Goal: Task Accomplishment & Management: Use online tool/utility

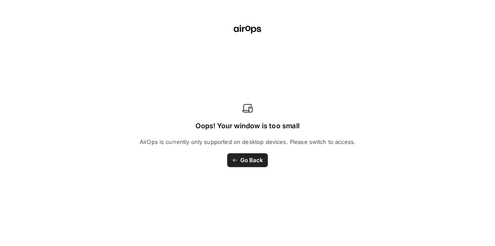
scroll to position [0, 876]
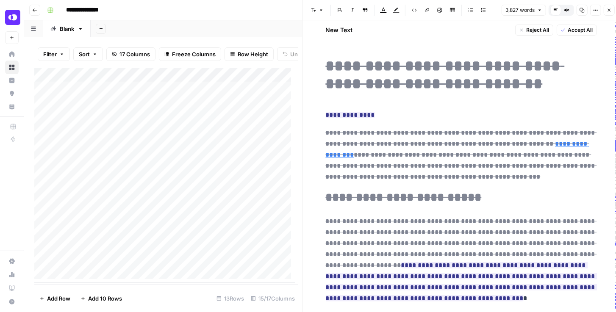
click at [19, 15] on img "Workspace: OpenPhone" at bounding box center [12, 17] width 15 height 15
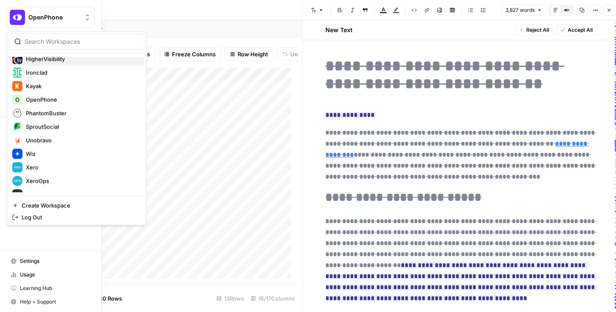
scroll to position [169, 0]
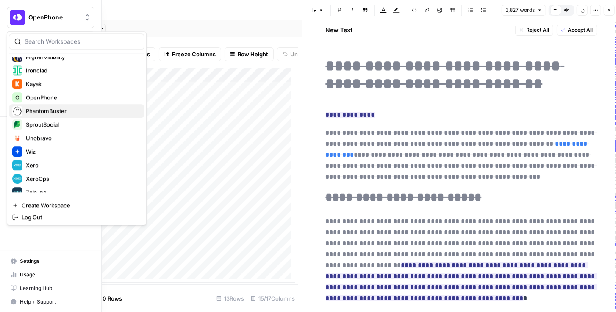
click at [67, 110] on span "PhantomBuster" at bounding box center [82, 111] width 112 height 8
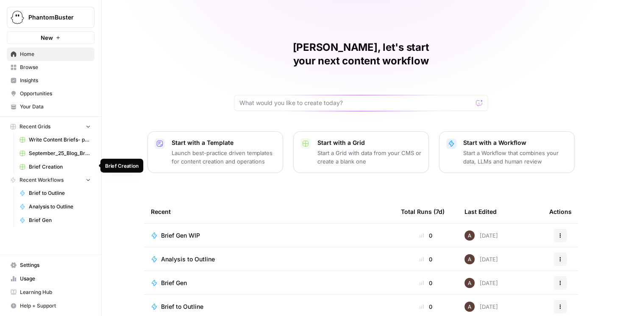
click at [65, 165] on span "Brief Creation" at bounding box center [60, 167] width 62 height 8
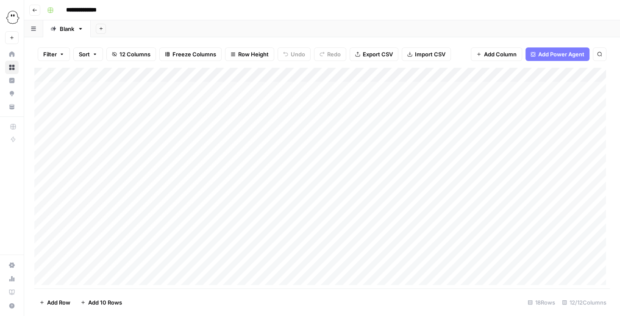
scroll to position [70, 0]
drag, startPoint x: 274, startPoint y: 288, endPoint x: 334, endPoint y: 288, distance: 59.7
click at [334, 288] on footer "Add Row Add 10 Rows 18 Rows 12/12 Columns" at bounding box center [321, 302] width 575 height 28
click at [509, 152] on div "Add Column" at bounding box center [321, 178] width 575 height 221
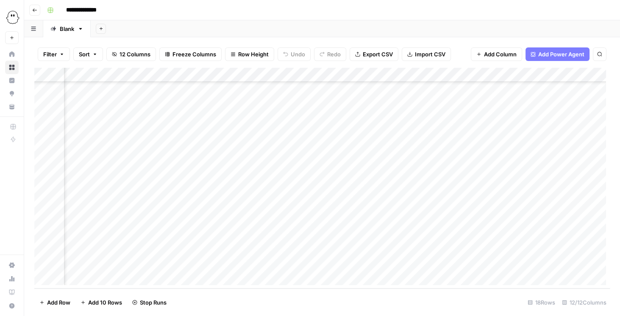
click at [209, 168] on div "Add Column" at bounding box center [321, 178] width 575 height 221
click at [214, 179] on div "Add Column" at bounding box center [321, 178] width 575 height 221
click at [219, 194] on div "Add Column" at bounding box center [321, 178] width 575 height 221
click at [336, 204] on div "Add Column" at bounding box center [321, 178] width 575 height 221
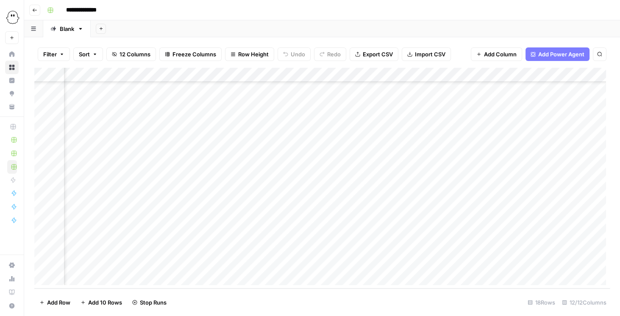
click at [351, 190] on div "Add Column" at bounding box center [321, 178] width 575 height 221
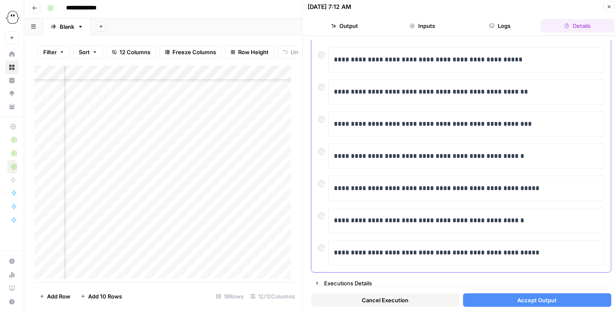
scroll to position [4, 0]
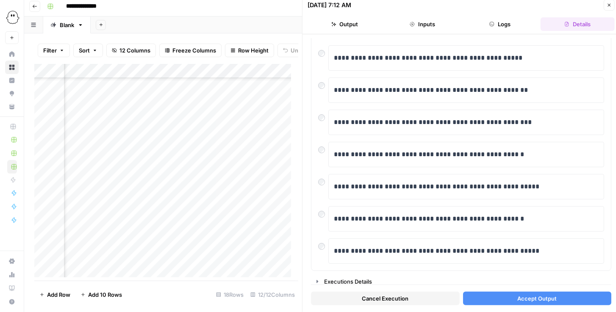
click at [539, 299] on span "Accept Output" at bounding box center [536, 298] width 39 height 8
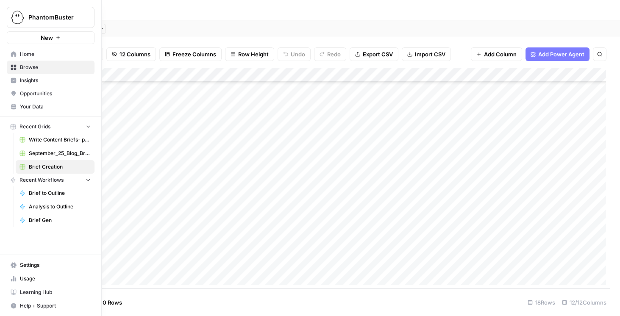
click at [42, 262] on link "Settings" at bounding box center [51, 265] width 88 height 14
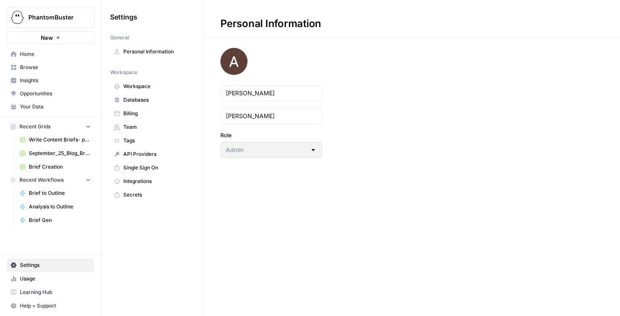
click at [139, 98] on span "Databases" at bounding box center [156, 100] width 67 height 8
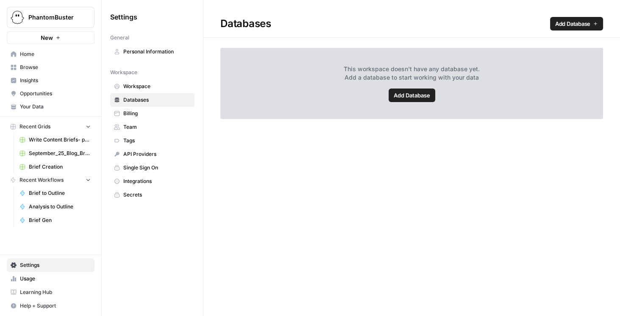
click at [555, 27] on span "Add Database" at bounding box center [572, 23] width 35 height 8
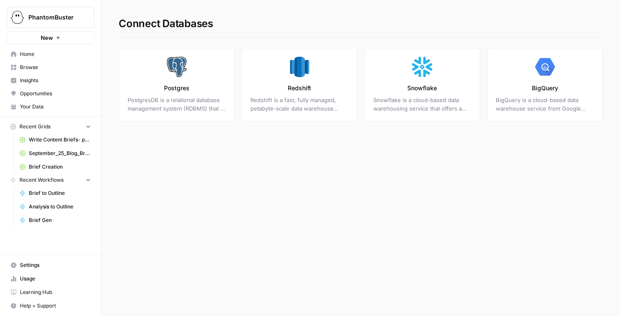
click at [44, 67] on span "Browse" at bounding box center [55, 68] width 71 height 8
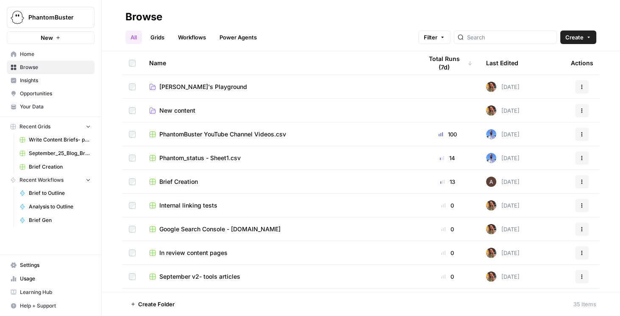
click at [165, 39] on link "Grids" at bounding box center [157, 37] width 24 height 14
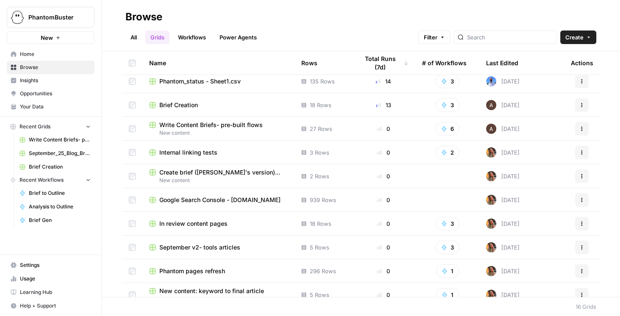
scroll to position [48, 0]
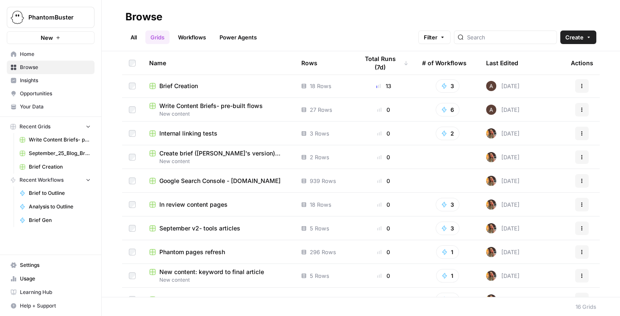
click at [52, 19] on span "PhantomBuster" at bounding box center [53, 17] width 51 height 8
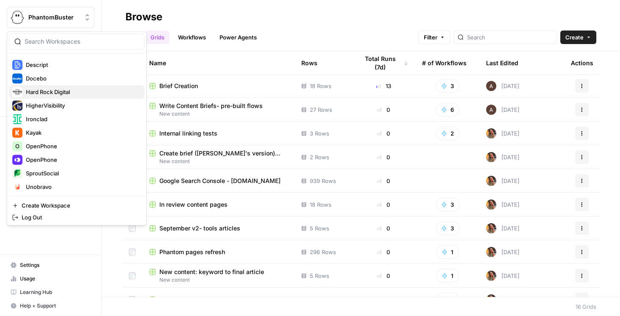
scroll to position [121, 0]
click at [55, 130] on span "Kayak" at bounding box center [82, 132] width 112 height 8
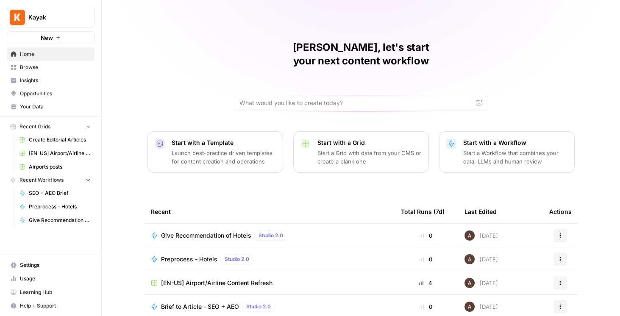
click at [50, 69] on span "Browse" at bounding box center [55, 68] width 71 height 8
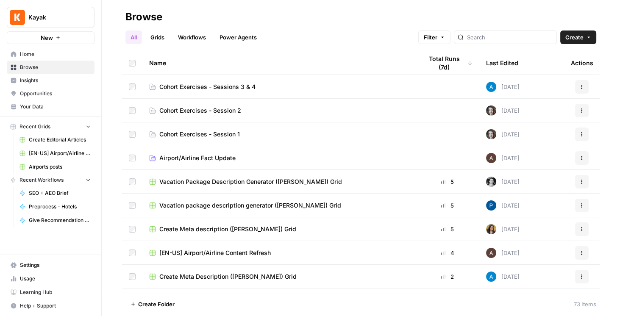
click at [202, 37] on link "Workflows" at bounding box center [192, 37] width 38 height 14
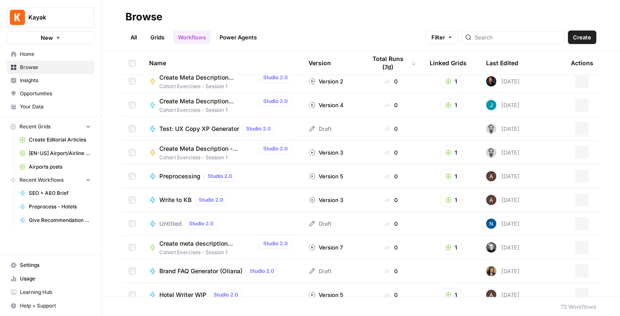
scroll to position [735, 0]
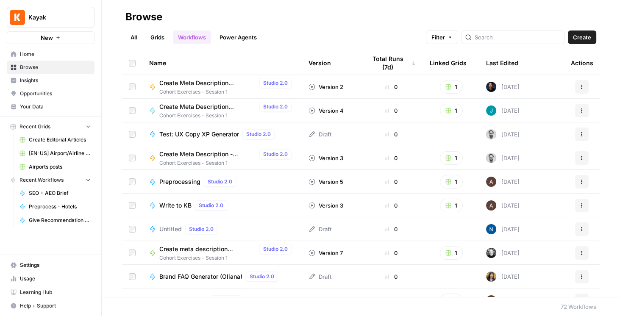
click at [159, 41] on link "Grids" at bounding box center [157, 37] width 24 height 14
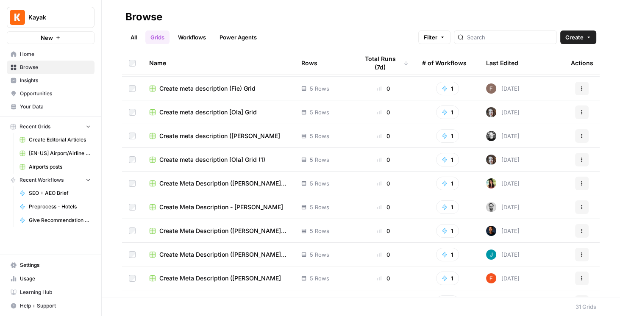
scroll to position [513, 0]
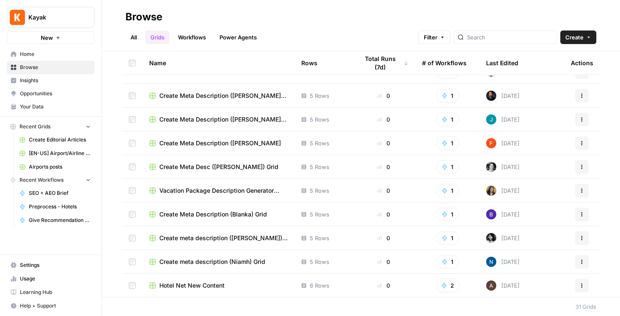
click at [205, 287] on span "Hotel Net New Content" at bounding box center [191, 285] width 65 height 8
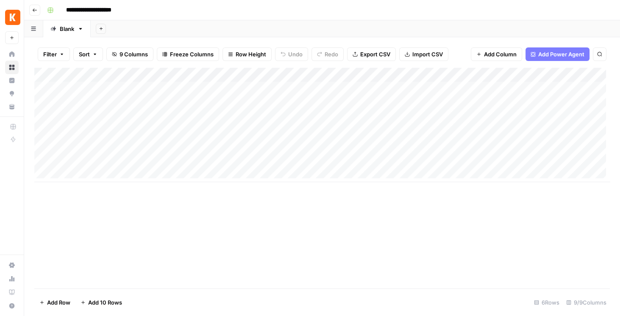
click at [294, 75] on div "Add Column" at bounding box center [321, 125] width 575 height 114
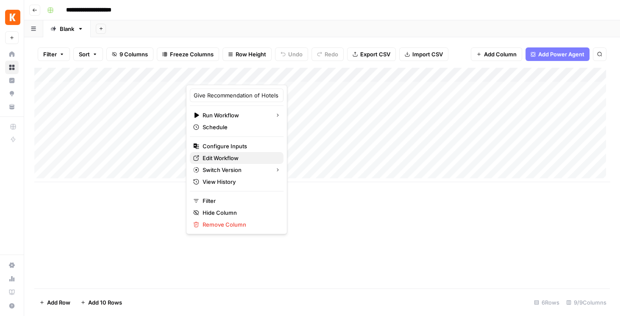
click at [224, 156] on span "Edit Workflow" at bounding box center [239, 158] width 74 height 8
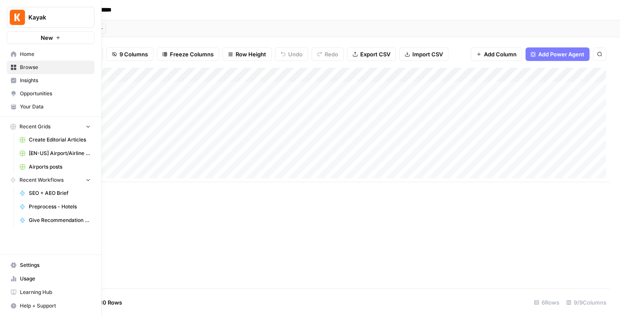
click at [44, 106] on span "Your Data" at bounding box center [55, 107] width 71 height 8
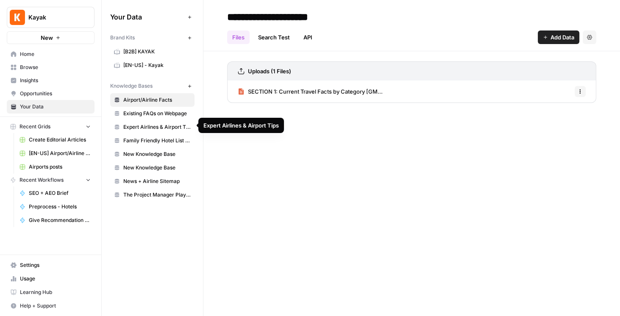
click at [158, 141] on span "Family Friendly Hotel List Features" at bounding box center [156, 141] width 67 height 8
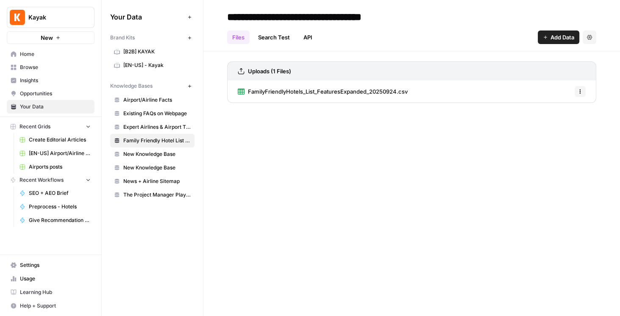
click at [57, 266] on span "Settings" at bounding box center [55, 265] width 71 height 8
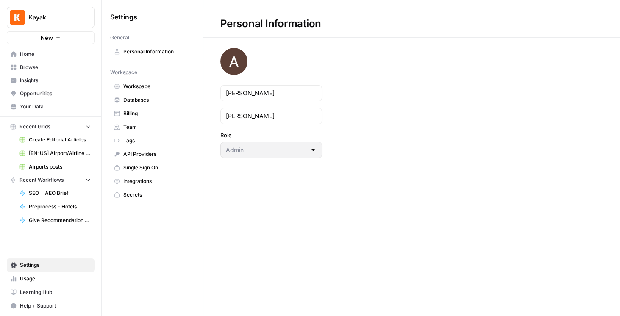
click at [143, 96] on span "Databases" at bounding box center [156, 100] width 67 height 8
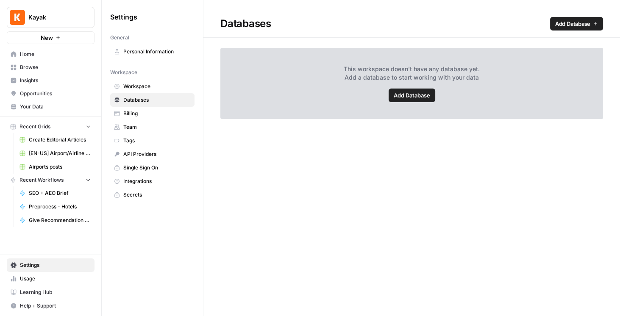
click at [550, 25] on link "Add Database" at bounding box center [576, 24] width 53 height 14
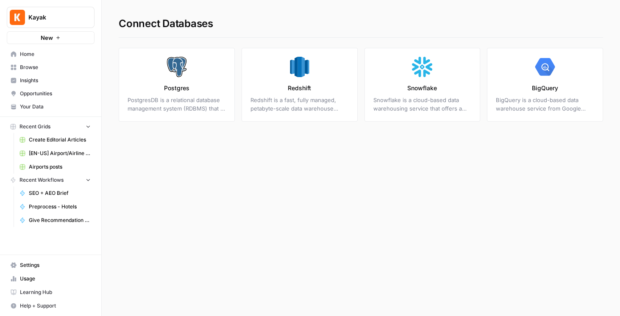
click at [50, 104] on span "Your Data" at bounding box center [55, 107] width 71 height 8
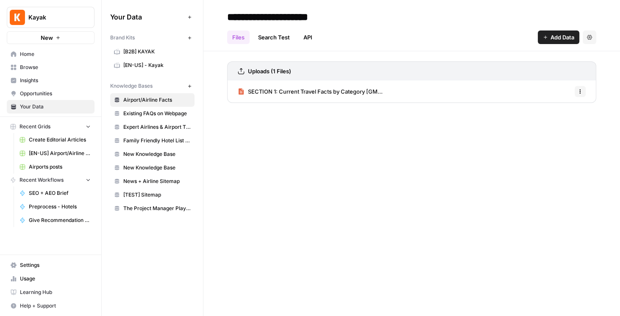
click at [169, 139] on span "Family Friendly Hotel List Features" at bounding box center [156, 141] width 67 height 8
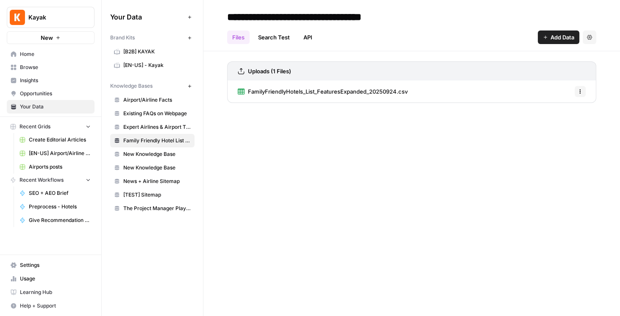
click at [401, 92] on span "FamilyFriendlyHotels_List_FeaturesExpanded_20250924.csv" at bounding box center [328, 91] width 160 height 8
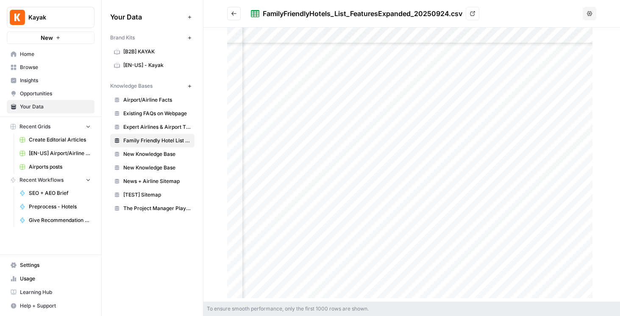
scroll to position [1669, 0]
click at [313, 194] on div at bounding box center [411, 165] width 369 height 274
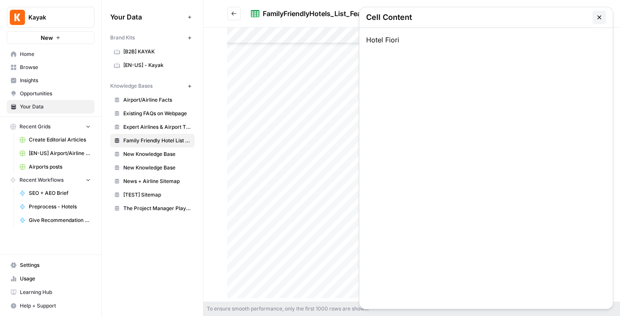
click at [598, 19] on icon "button" at bounding box center [598, 17] width 7 height 7
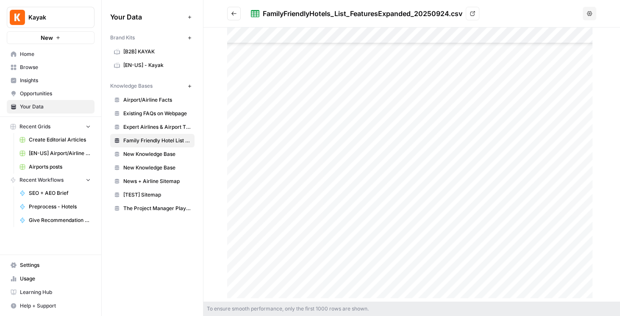
click at [46, 85] on link "Insights" at bounding box center [51, 81] width 88 height 14
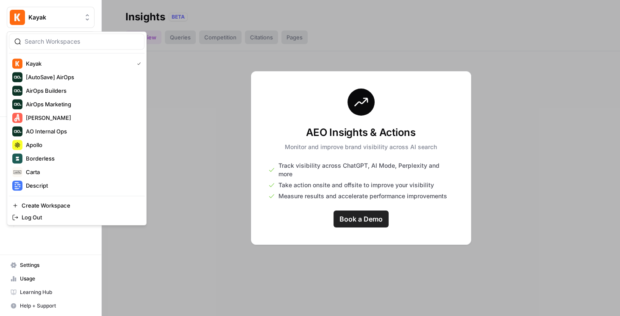
click at [37, 17] on span "Kayak" at bounding box center [53, 17] width 51 height 8
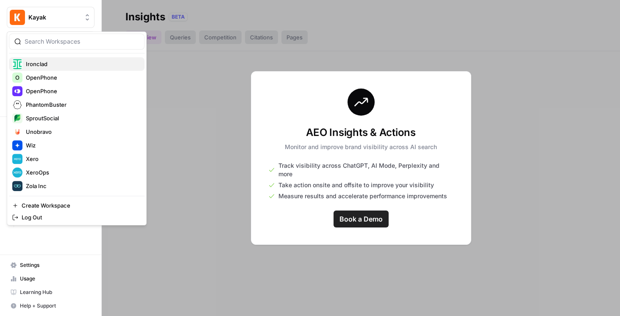
scroll to position [176, 0]
click at [53, 173] on span "XeroOps" at bounding box center [82, 172] width 112 height 8
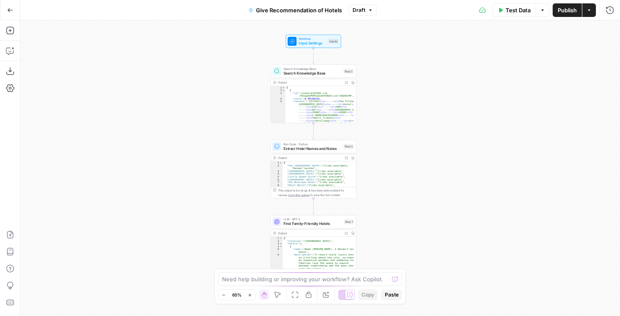
drag, startPoint x: 263, startPoint y: 119, endPoint x: 192, endPoint y: 68, distance: 87.7
click at [196, 74] on div "Workflow Input Settings Inputs Search Knowledge Base Search Knowledge Base Step…" at bounding box center [319, 168] width 599 height 296
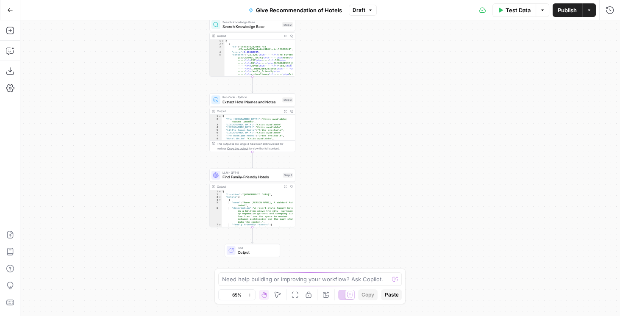
drag, startPoint x: 199, startPoint y: 119, endPoint x: 169, endPoint y: 69, distance: 58.0
click at [169, 70] on div "Workflow Input Settings Inputs Search Knowledge Base Search Knowledge Base Step…" at bounding box center [319, 168] width 599 height 296
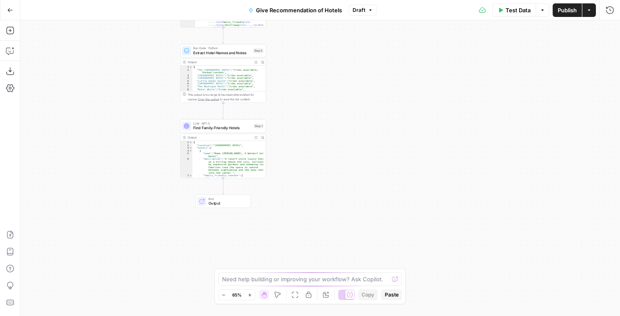
click at [229, 131] on div "LLM · GPT-5 Find Family-Friendly Hotels Step 1 Copy step Delete step Add Note T…" at bounding box center [223, 125] width 86 height 13
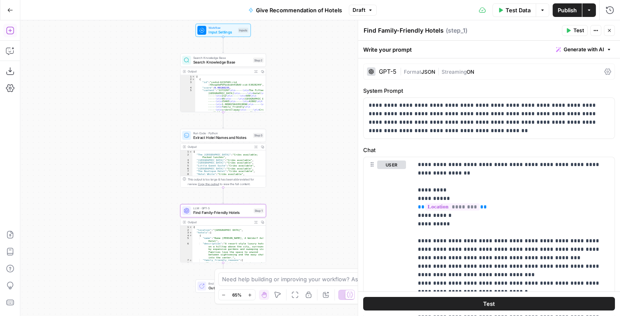
click at [16, 33] on button "Add Steps" at bounding box center [10, 31] width 14 height 14
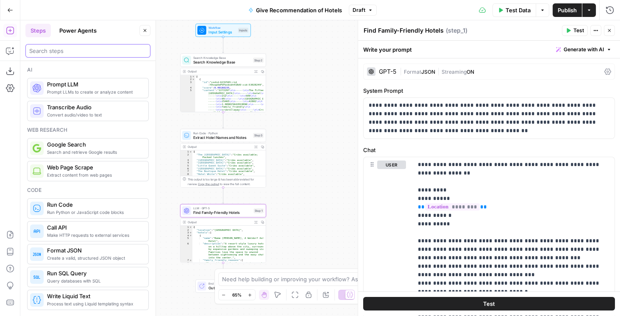
click at [55, 49] on input "search" at bounding box center [87, 51] width 117 height 8
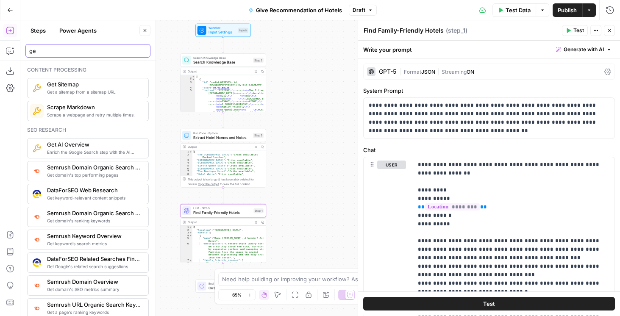
type input "g"
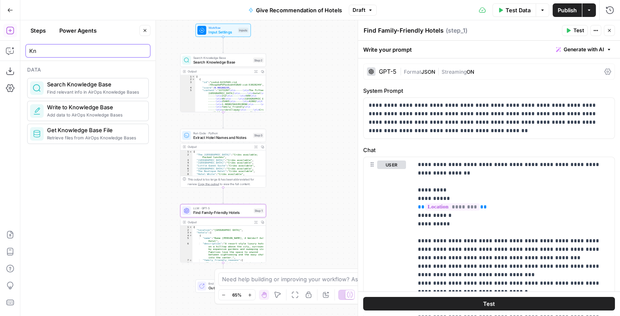
type input "Kn"
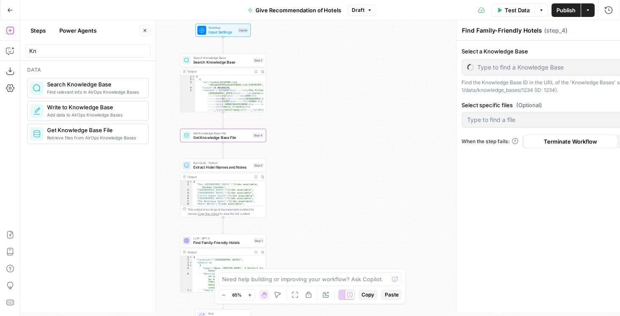
type textarea "Get Knowledge Base File"
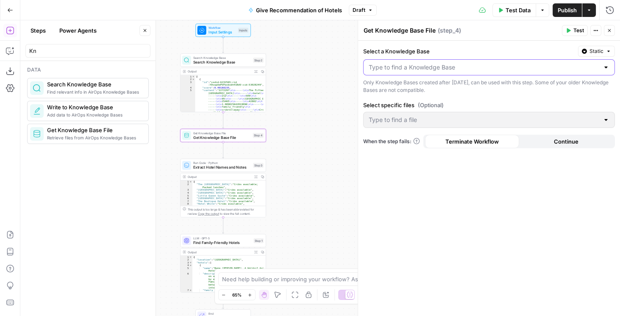
click at [509, 68] on input "Select a Knowledge Base" at bounding box center [483, 67] width 230 height 8
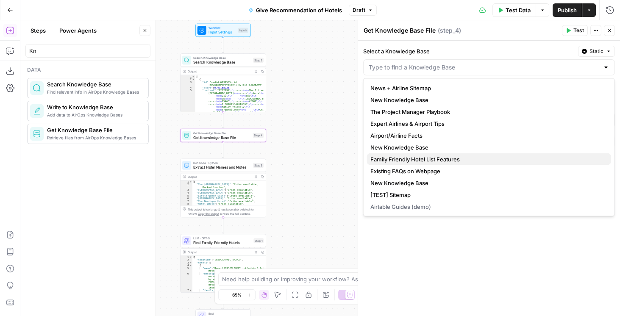
click at [444, 160] on span "Family Friendly Hotel List Features" at bounding box center [487, 159] width 234 height 8
type input "Family Friendly Hotel List Features"
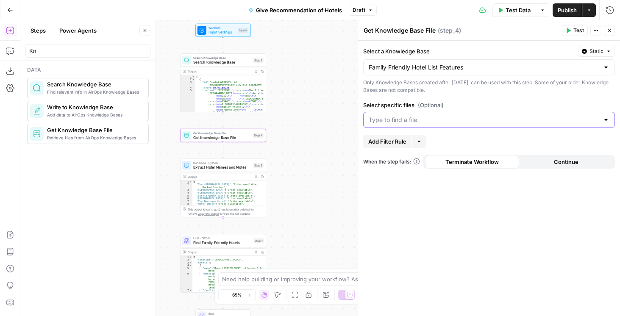
click at [410, 122] on input "Select specific files (Optional)" at bounding box center [483, 120] width 230 height 8
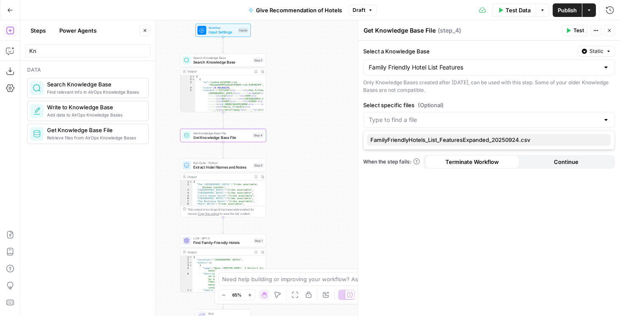
click at [416, 137] on span "FamilyFriendlyHotels_List_FeaturesExpanded_20250924.csv" at bounding box center [487, 140] width 234 height 8
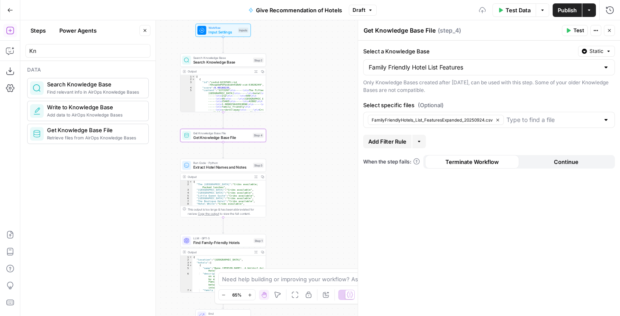
click at [378, 158] on span "When the step fails:" at bounding box center [391, 162] width 57 height 8
click at [408, 139] on button "Add Filter Rule" at bounding box center [387, 142] width 48 height 14
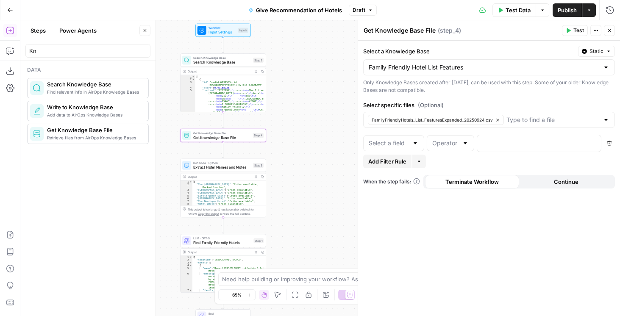
click at [415, 142] on div at bounding box center [415, 143] width 7 height 8
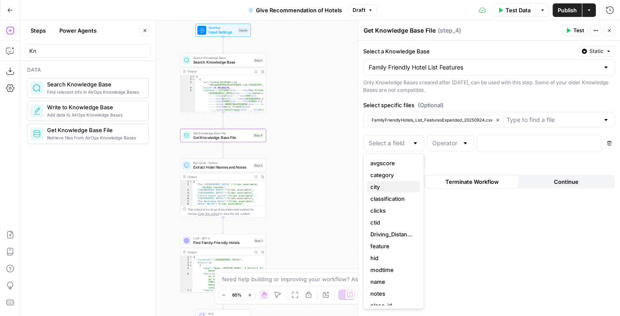
click at [396, 188] on span "city" at bounding box center [391, 187] width 43 height 8
type input "city"
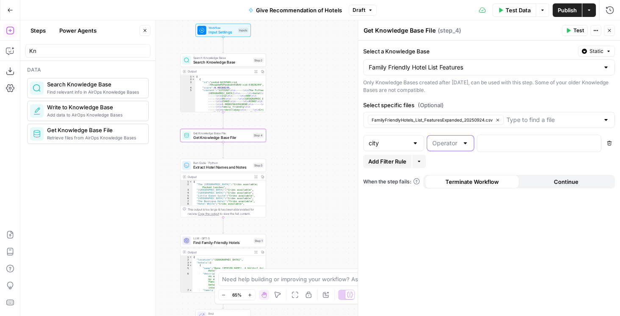
click at [452, 146] on input "text" at bounding box center [445, 143] width 26 height 8
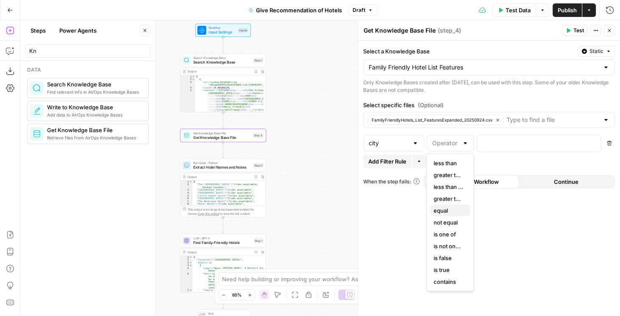
click at [439, 208] on span "equal" at bounding box center [448, 210] width 30 height 8
type input "equal"
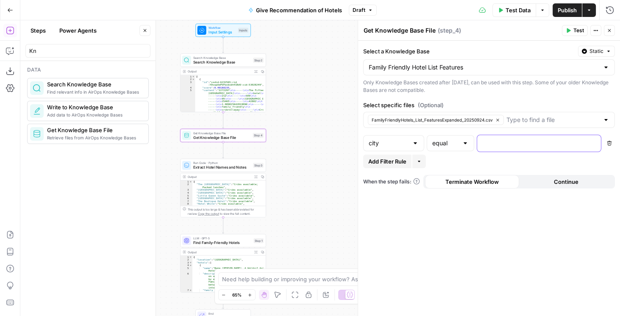
click at [531, 138] on p at bounding box center [532, 142] width 100 height 8
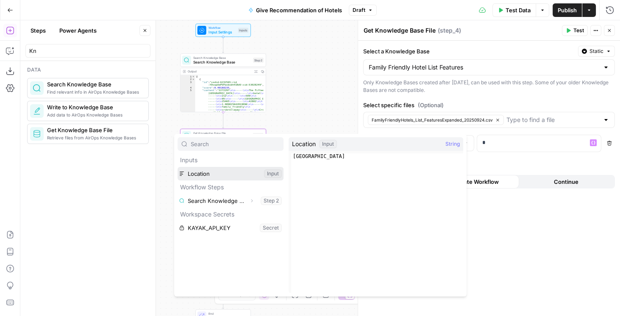
click at [241, 172] on button "Select variable Location" at bounding box center [230, 174] width 106 height 14
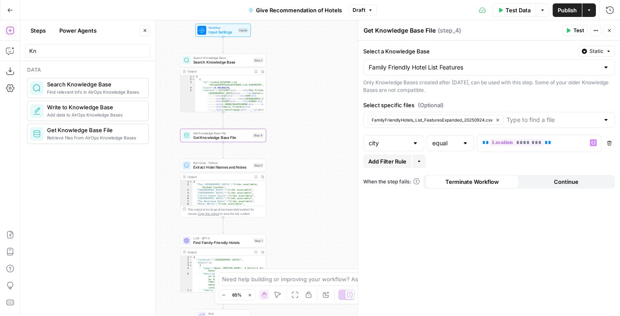
click at [564, 32] on button "Test" at bounding box center [575, 30] width 26 height 11
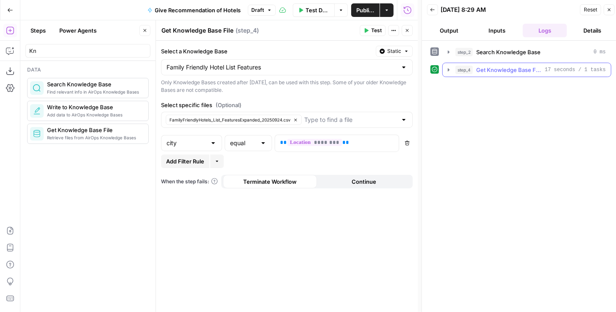
click at [448, 68] on icon "button" at bounding box center [449, 69] width 2 height 3
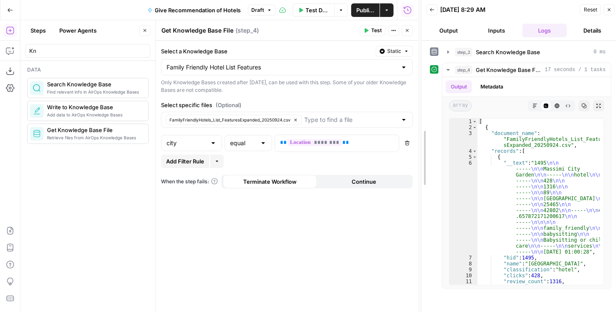
drag, startPoint x: 419, startPoint y: 136, endPoint x: 356, endPoint y: 141, distance: 63.3
click at [417, 140] on div at bounding box center [421, 158] width 8 height 316
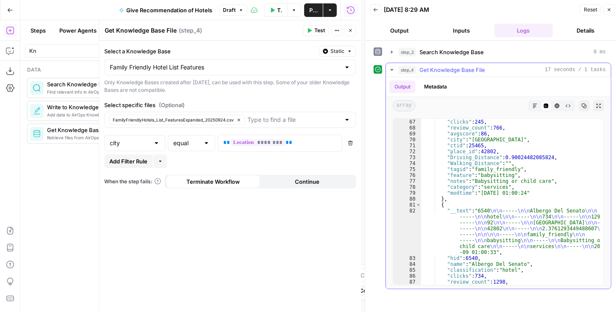
scroll to position [19, 0]
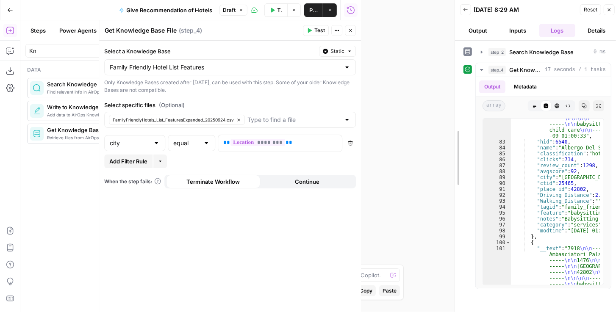
drag, startPoint x: 363, startPoint y: 61, endPoint x: 453, endPoint y: 60, distance: 89.8
click at [453, 60] on div at bounding box center [455, 158] width 8 height 316
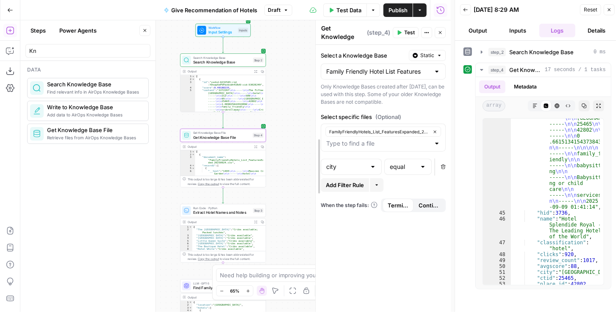
drag, startPoint x: 187, startPoint y: 96, endPoint x: 320, endPoint y: 100, distance: 132.6
click at [233, 51] on icon "button" at bounding box center [232, 50] width 4 height 4
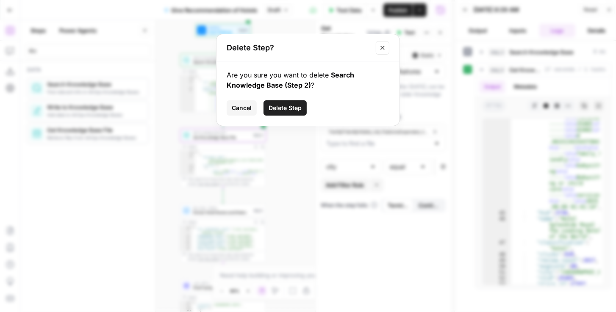
click at [274, 102] on button "Delete Step" at bounding box center [284, 107] width 43 height 15
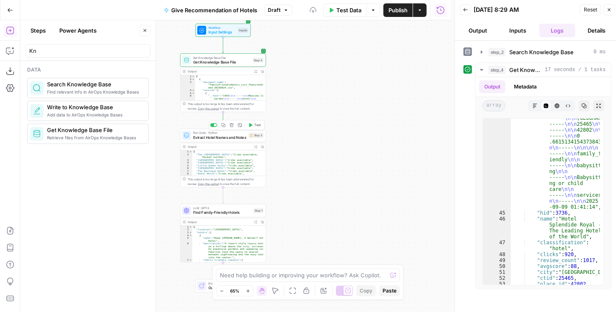
click at [232, 122] on button "Delete step" at bounding box center [231, 125] width 7 height 7
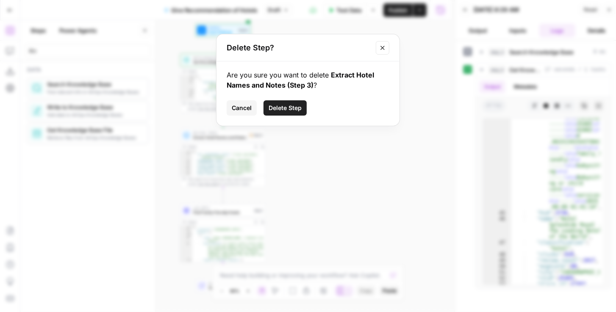
click at [278, 109] on span "Delete Step" at bounding box center [284, 108] width 33 height 8
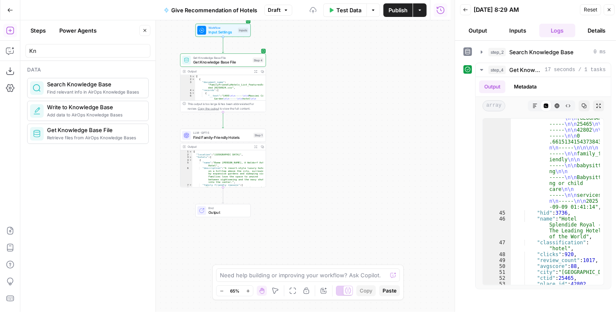
click at [295, 108] on div "Workflow Input Settings Inputs Get Knowledge Base File Get Knowledge Base File …" at bounding box center [235, 166] width 430 height 292
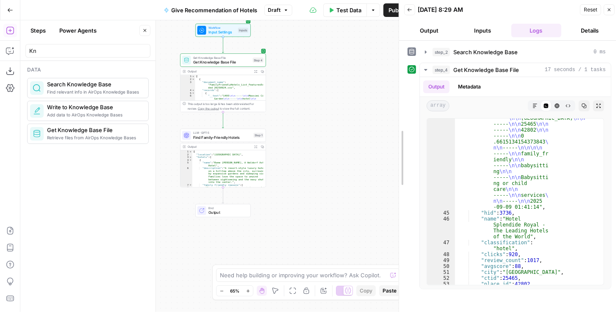
drag, startPoint x: 452, startPoint y: 97, endPoint x: 358, endPoint y: 90, distance: 94.3
click at [395, 100] on div at bounding box center [399, 158] width 8 height 316
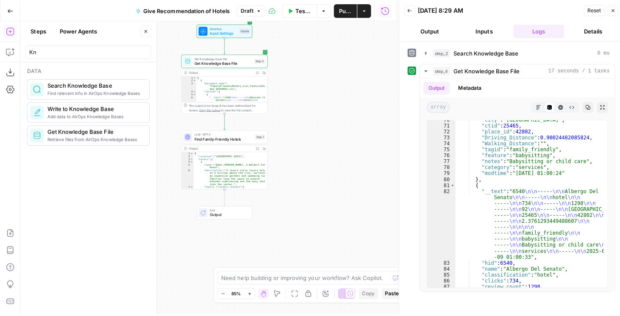
scroll to position [18, 0]
click at [12, 49] on icon "button" at bounding box center [10, 51] width 8 height 8
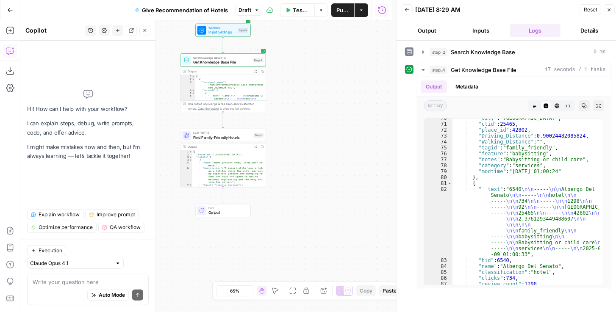
click at [232, 65] on div "Get Knowledge Base File Get Knowledge Base File Step 4 Copy step Delete step Ad…" at bounding box center [223, 59] width 86 height 13
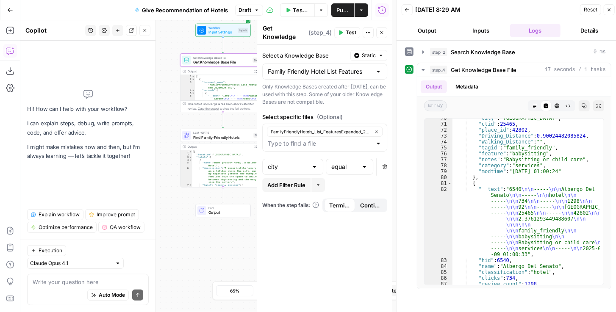
click at [607, 11] on icon "button" at bounding box center [608, 9] width 5 height 5
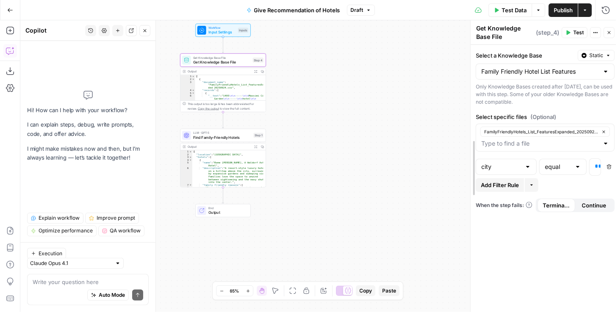
drag, startPoint x: 486, startPoint y: 100, endPoint x: 340, endPoint y: 110, distance: 146.9
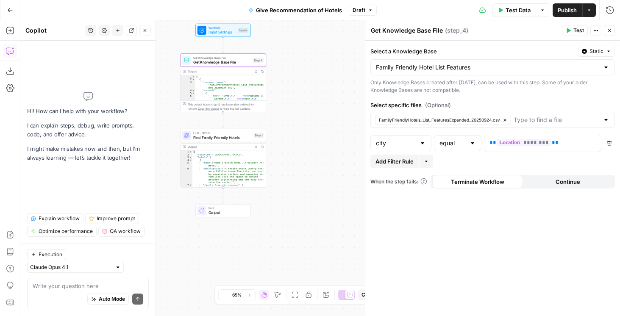
click at [394, 158] on span "Add Filter Rule" at bounding box center [394, 161] width 38 height 8
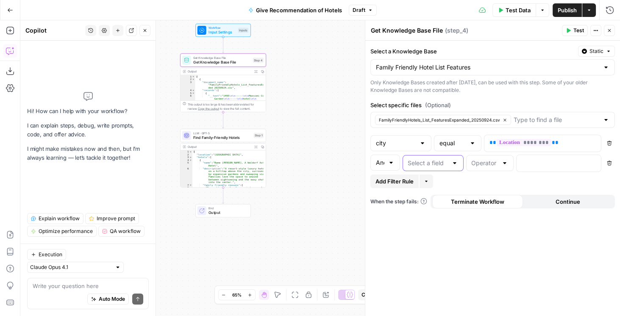
click at [418, 159] on input "text" at bounding box center [427, 163] width 40 height 8
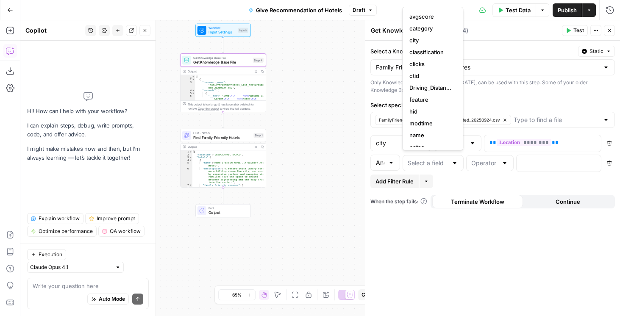
click at [384, 163] on div "And" at bounding box center [385, 163] width 30 height 16
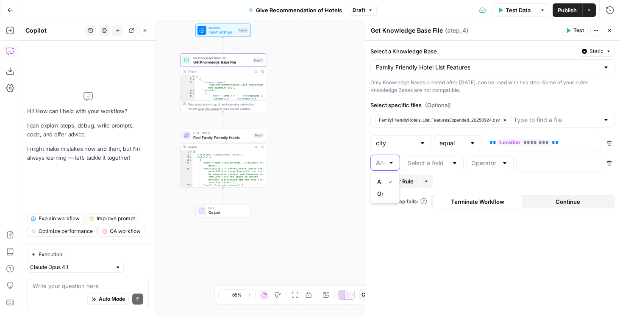
scroll to position [0, 0]
type input "And"
click at [425, 163] on input "text" at bounding box center [427, 163] width 40 height 8
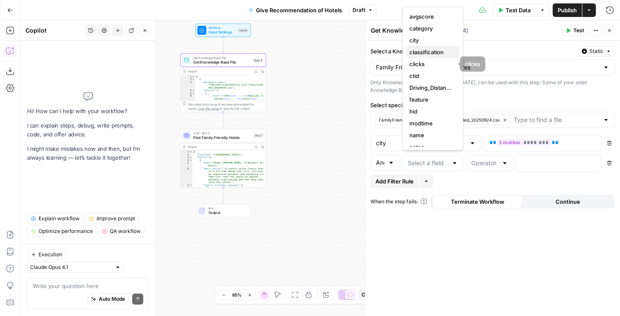
click at [430, 53] on span "classification" at bounding box center [430, 52] width 43 height 8
type input "classification"
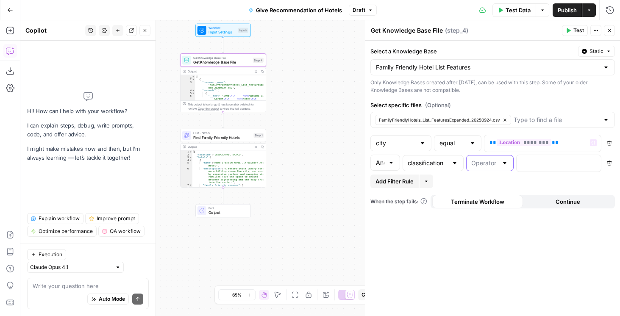
click at [485, 162] on input "text" at bounding box center [484, 163] width 26 height 8
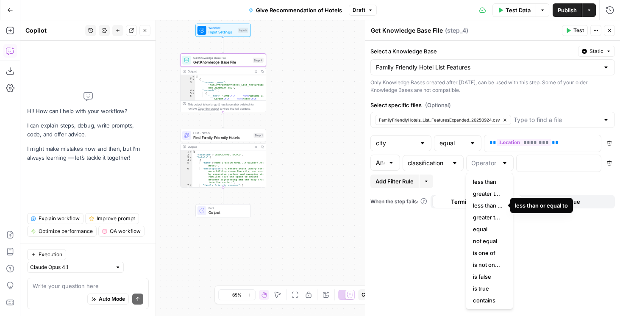
scroll to position [1, 0]
click at [490, 239] on span "not equal" at bounding box center [488, 240] width 30 height 8
type input "not equal"
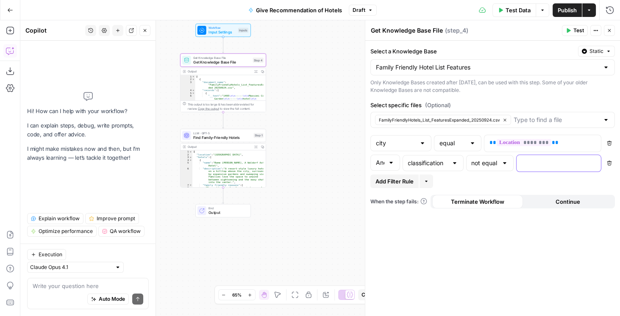
click at [534, 161] on p at bounding box center [551, 162] width 61 height 8
click at [498, 174] on div "Add Filter Rule More" at bounding box center [492, 181] width 244 height 14
click at [480, 176] on div "Add Filter Rule More" at bounding box center [492, 181] width 244 height 14
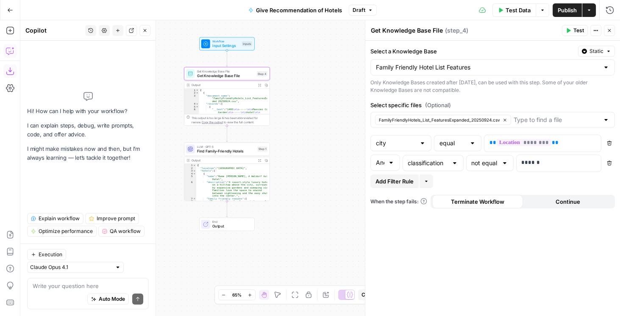
drag, startPoint x: 310, startPoint y: 108, endPoint x: 304, endPoint y: 134, distance: 27.0
click at [304, 134] on div "Workflow Input Settings Inputs Get Knowledge Base File Get Knowledge Base File …" at bounding box center [319, 168] width 599 height 296
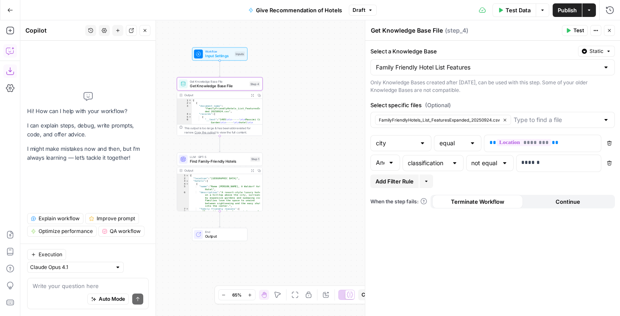
drag, startPoint x: 307, startPoint y: 131, endPoint x: 322, endPoint y: 104, distance: 31.3
click at [322, 104] on div "Workflow Input Settings Inputs Get Knowledge Base File Get Knowledge Base File …" at bounding box center [319, 168] width 599 height 296
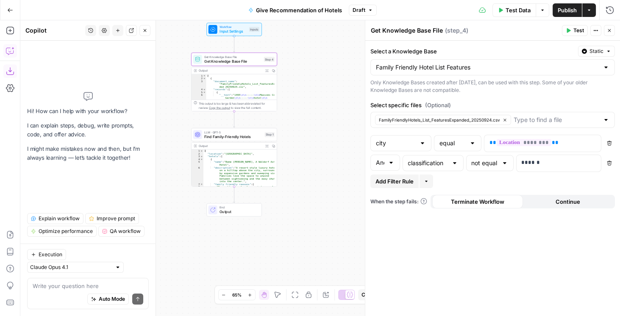
click at [50, 291] on div "Auto Mode Send" at bounding box center [88, 299] width 111 height 19
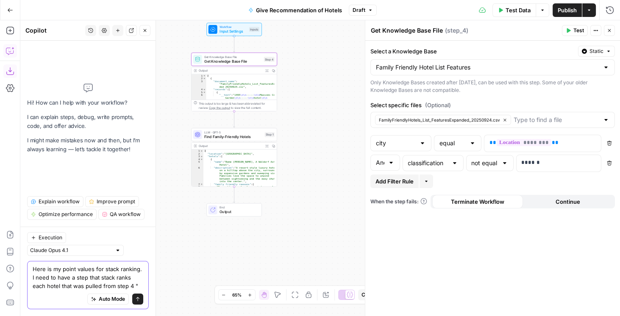
paste textarea "Rank 1 Features (Higher Impact) babysitting: 5 (trusted service, lets parents r…"
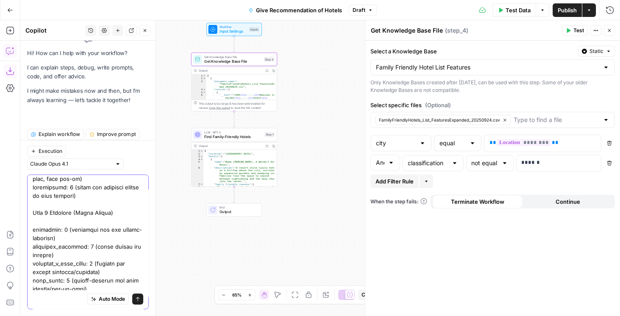
type textarea "Here is my point values for stack ranking. I need to have a step that stack ran…"
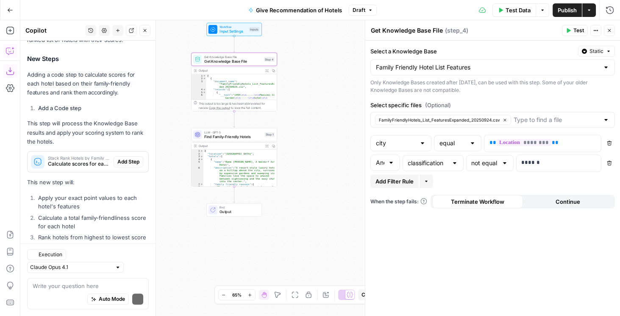
scroll to position [789, 0]
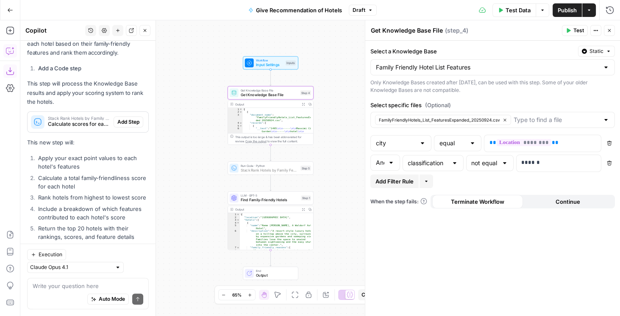
click at [125, 118] on span "Add Step" at bounding box center [128, 122] width 22 height 8
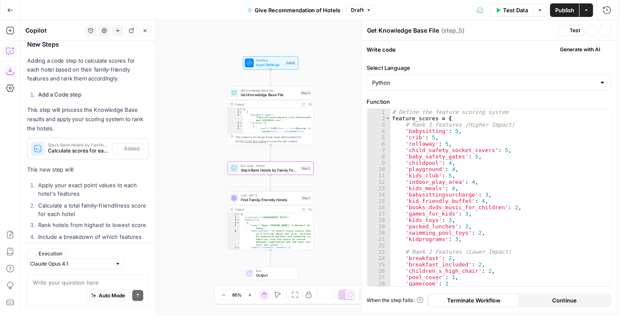
type textarea "Stack Rank Hotels by Family Features"
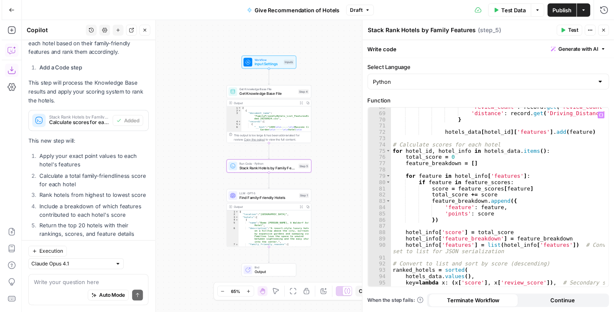
scroll to position [523, 0]
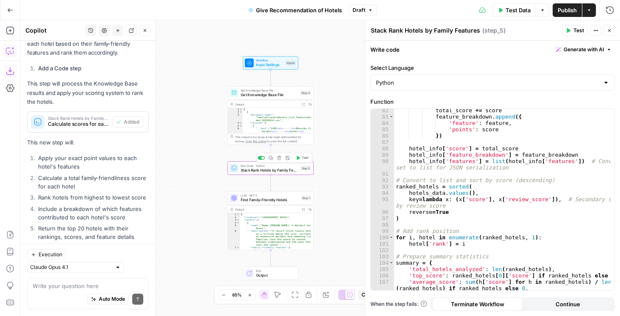
click at [302, 159] on span "Test" at bounding box center [305, 157] width 7 height 5
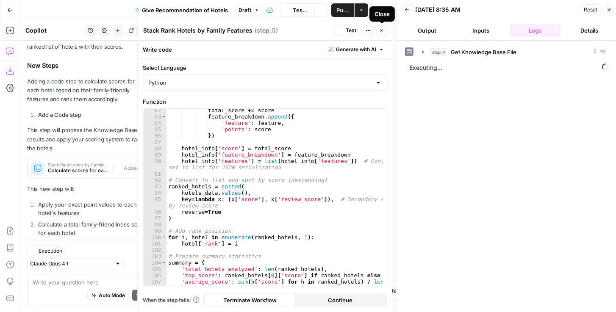
scroll to position [807, 0]
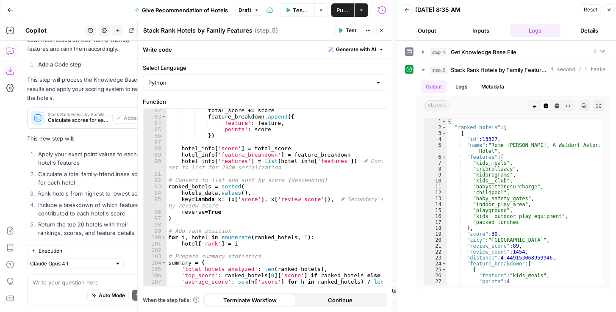
click at [383, 31] on icon "button" at bounding box center [381, 30] width 5 height 5
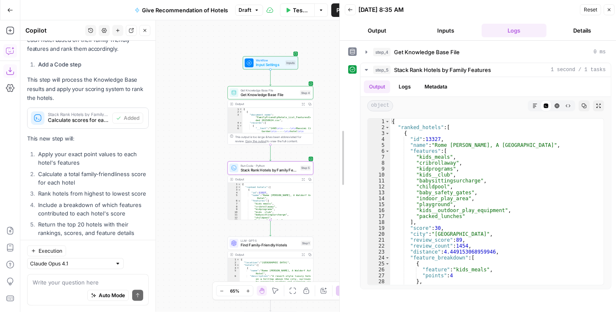
drag, startPoint x: 396, startPoint y: 137, endPoint x: 340, endPoint y: 141, distance: 56.9
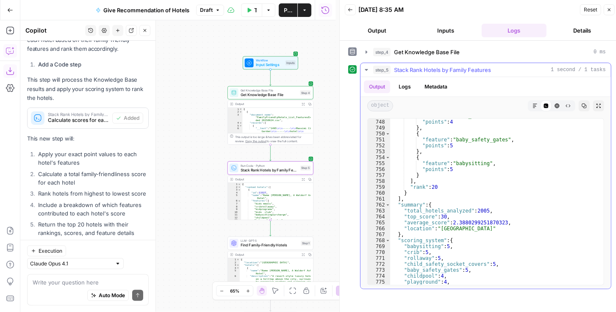
scroll to position [4535, 0]
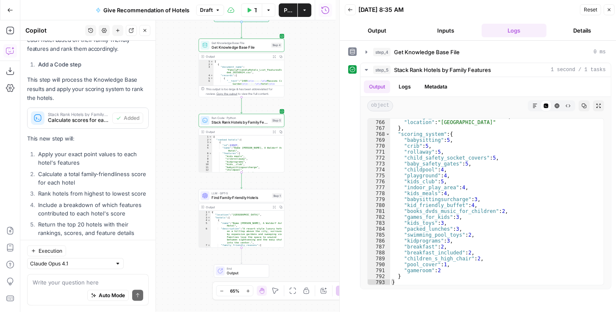
drag, startPoint x: 310, startPoint y: 218, endPoint x: 288, endPoint y: 140, distance: 81.2
click at [288, 142] on div "Workflow Input Settings Inputs Get Knowledge Base File Get Knowledge Base File …" at bounding box center [177, 166] width 315 height 292
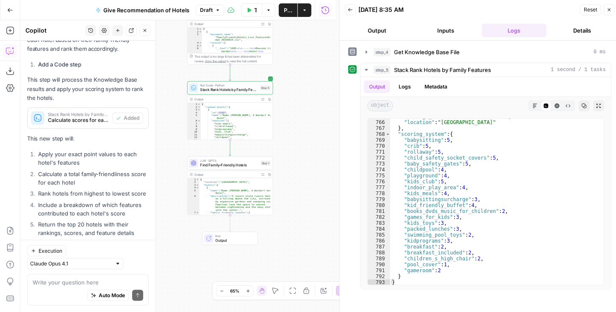
drag, startPoint x: 289, startPoint y: 163, endPoint x: 285, endPoint y: 159, distance: 5.1
click at [285, 159] on div "Workflow Input Settings Inputs Get Knowledge Base File Get Knowledge Base File …" at bounding box center [177, 166] width 315 height 292
click at [80, 285] on textarea at bounding box center [88, 282] width 111 height 8
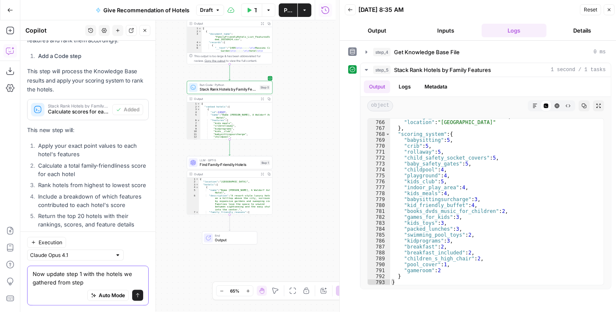
type textarea "Now update step 1 with the hotels we gathered from step 5"
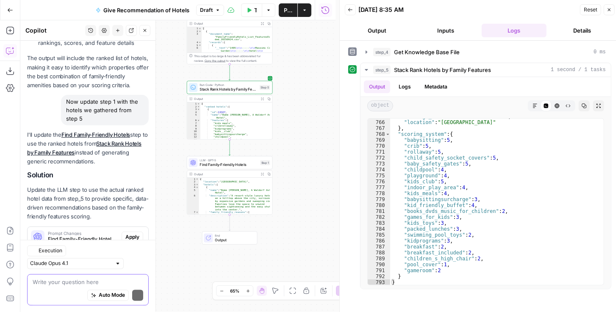
scroll to position [1050, 0]
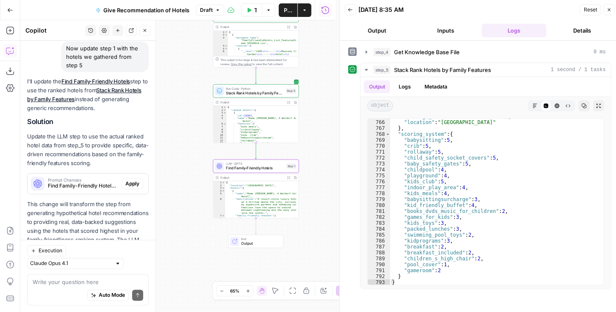
click at [136, 180] on span "Apply" at bounding box center [132, 184] width 14 height 8
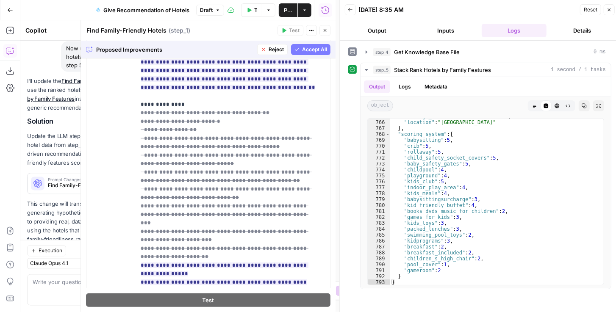
scroll to position [242, 0]
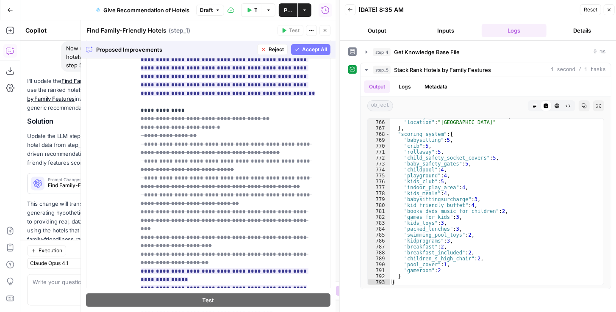
drag, startPoint x: 307, startPoint y: 50, endPoint x: 299, endPoint y: 72, distance: 23.3
click at [307, 50] on span "Accept All" at bounding box center [314, 50] width 25 height 8
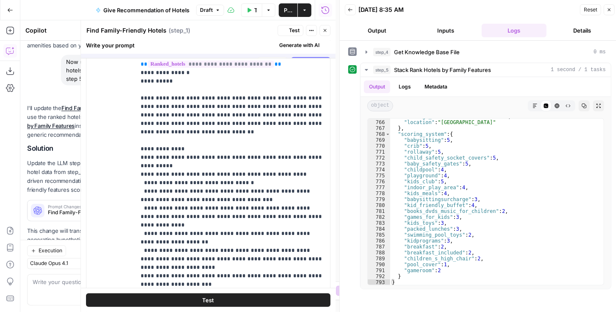
scroll to position [0, 0]
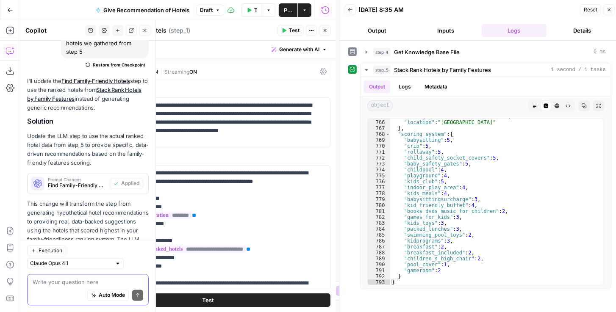
click at [48, 284] on textarea at bounding box center [88, 282] width 111 height 8
type textarea "We need to recommend all 20"
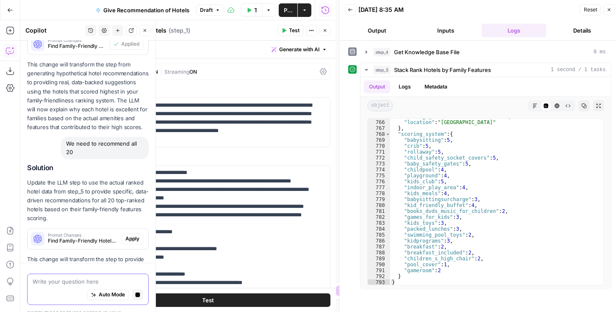
scroll to position [1191, 0]
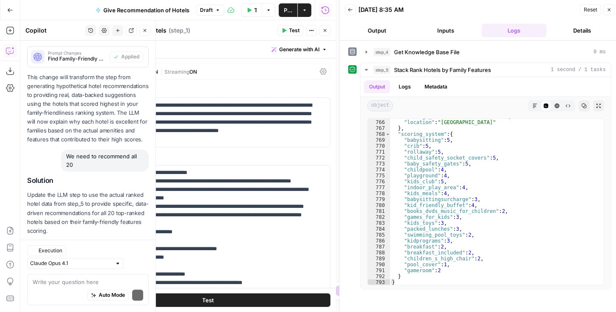
click at [134, 267] on p "This change will transform the step to provide comprehensive recommendations fo…" at bounding box center [88, 303] width 122 height 72
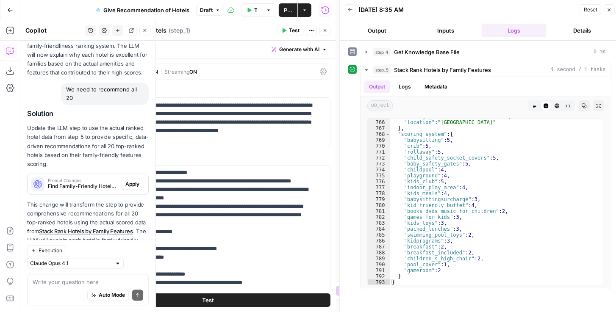
click at [127, 179] on button "Apply" at bounding box center [133, 184] width 22 height 11
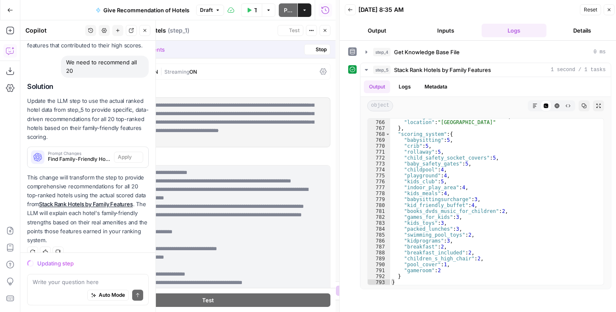
scroll to position [1219, 0]
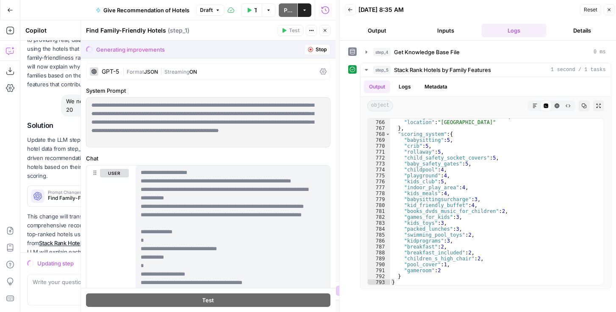
click at [233, 200] on p "**********" at bounding box center [229, 206] width 177 height 601
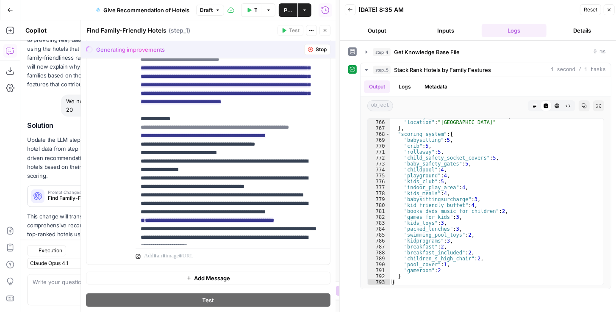
scroll to position [1231, 0]
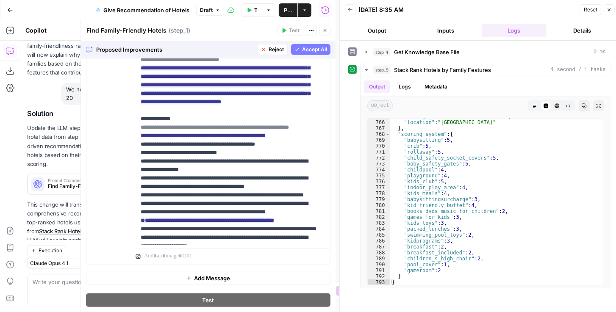
drag, startPoint x: 304, startPoint y: 47, endPoint x: 301, endPoint y: 55, distance: 8.2
click at [304, 47] on span "Accept All" at bounding box center [314, 50] width 25 height 8
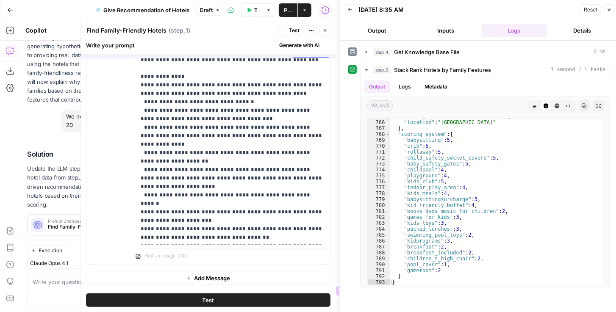
scroll to position [0, 0]
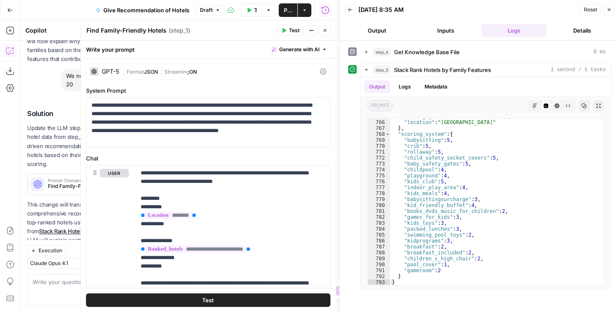
click at [294, 31] on span "Test" at bounding box center [294, 31] width 11 height 8
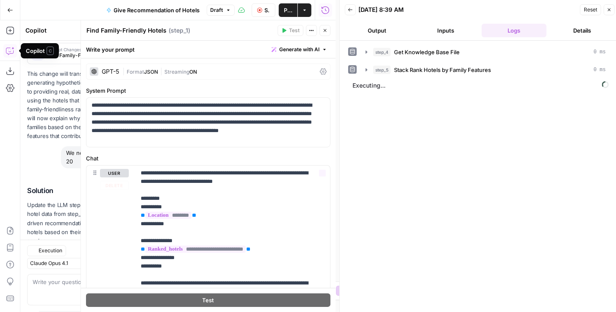
scroll to position [1271, 0]
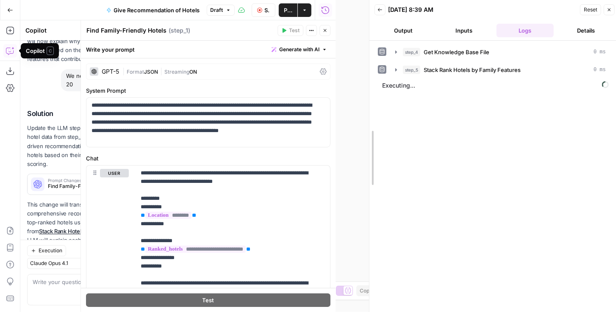
drag, startPoint x: 340, startPoint y: 115, endPoint x: 412, endPoint y: 114, distance: 71.1
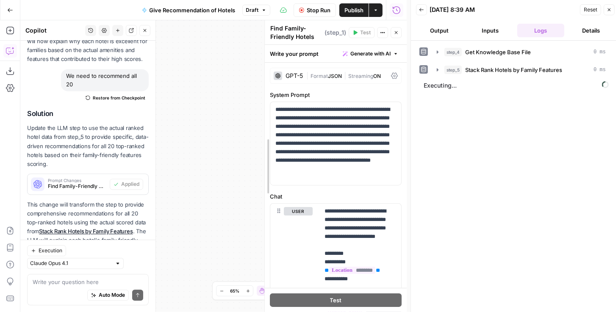
drag, startPoint x: 154, startPoint y: 134, endPoint x: 267, endPoint y: 129, distance: 112.7
click at [276, 136] on body "Kayak New Home Browse Insights Opportunities Your Data Recent Grids Create Edit…" at bounding box center [308, 156] width 616 height 312
click at [275, 131] on body "Kayak New Home Browse Insights Opportunities Your Data Recent Grids Create Edit…" at bounding box center [308, 156] width 616 height 312
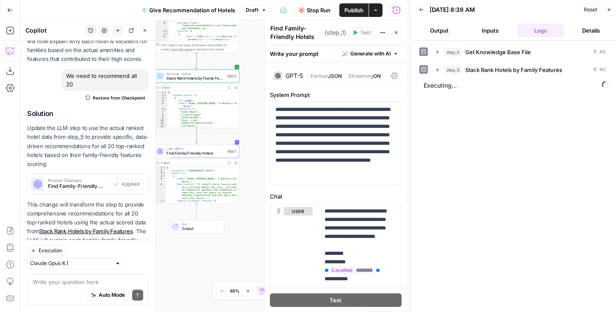
drag, startPoint x: 234, startPoint y: 140, endPoint x: 251, endPoint y: 136, distance: 16.9
click at [251, 136] on div "Workflow Input Settings Inputs Get Knowledge Base File Get Knowledge Base File …" at bounding box center [213, 166] width 386 height 292
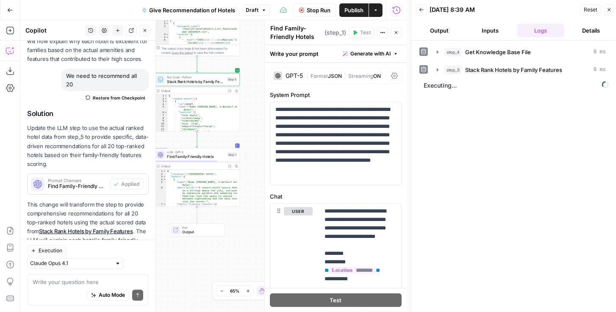
drag, startPoint x: 251, startPoint y: 136, endPoint x: 252, endPoint y: 157, distance: 20.8
click at [252, 157] on div "Workflow Input Settings Inputs Get Knowledge Base File Get Knowledge Base File …" at bounding box center [213, 166] width 386 height 292
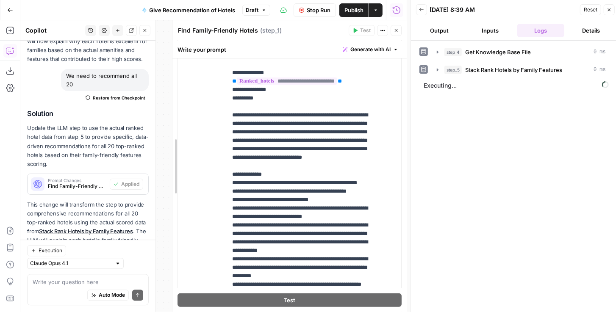
scroll to position [160, 0]
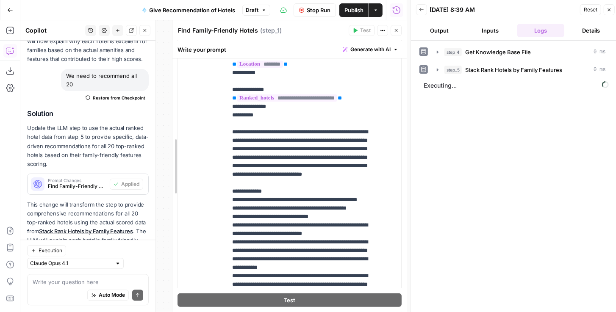
drag, startPoint x: 268, startPoint y: 144, endPoint x: 175, endPoint y: 151, distance: 92.6
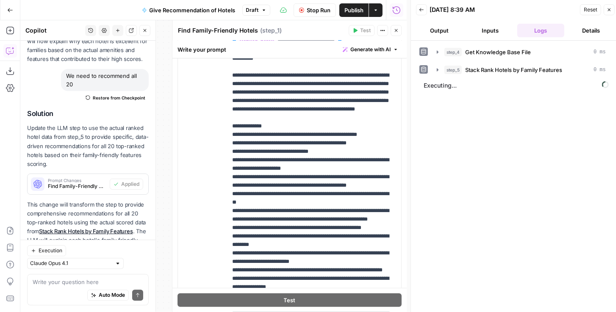
scroll to position [97, 0]
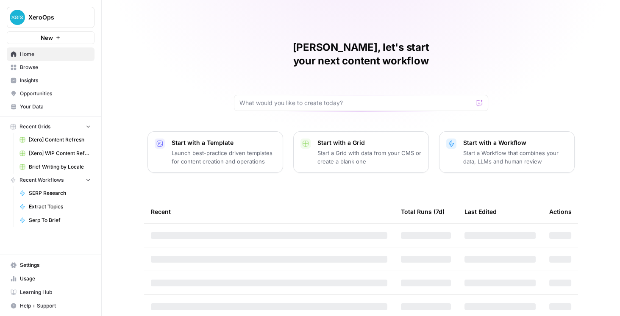
click at [45, 90] on span "Opportunities" at bounding box center [55, 94] width 71 height 8
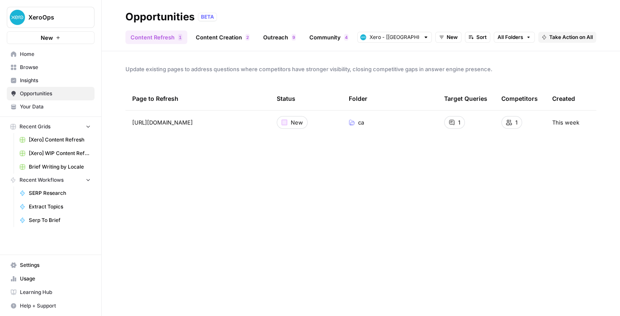
click at [42, 84] on span "Insights" at bounding box center [55, 81] width 71 height 8
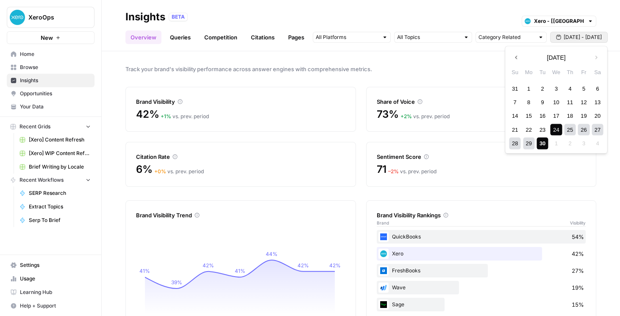
click at [567, 39] on span "Sep 24 - Sep 30" at bounding box center [582, 37] width 38 height 8
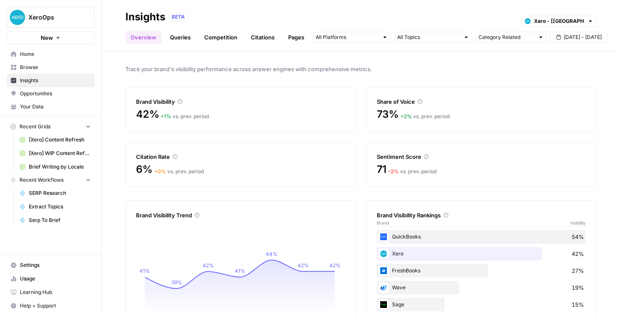
click at [77, 96] on span "Opportunities" at bounding box center [55, 94] width 71 height 8
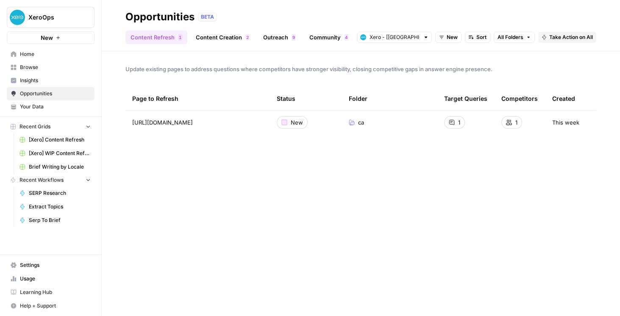
click at [64, 82] on span "Insights" at bounding box center [55, 81] width 71 height 8
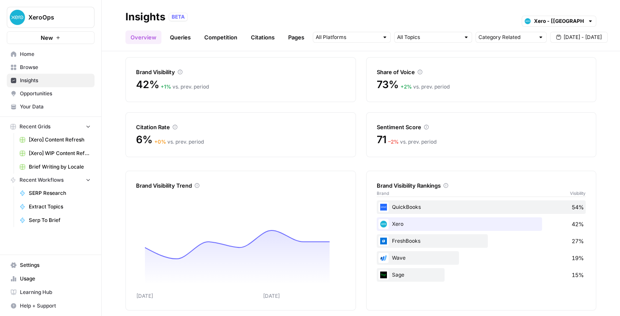
scroll to position [37, 0]
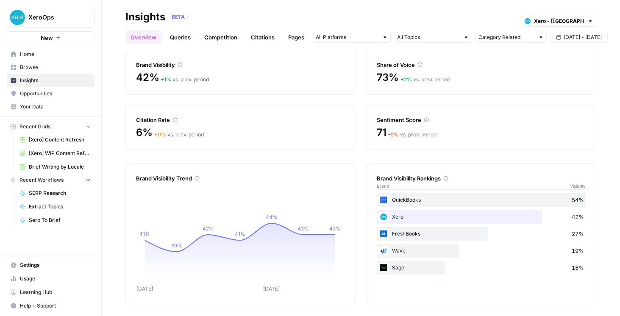
click at [188, 37] on link "Queries" at bounding box center [180, 37] width 31 height 14
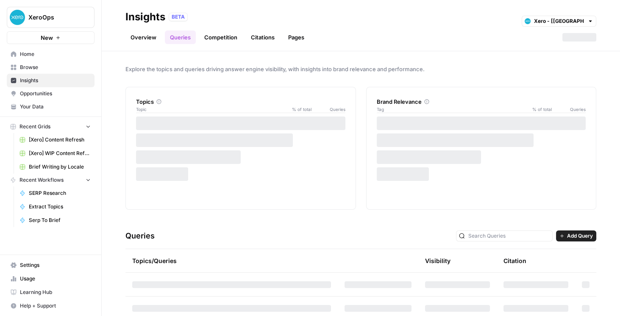
click at [148, 41] on link "Overview" at bounding box center [143, 37] width 36 height 14
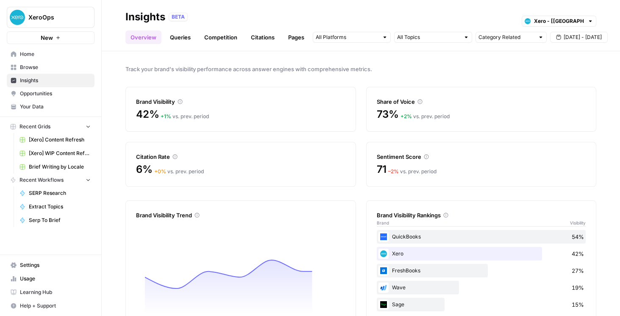
click at [174, 38] on link "Queries" at bounding box center [180, 37] width 31 height 14
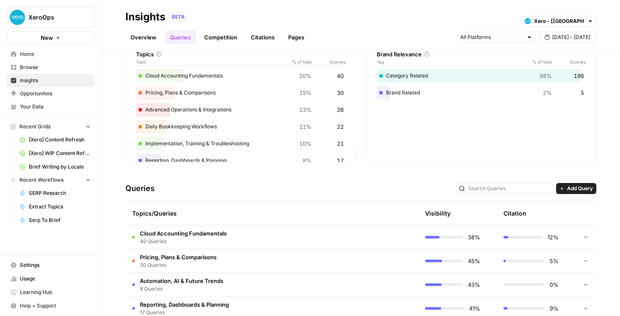
scroll to position [72, 0]
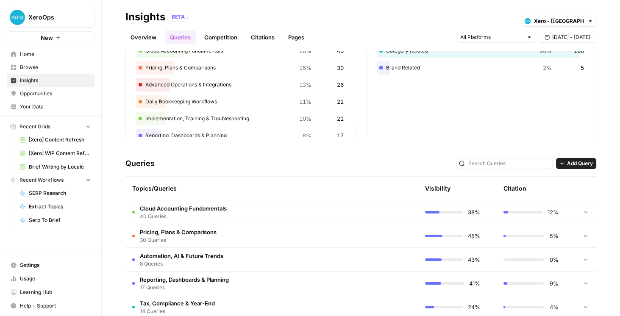
click at [54, 13] on span "XeroOps" at bounding box center [53, 17] width 51 height 8
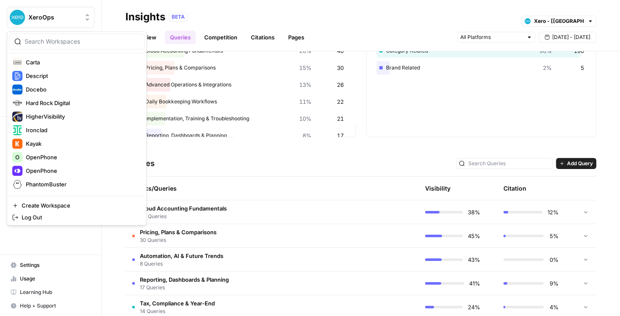
scroll to position [121, 0]
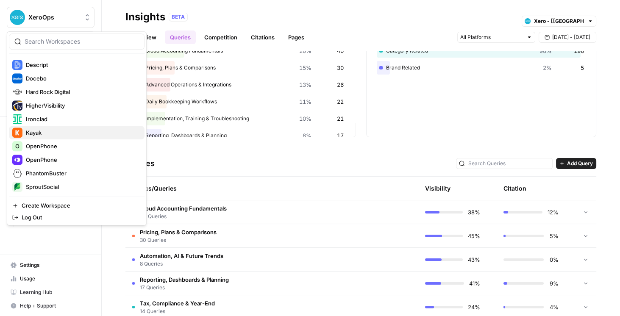
click at [53, 130] on span "Kayak" at bounding box center [82, 132] width 112 height 8
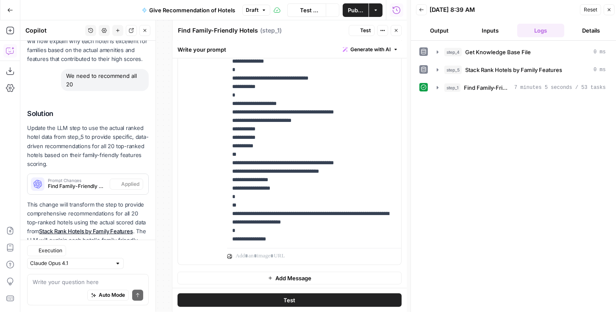
scroll to position [1271, 0]
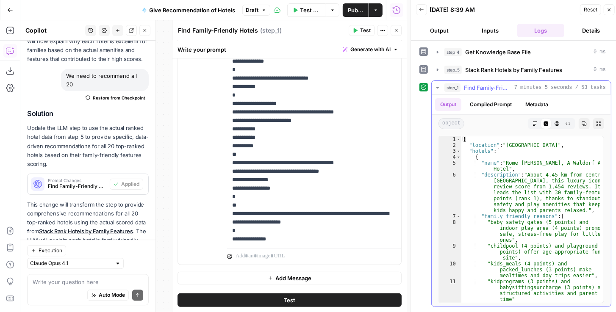
click at [598, 121] on icon "button" at bounding box center [598, 123] width 5 height 5
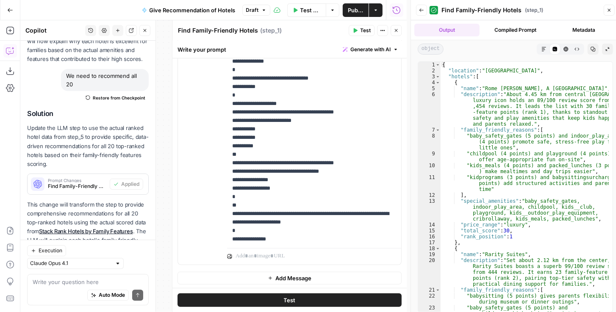
click at [547, 48] on button "Markdown" at bounding box center [543, 49] width 11 height 11
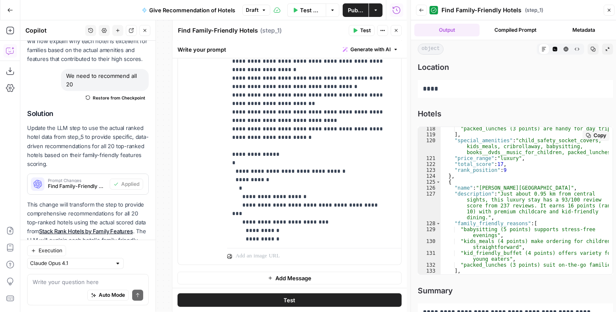
scroll to position [1205, 0]
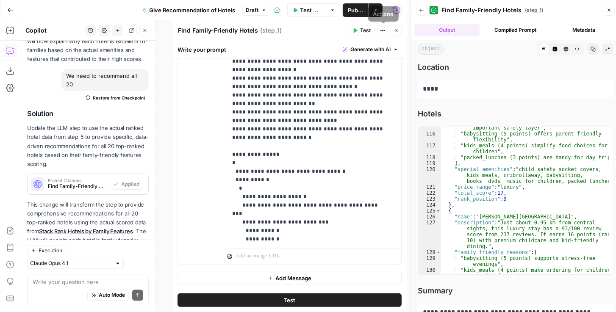
click at [395, 33] on icon "button" at bounding box center [395, 30] width 5 height 5
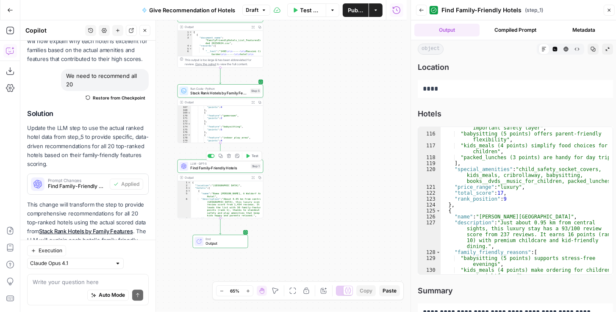
click at [234, 170] on span "Find Family-Friendly Hotels" at bounding box center [220, 169] width 58 height 6
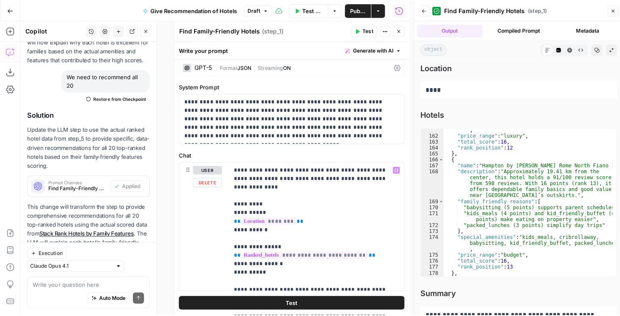
scroll to position [0, 0]
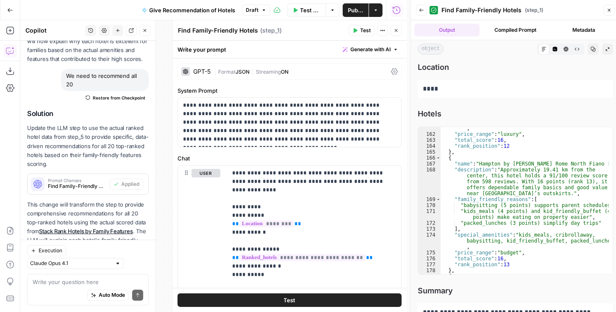
click at [361, 8] on span "Publish" at bounding box center [356, 10] width 16 height 8
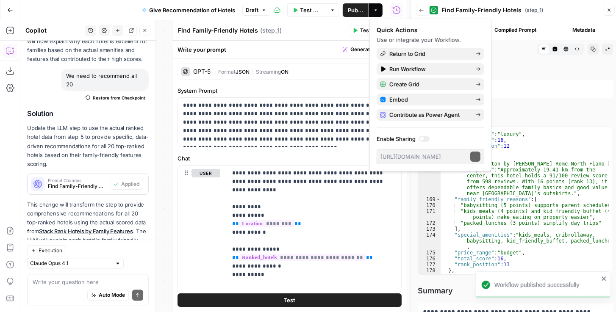
click at [11, 8] on icon "button" at bounding box center [10, 10] width 6 height 6
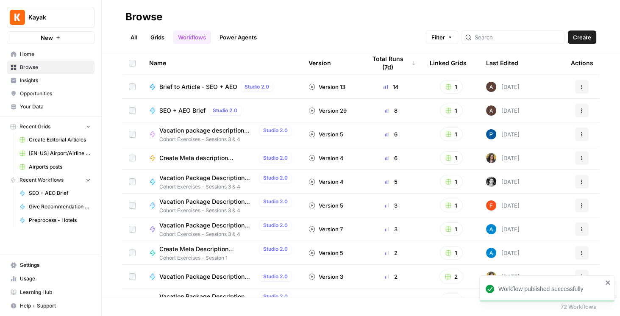
click at [44, 70] on span "Browse" at bounding box center [55, 68] width 71 height 8
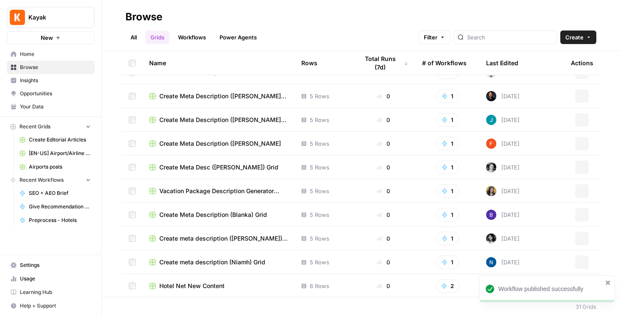
scroll to position [513, 0]
click at [223, 287] on span "Hotel Net New Content" at bounding box center [191, 285] width 65 height 8
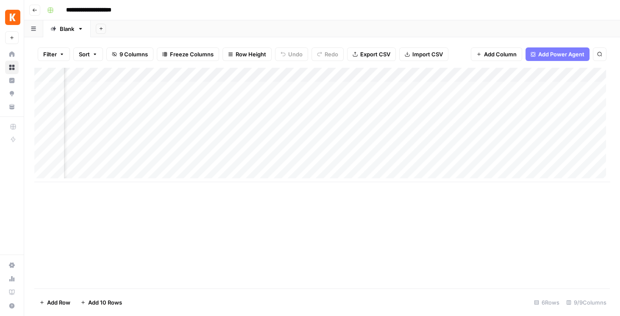
scroll to position [0, 138]
click at [318, 91] on div "Add Column" at bounding box center [321, 125] width 575 height 114
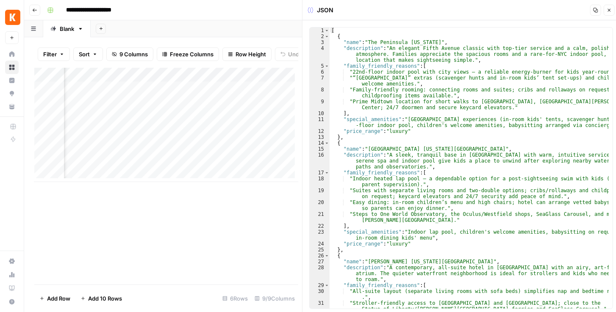
click at [608, 9] on icon "button" at bounding box center [609, 10] width 3 height 3
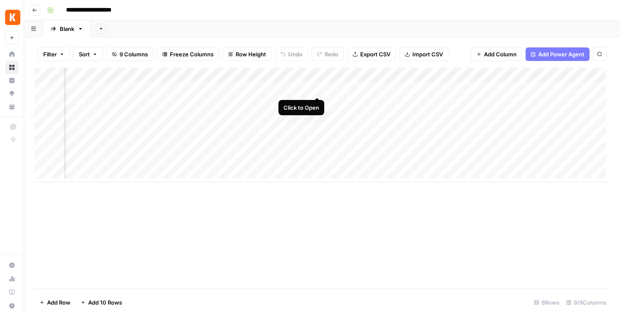
click at [320, 89] on div "Add Column" at bounding box center [321, 125] width 575 height 114
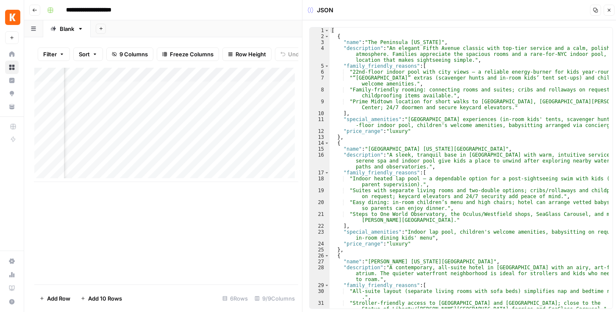
click at [611, 11] on icon "button" at bounding box center [608, 10] width 5 height 5
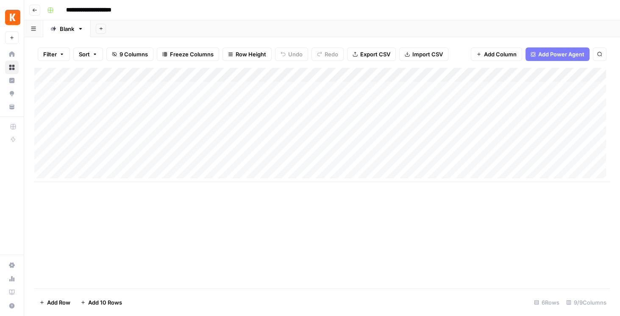
click at [125, 83] on div "Add Column" at bounding box center [321, 125] width 575 height 114
drag, startPoint x: 134, startPoint y: 87, endPoint x: 38, endPoint y: 84, distance: 96.2
click at [38, 84] on body "**********" at bounding box center [310, 158] width 620 height 316
type textarea "****"
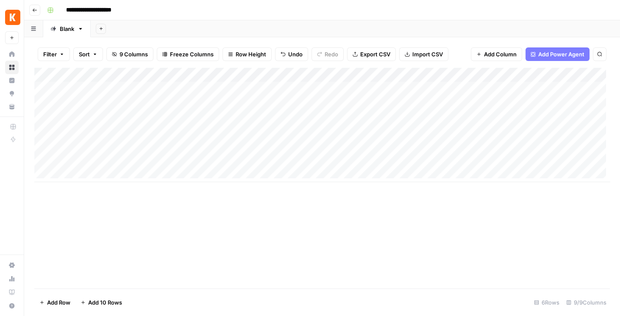
click at [144, 108] on div "Add Column" at bounding box center [321, 125] width 575 height 114
click at [144, 108] on textarea "**********" at bounding box center [132, 104] width 136 height 12
click at [143, 107] on textarea "**********" at bounding box center [132, 104] width 136 height 12
drag, startPoint x: 143, startPoint y: 107, endPoint x: 65, endPoint y: 102, distance: 78.1
click at [65, 102] on textarea "**********" at bounding box center [132, 104] width 136 height 12
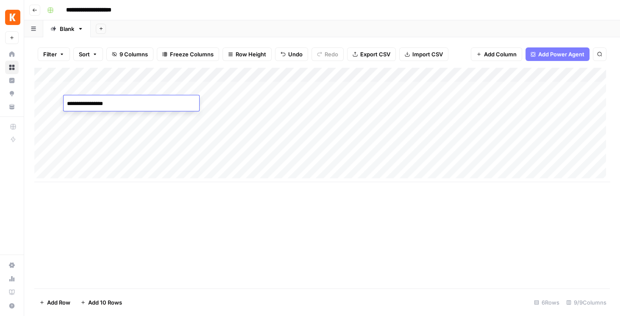
click at [127, 102] on textarea "**********" at bounding box center [132, 104] width 136 height 12
drag, startPoint x: 127, startPoint y: 102, endPoint x: 65, endPoint y: 95, distance: 63.0
click at [65, 96] on div "**********" at bounding box center [132, 103] width 136 height 16
type textarea "**********"
click at [116, 114] on div "Add Column" at bounding box center [321, 125] width 575 height 114
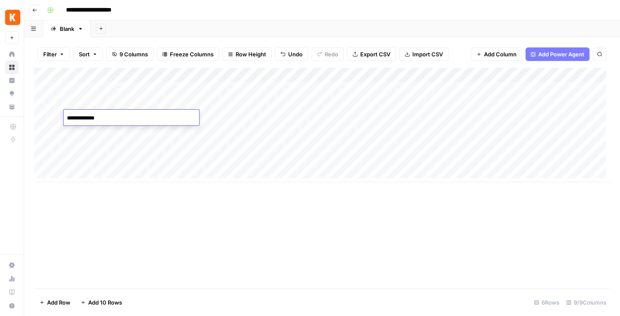
click at [116, 114] on textarea "**********" at bounding box center [132, 118] width 136 height 12
drag, startPoint x: 116, startPoint y: 114, endPoint x: 65, endPoint y: 115, distance: 50.8
click at [65, 115] on textarea "**********" at bounding box center [132, 118] width 136 height 12
type textarea "*******"
click at [109, 130] on div "Add Column" at bounding box center [321, 125] width 575 height 114
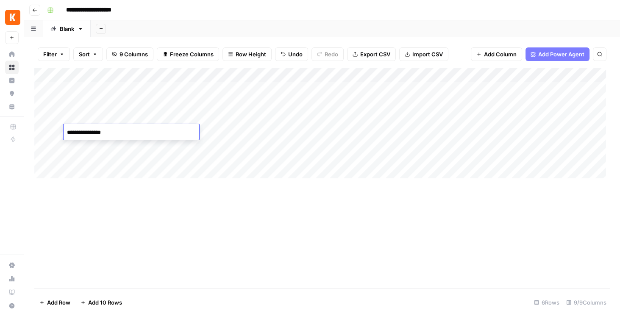
click at [109, 130] on textarea "**********" at bounding box center [132, 133] width 136 height 12
click at [114, 130] on textarea "**********" at bounding box center [132, 133] width 136 height 12
click at [114, 131] on textarea "**********" at bounding box center [132, 133] width 136 height 12
drag, startPoint x: 114, startPoint y: 131, endPoint x: 63, endPoint y: 126, distance: 51.9
click at [62, 128] on body "**********" at bounding box center [310, 158] width 620 height 316
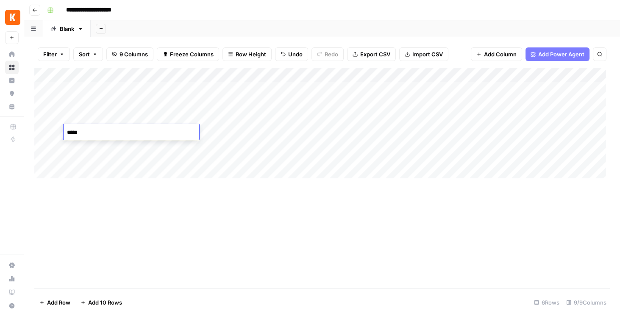
type textarea "******"
click at [102, 123] on div "Add Column" at bounding box center [321, 125] width 575 height 114
click at [109, 129] on div "Add Column" at bounding box center [321, 125] width 575 height 114
drag, startPoint x: 73, startPoint y: 127, endPoint x: 55, endPoint y: 126, distance: 18.3
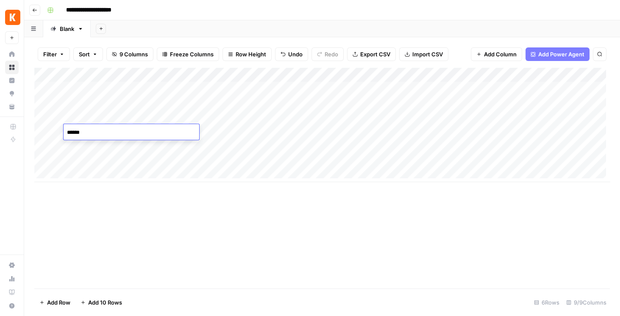
click at [55, 126] on body "**********" at bounding box center [310, 158] width 620 height 316
type textarea "******"
click at [219, 215] on div "Add Column" at bounding box center [321, 178] width 575 height 221
click at [82, 130] on div "Add Column" at bounding box center [321, 125] width 575 height 114
click at [82, 130] on textarea "******" at bounding box center [132, 141] width 136 height 29
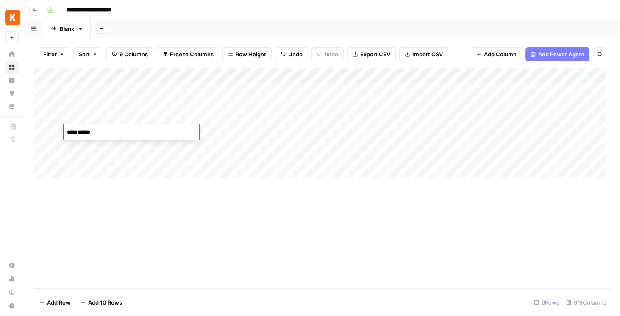
click at [66, 150] on textarea "******" at bounding box center [132, 141] width 136 height 29
type textarea "******"
click at [160, 219] on div "Add Column" at bounding box center [321, 178] width 575 height 221
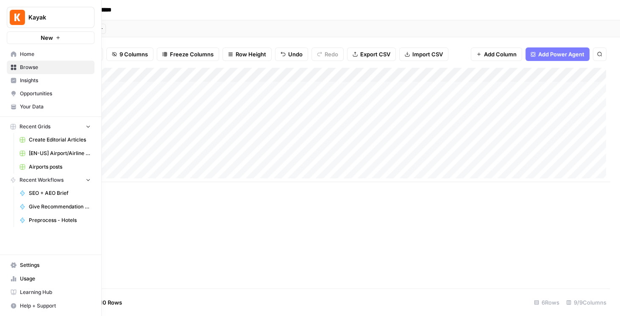
click at [29, 111] on link "Your Data" at bounding box center [51, 107] width 88 height 14
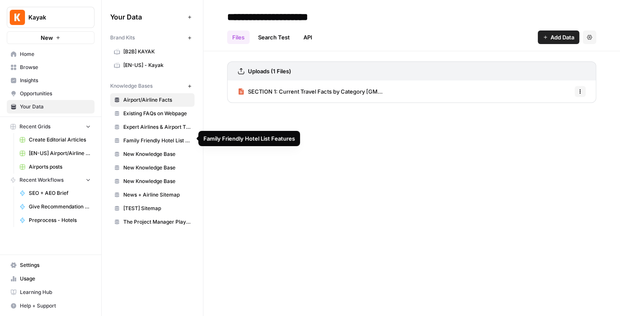
click at [157, 140] on span "Family Friendly Hotel List Features" at bounding box center [156, 141] width 67 height 8
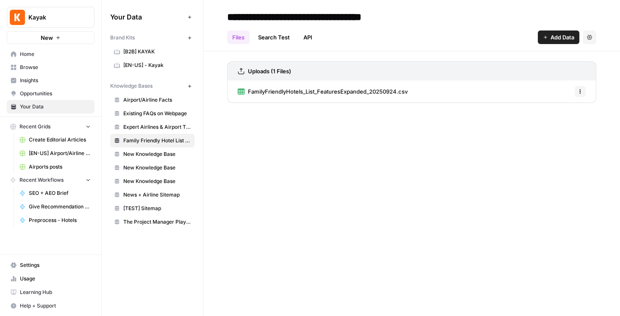
click at [335, 93] on span "FamilyFriendlyHotels_List_FeaturesExpanded_20250924.csv" at bounding box center [328, 91] width 160 height 8
click at [37, 65] on span "Browse" at bounding box center [55, 68] width 71 height 8
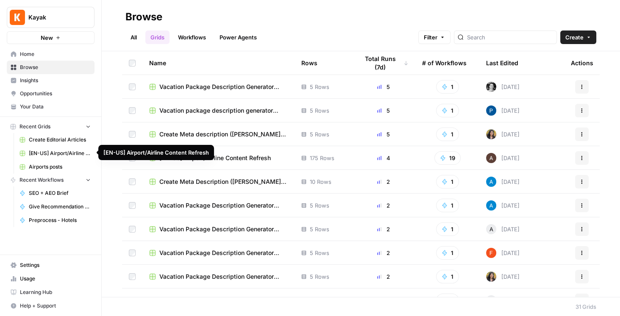
click at [50, 102] on link "Your Data" at bounding box center [51, 107] width 88 height 14
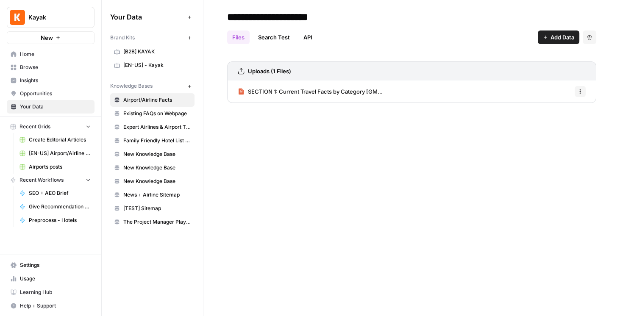
click at [41, 53] on span "Home" at bounding box center [55, 54] width 71 height 8
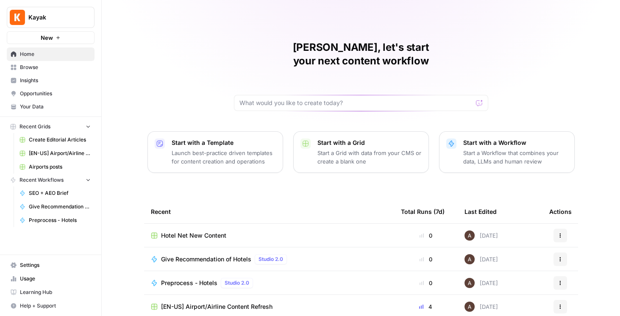
click at [190, 231] on span "Hotel Net New Content" at bounding box center [193, 235] width 65 height 8
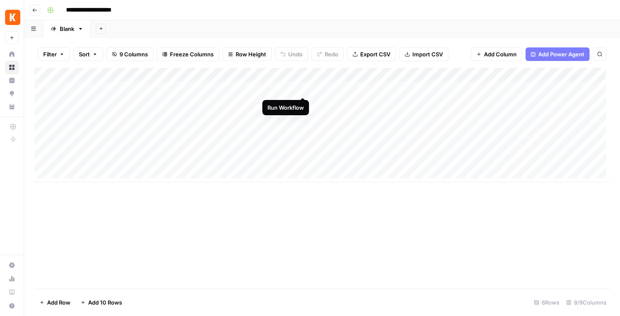
click at [303, 90] on div "Add Column" at bounding box center [321, 125] width 575 height 114
click at [303, 99] on div "Add Column" at bounding box center [321, 125] width 575 height 114
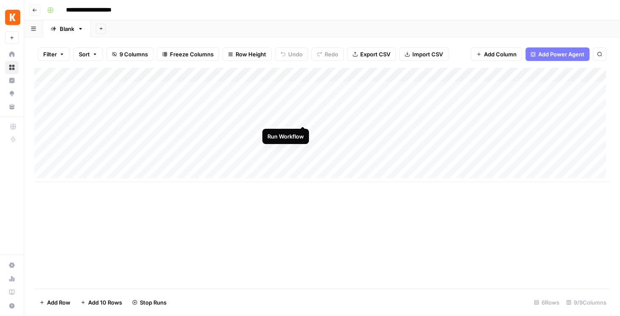
click at [303, 115] on div "Add Column" at bounding box center [321, 125] width 575 height 114
click at [305, 131] on div "Add Column" at bounding box center [321, 125] width 575 height 114
drag, startPoint x: 186, startPoint y: 75, endPoint x: 119, endPoint y: 75, distance: 66.5
click at [120, 76] on div "Add Column" at bounding box center [321, 125] width 575 height 114
click at [213, 182] on div "Add Column" at bounding box center [321, 178] width 575 height 221
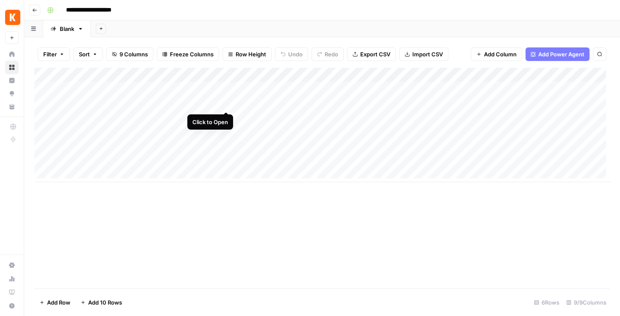
click at [224, 103] on div "Add Column" at bounding box center [321, 125] width 575 height 114
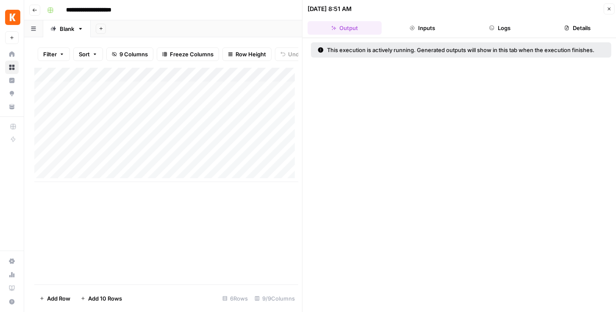
click at [523, 24] on button "Logs" at bounding box center [500, 28] width 74 height 14
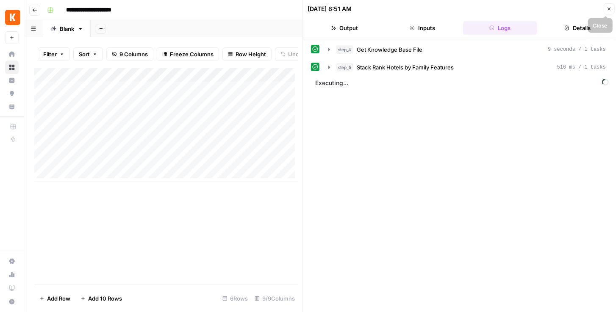
click at [607, 10] on icon "button" at bounding box center [608, 8] width 5 height 5
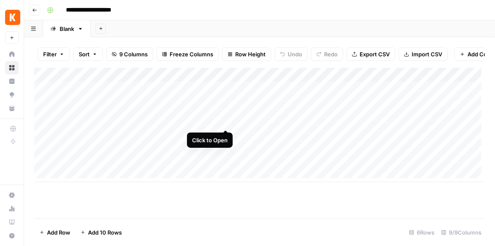
click at [224, 122] on div "Add Column" at bounding box center [259, 125] width 451 height 114
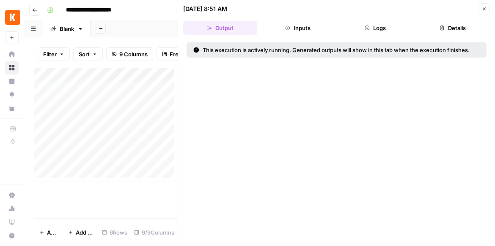
click at [367, 27] on icon "button" at bounding box center [367, 27] width 5 height 5
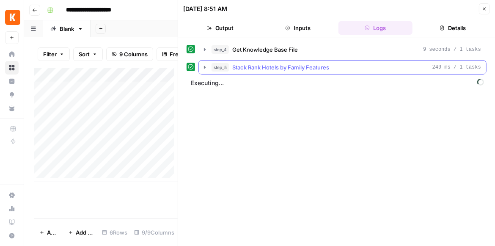
click at [206, 68] on icon "button" at bounding box center [205, 67] width 7 height 7
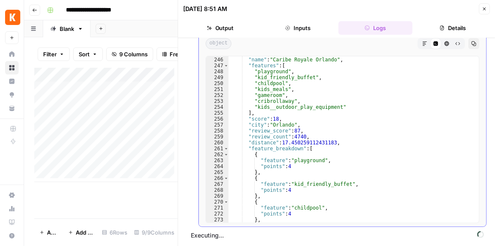
scroll to position [1423, 0]
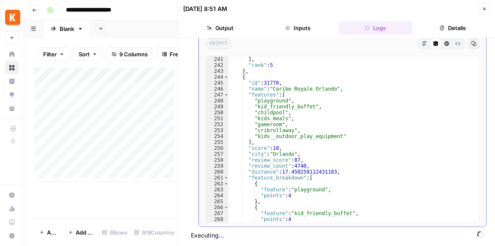
type textarea "**********"
drag, startPoint x: 273, startPoint y: 89, endPoint x: 330, endPoint y: 89, distance: 56.7
click at [330, 89] on div "} ] , "rank" : 5 } , { "id" : 31770 , "name" : "Caribe Royale Orlando" , "featu…" at bounding box center [352, 139] width 247 height 178
click at [489, 12] on button "Close" at bounding box center [484, 8] width 11 height 11
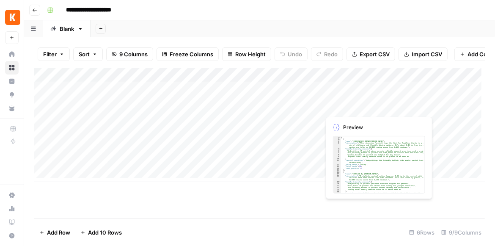
click at [368, 109] on div "Add Column" at bounding box center [259, 125] width 451 height 114
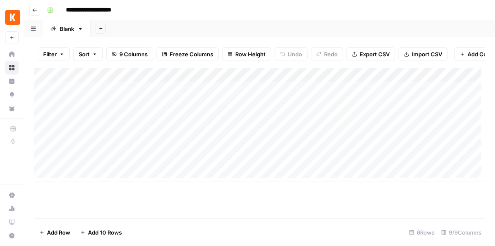
click at [390, 105] on div "Add Column" at bounding box center [259, 125] width 451 height 114
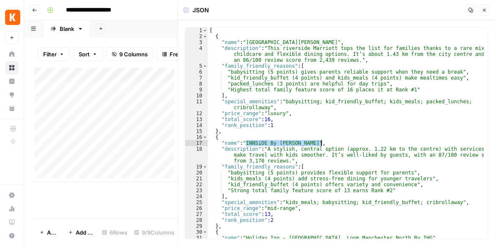
drag, startPoint x: 246, startPoint y: 143, endPoint x: 320, endPoint y: 143, distance: 73.7
click at [320, 143] on div "[ { "name" : "Manchester Marriott [GEOGRAPHIC_DATA][PERSON_NAME]" , "descriptio…" at bounding box center [346, 142] width 277 height 229
type textarea "**********"
click at [488, 11] on button "Close" at bounding box center [484, 10] width 11 height 11
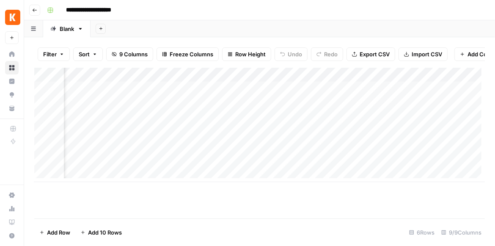
scroll to position [0, 144]
click at [404, 107] on div "Add Column" at bounding box center [259, 125] width 451 height 114
click at [224, 122] on div "Add Column" at bounding box center [259, 125] width 451 height 114
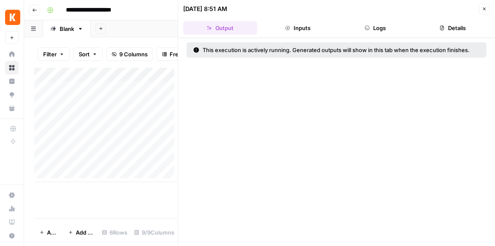
click at [390, 23] on button "Logs" at bounding box center [376, 28] width 74 height 14
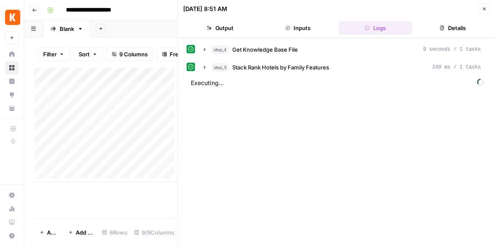
click at [482, 14] on button "Close" at bounding box center [484, 8] width 11 height 11
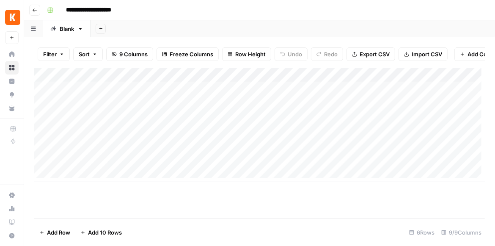
click at [225, 107] on div "Add Column" at bounding box center [259, 125] width 451 height 114
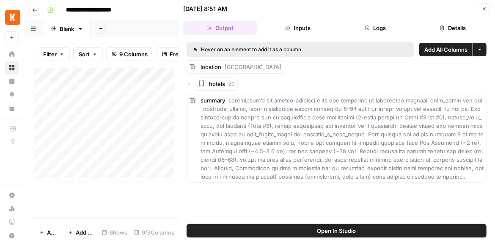
click at [303, 236] on button "Open In Studio" at bounding box center [337, 231] width 300 height 14
click at [486, 8] on icon "button" at bounding box center [484, 8] width 5 height 5
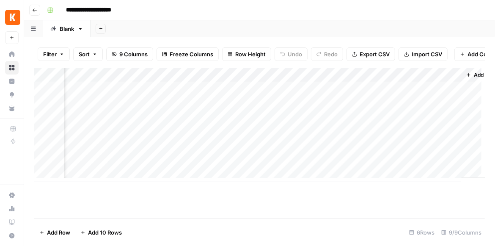
scroll to position [0, 323]
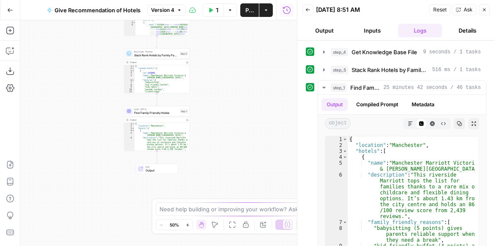
click at [169, 114] on span "Find Family-Friendly Hotels" at bounding box center [156, 113] width 44 height 4
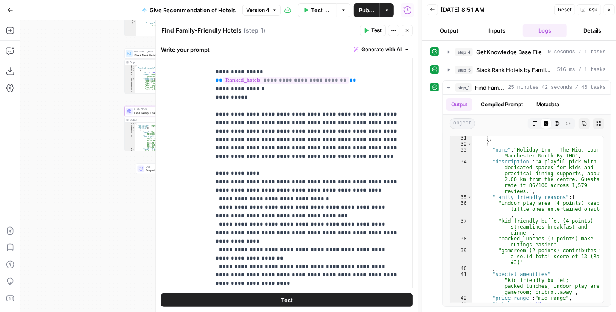
scroll to position [351, 0]
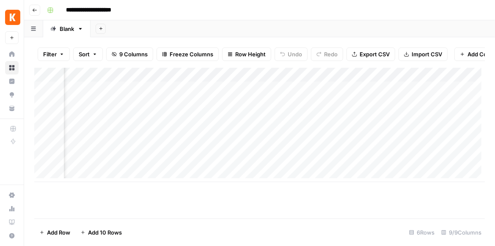
scroll to position [0, 323]
click at [225, 121] on div "Add Column" at bounding box center [259, 125] width 451 height 114
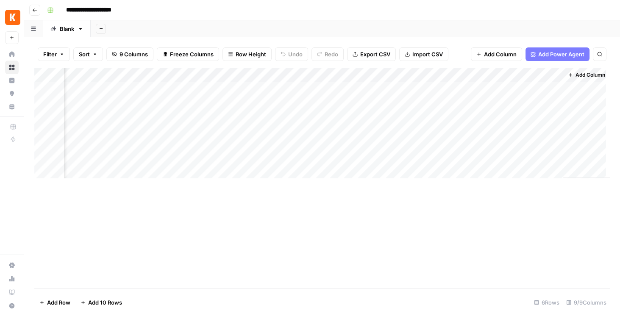
scroll to position [0, 228]
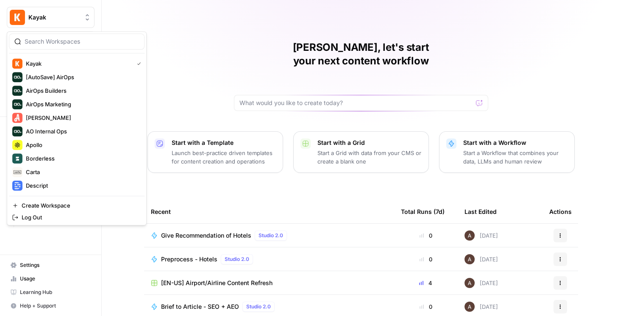
click at [43, 14] on span "Kayak" at bounding box center [53, 17] width 51 height 8
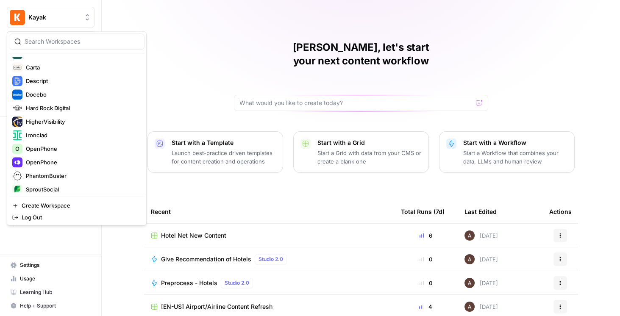
scroll to position [79, 0]
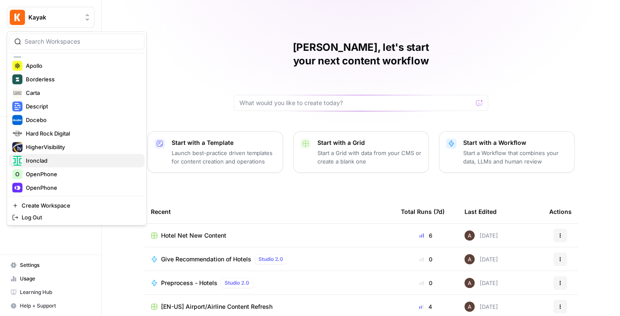
click at [51, 159] on span "Ironclad" at bounding box center [82, 160] width 112 height 8
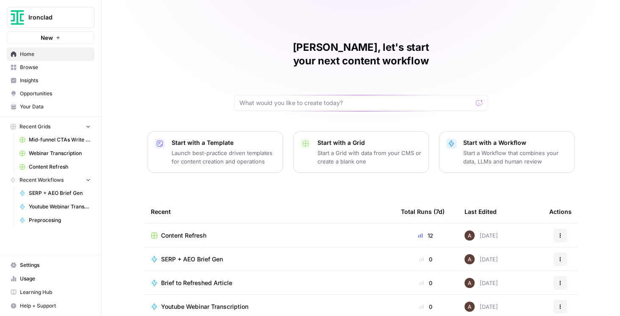
click at [64, 167] on span "Content Refresh" at bounding box center [60, 167] width 62 height 8
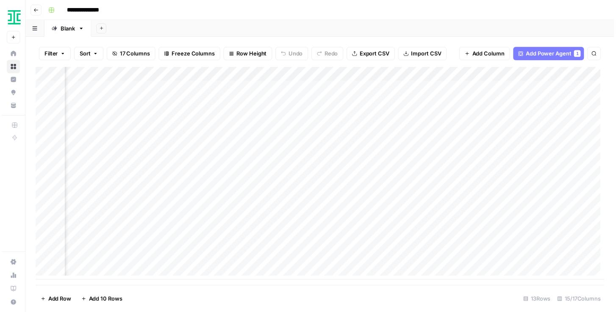
scroll to position [0, 813]
click at [373, 220] on div "Add Column" at bounding box center [321, 175] width 575 height 215
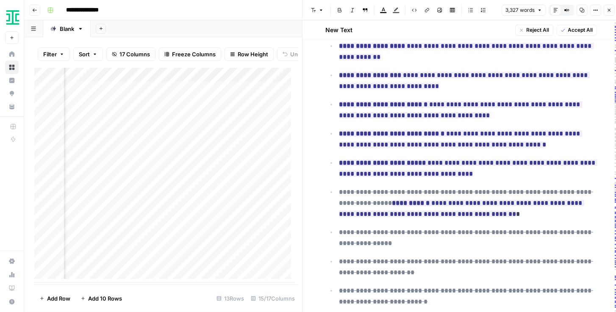
scroll to position [1201, 0]
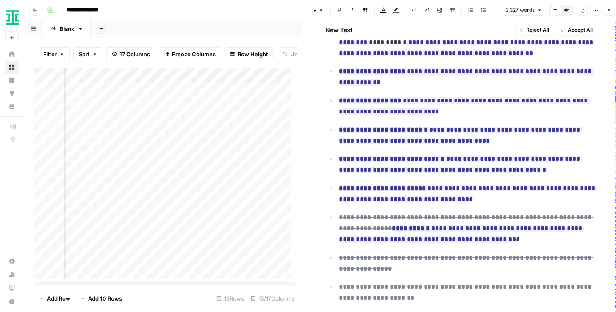
click at [609, 11] on icon "button" at bounding box center [608, 10] width 5 height 5
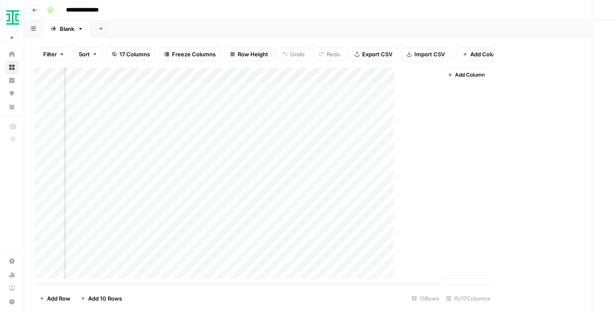
scroll to position [0, 869]
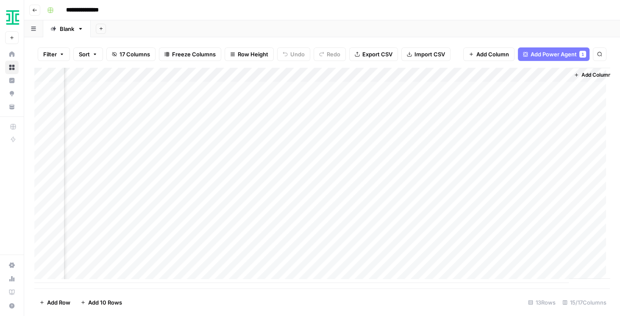
click at [408, 217] on div "Add Column" at bounding box center [321, 175] width 575 height 215
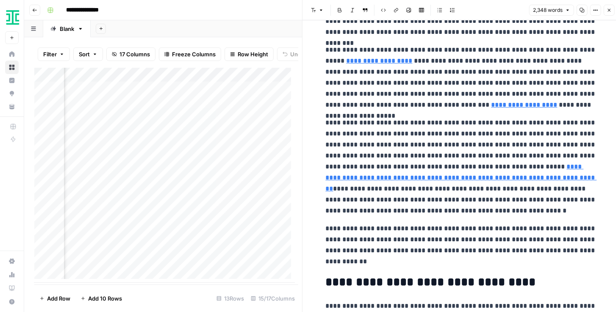
scroll to position [145, 0]
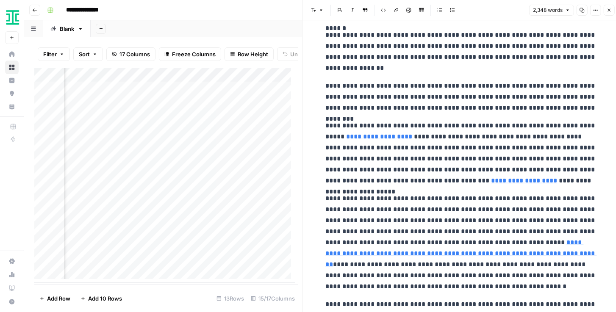
click at [607, 13] on button "Close" at bounding box center [608, 10] width 11 height 11
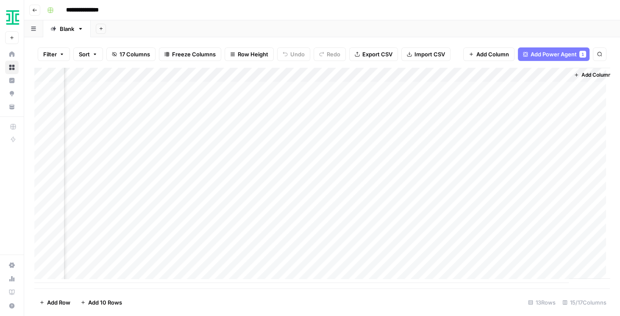
click at [407, 234] on div "Add Column" at bounding box center [321, 175] width 575 height 215
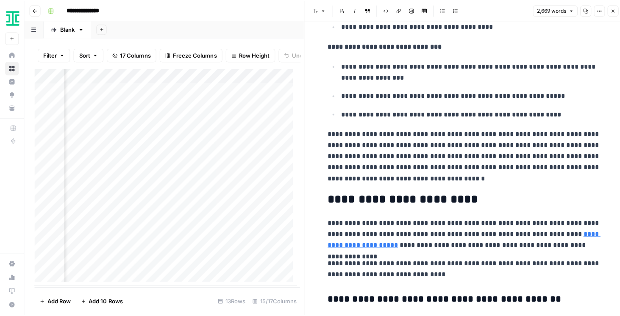
scroll to position [1887, 0]
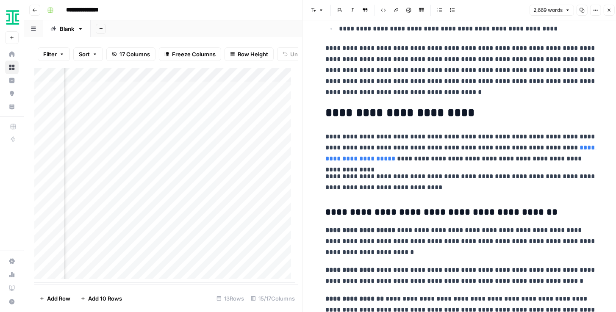
click at [607, 7] on button "Close" at bounding box center [608, 10] width 11 height 11
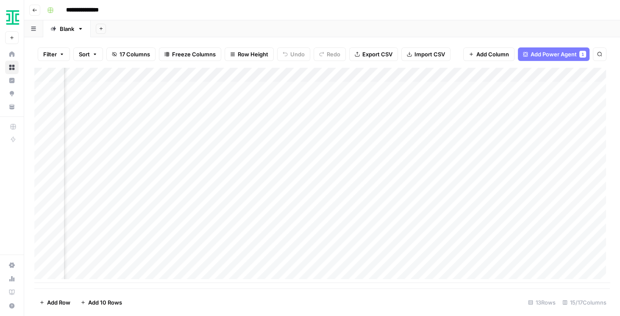
scroll to position [0, 659]
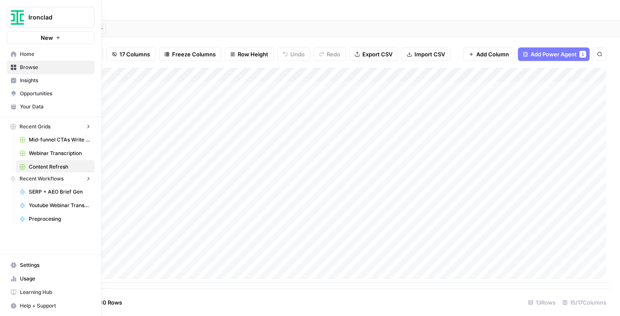
click at [9, 8] on button "Ironclad" at bounding box center [51, 17] width 88 height 21
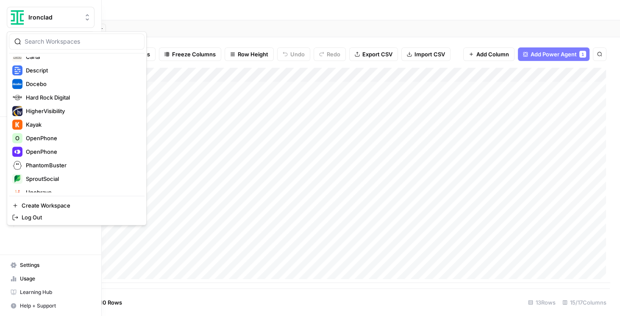
scroll to position [103, 0]
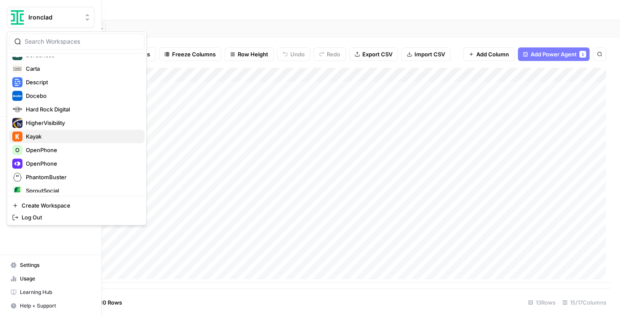
click at [51, 135] on span "Kayak" at bounding box center [82, 136] width 112 height 8
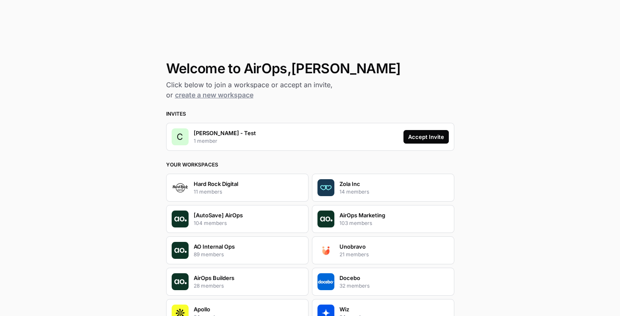
click at [419, 138] on div "Accept Invite" at bounding box center [426, 137] width 36 height 8
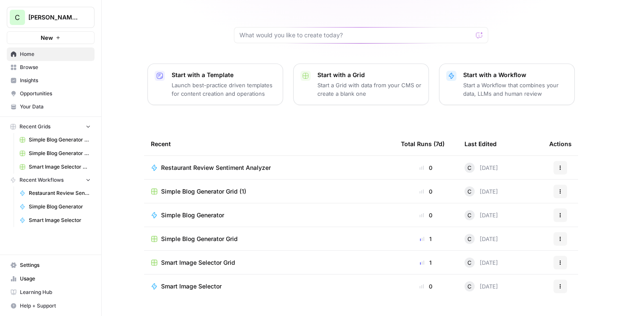
scroll to position [72, 0]
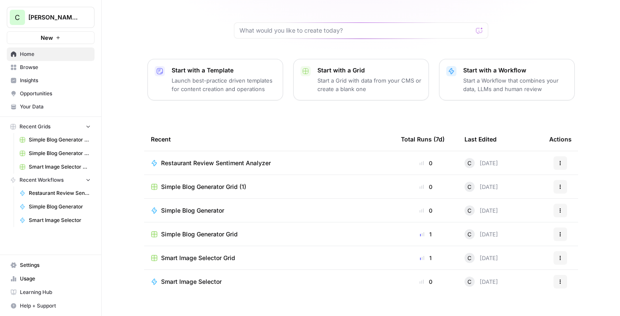
click at [30, 66] on span "Browse" at bounding box center [55, 68] width 71 height 8
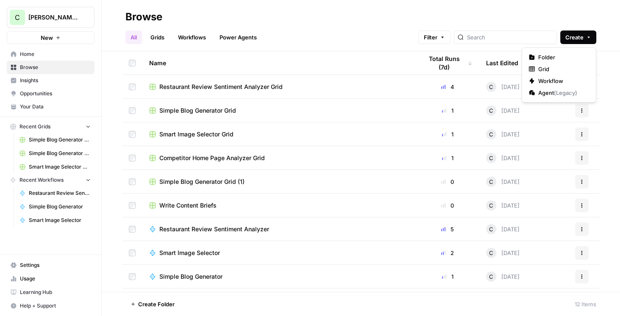
click at [578, 36] on span "Create" at bounding box center [574, 37] width 18 height 8
click at [573, 19] on div "Browse" at bounding box center [360, 17] width 470 height 14
click at [578, 37] on span "Create" at bounding box center [574, 37] width 18 height 8
click at [404, 50] on header "Browse All Grids Workflows Power Agents Filter Create" at bounding box center [361, 25] width 518 height 51
click at [575, 38] on span "Create" at bounding box center [574, 37] width 18 height 8
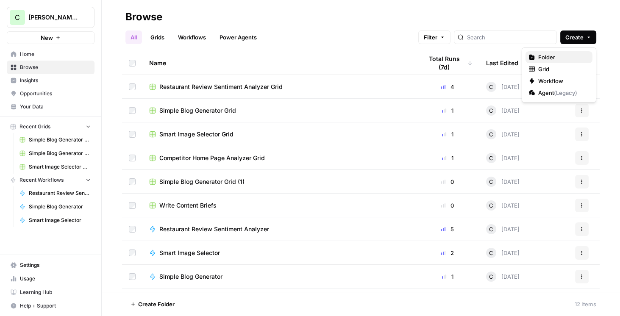
click at [559, 56] on span "Folder" at bounding box center [561, 57] width 47 height 8
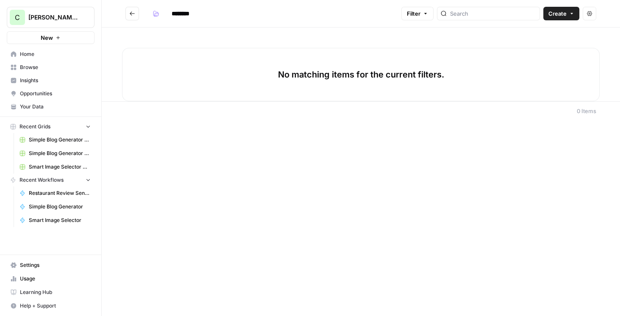
click at [212, 12] on input "********" at bounding box center [191, 14] width 47 height 14
drag, startPoint x: 210, startPoint y: 11, endPoint x: 169, endPoint y: 15, distance: 41.3
click at [169, 15] on input "********" at bounding box center [191, 14] width 47 height 14
type input "****"
click at [132, 11] on icon "Go back" at bounding box center [132, 14] width 6 height 6
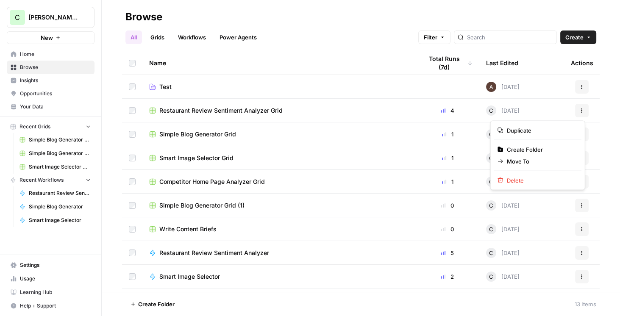
click at [575, 110] on button "Actions" at bounding box center [582, 111] width 14 height 14
click at [595, 90] on td "Actions" at bounding box center [582, 86] width 36 height 23
click at [222, 112] on span "Restaurant Review Sentiment Analyzer Grid" at bounding box center [220, 110] width 123 height 8
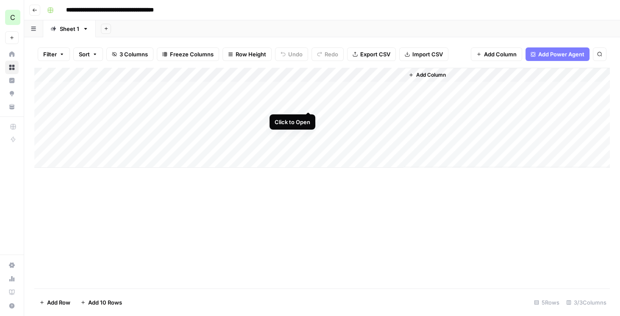
click at [307, 103] on div "Add Column" at bounding box center [321, 118] width 575 height 100
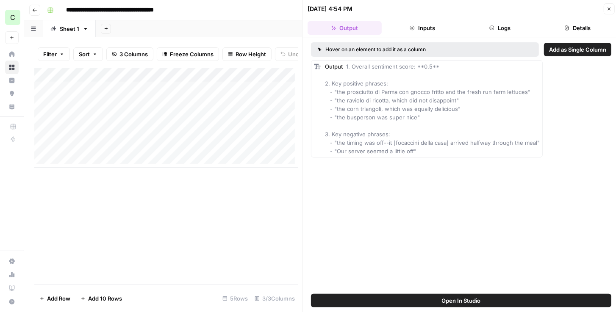
click at [456, 299] on span "Open In Studio" at bounding box center [461, 300] width 39 height 8
click at [608, 10] on icon "button" at bounding box center [609, 9] width 3 height 3
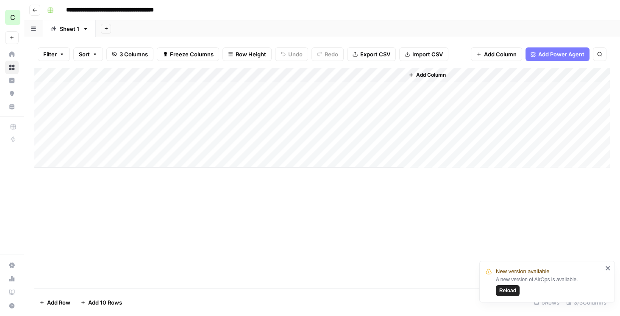
click at [513, 291] on span "Reload" at bounding box center [507, 291] width 17 height 8
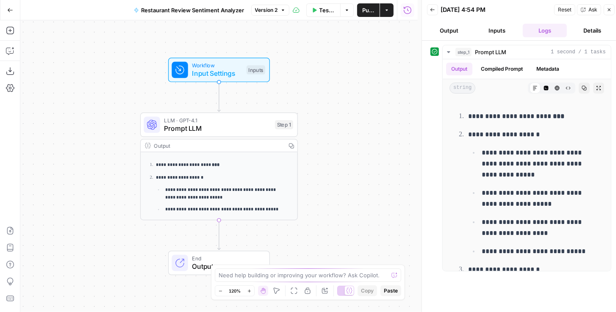
click at [495, 33] on button "Inputs" at bounding box center [497, 31] width 44 height 14
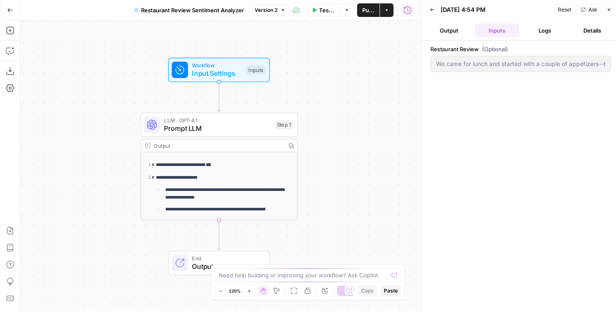
click at [531, 27] on button "Logs" at bounding box center [545, 31] width 44 height 14
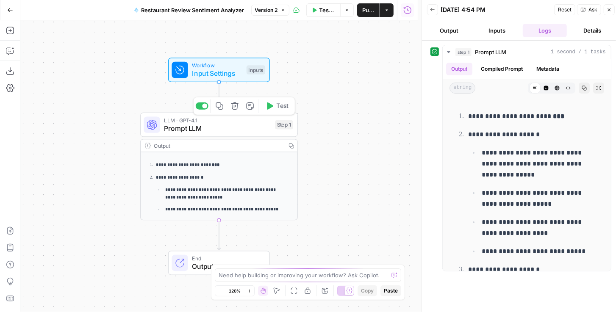
click at [246, 125] on span "Prompt LLM" at bounding box center [217, 128] width 107 height 10
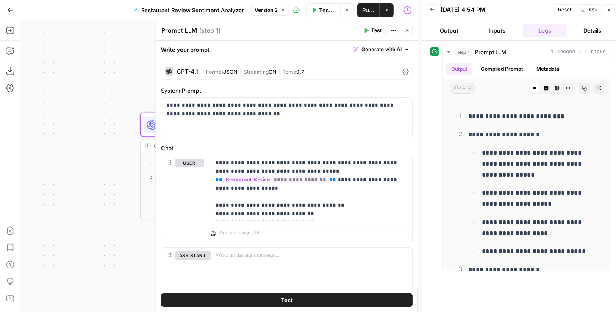
click at [216, 72] on span "Format" at bounding box center [214, 72] width 17 height 6
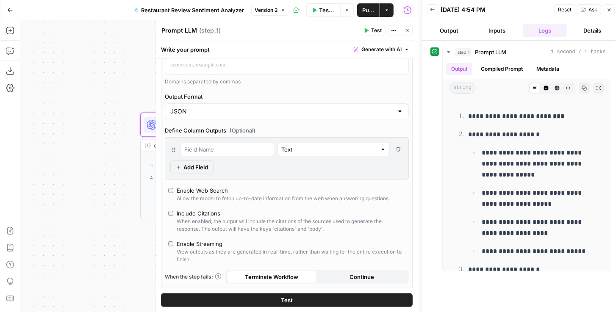
scroll to position [145, 0]
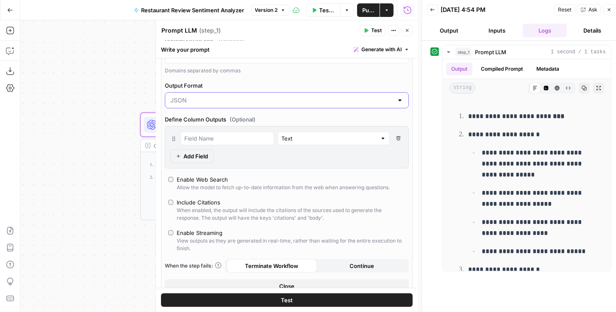
click at [227, 102] on div at bounding box center [287, 100] width 244 height 16
type input "JSON"
click at [262, 81] on label "Output Format" at bounding box center [287, 85] width 244 height 8
click at [262, 96] on input "JSON" at bounding box center [281, 100] width 223 height 8
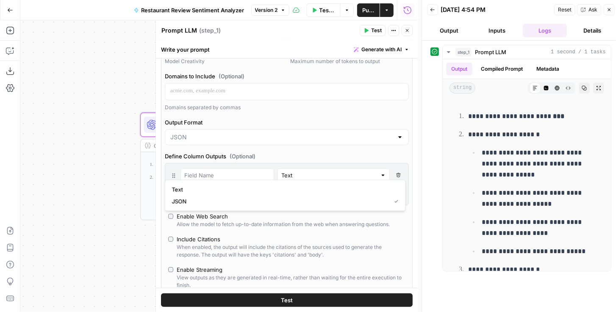
scroll to position [0, 0]
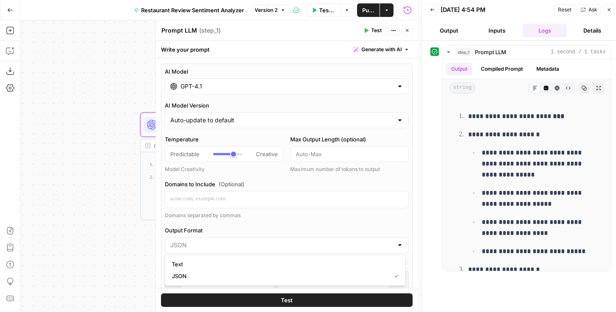
type input "JSON"
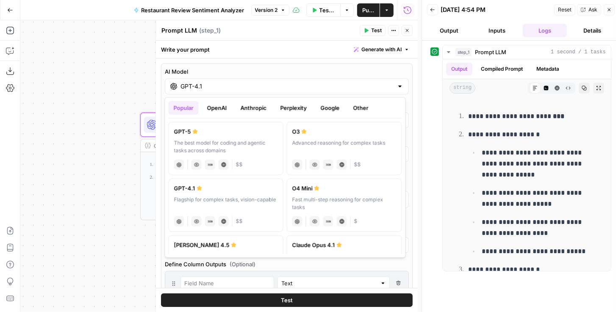
click at [241, 86] on input "GPT-4.1" at bounding box center [286, 86] width 213 height 8
click at [217, 109] on button "OpenAI" at bounding box center [217, 108] width 30 height 14
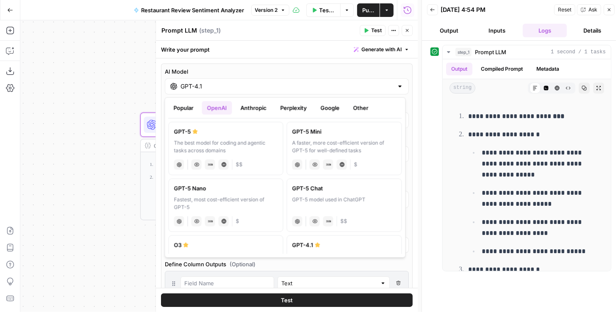
click at [256, 111] on button "Anthropic" at bounding box center [253, 108] width 36 height 14
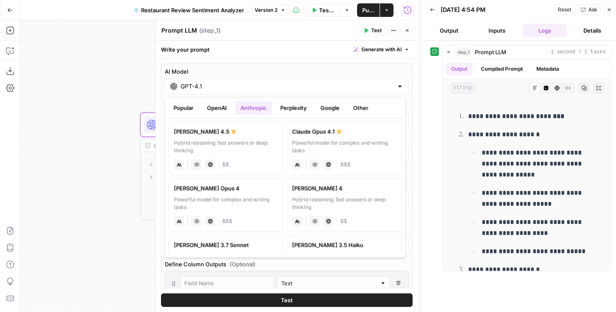
click at [289, 110] on button "Perplexity" at bounding box center [293, 108] width 37 height 14
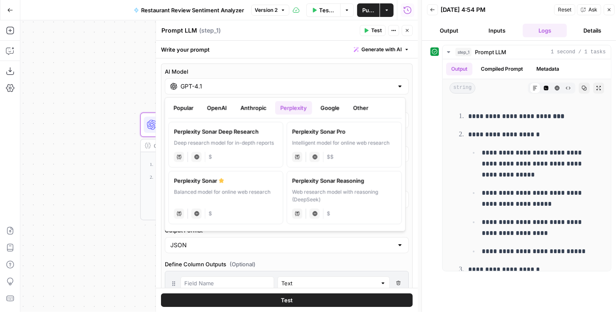
click at [322, 108] on button "Google" at bounding box center [329, 108] width 29 height 14
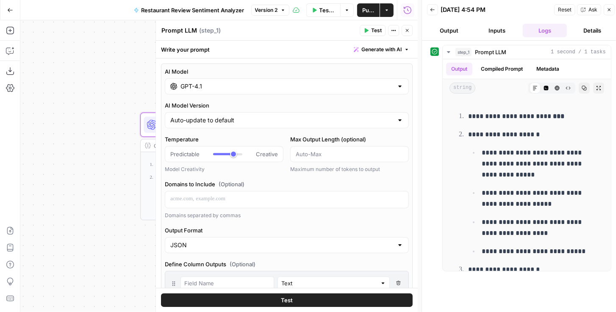
click at [402, 80] on div "GPT-4.1" at bounding box center [287, 86] width 244 height 16
click at [411, 29] on button "Close" at bounding box center [406, 30] width 11 height 11
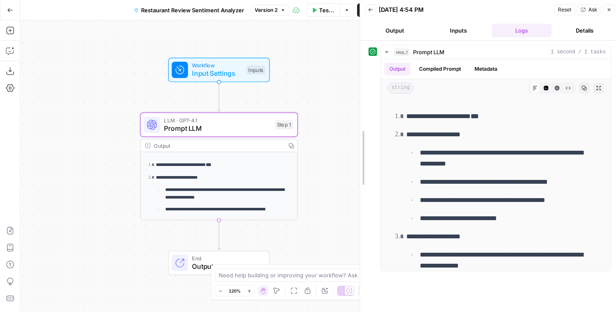
drag, startPoint x: 424, startPoint y: 124, endPoint x: 362, endPoint y: 126, distance: 62.3
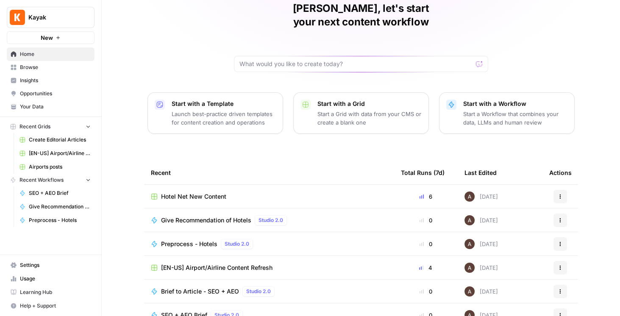
scroll to position [48, 0]
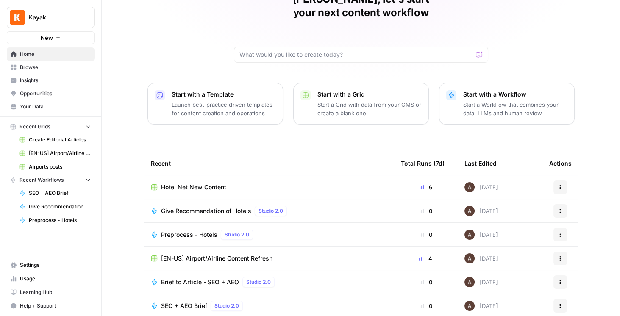
click at [208, 183] on span "Hotel Net New Content" at bounding box center [193, 187] width 65 height 8
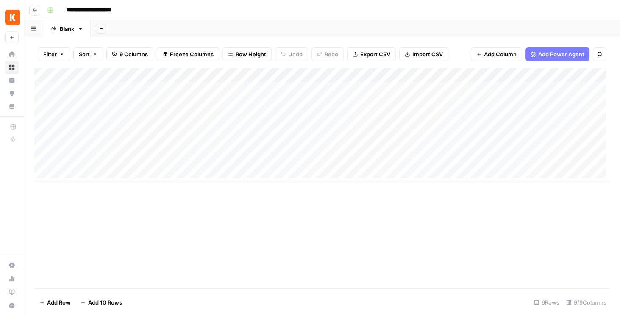
click at [389, 104] on div "Add Column" at bounding box center [321, 125] width 575 height 114
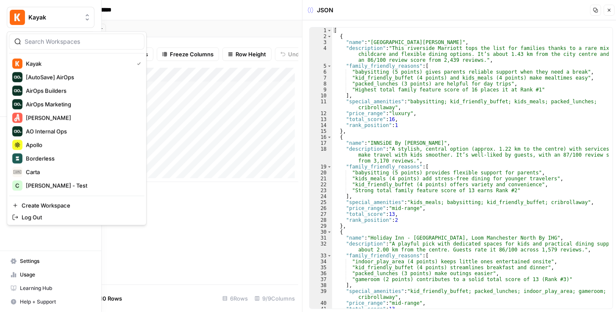
click at [16, 14] on img "Workspace: Kayak" at bounding box center [17, 17] width 15 height 15
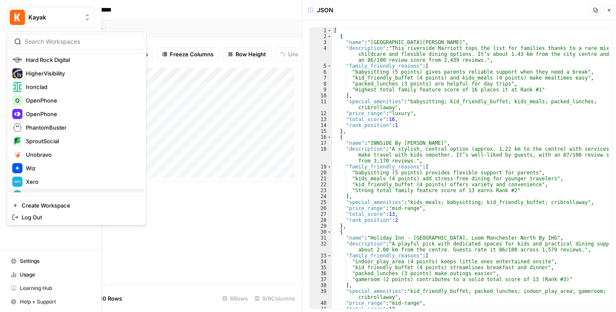
scroll to position [165, 0]
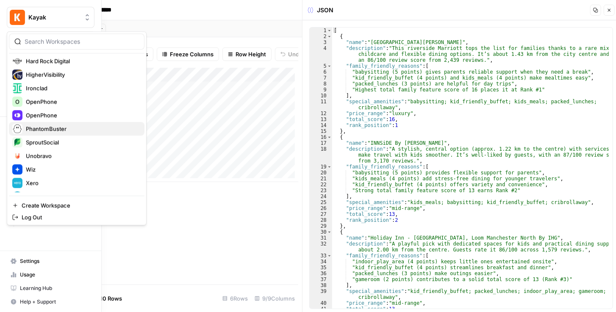
click at [52, 127] on span "PhantomBuster" at bounding box center [82, 129] width 112 height 8
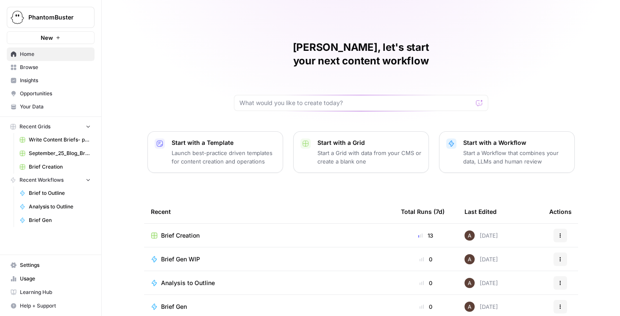
click at [55, 164] on span "Brief Creation" at bounding box center [60, 167] width 62 height 8
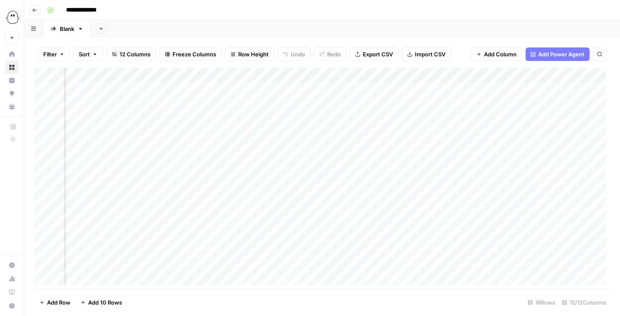
scroll to position [0, 180]
click at [380, 73] on div "Add Column" at bounding box center [321, 178] width 575 height 221
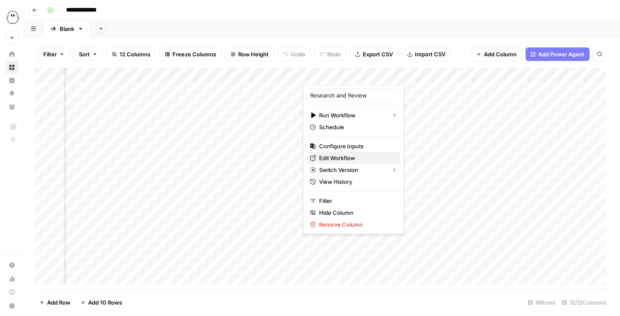
click at [351, 160] on span "Edit Workflow" at bounding box center [356, 158] width 74 height 8
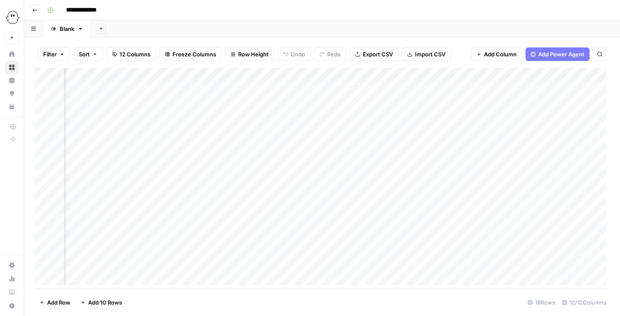
scroll to position [70, 180]
click at [379, 163] on div "Add Column" at bounding box center [321, 178] width 575 height 221
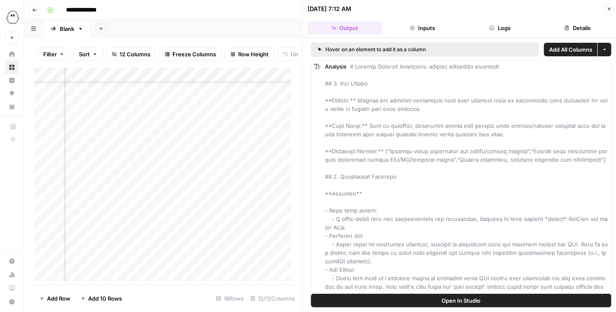
click at [458, 304] on span "Open In Studio" at bounding box center [461, 300] width 39 height 8
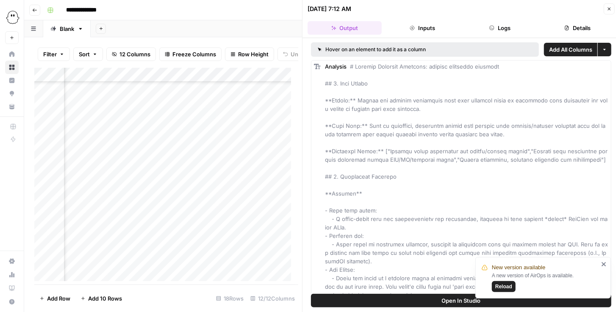
click at [607, 9] on icon "button" at bounding box center [608, 8] width 5 height 5
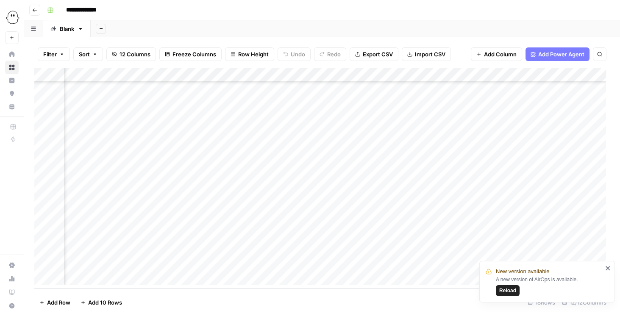
scroll to position [70, 393]
click at [330, 147] on div "Add Column" at bounding box center [321, 178] width 575 height 221
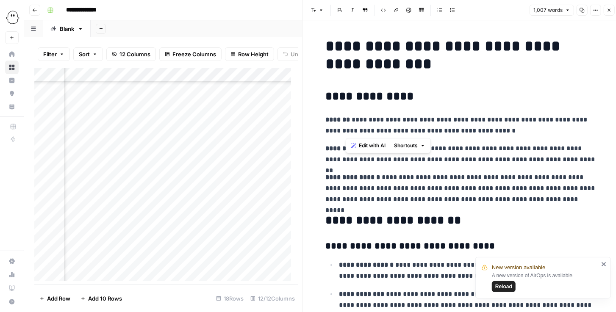
drag, startPoint x: 490, startPoint y: 134, endPoint x: 345, endPoint y: 118, distance: 146.1
click at [345, 118] on p "**********" at bounding box center [461, 125] width 271 height 22
click at [609, 5] on button "Close" at bounding box center [608, 10] width 11 height 11
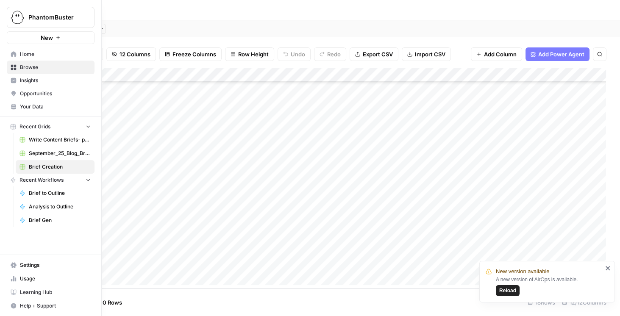
click at [25, 17] on button "PhantomBuster" at bounding box center [51, 17] width 88 height 21
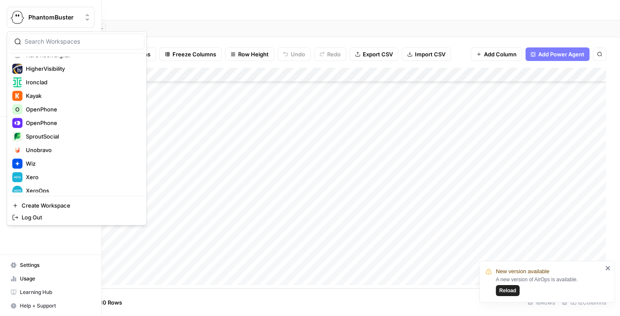
scroll to position [190, 0]
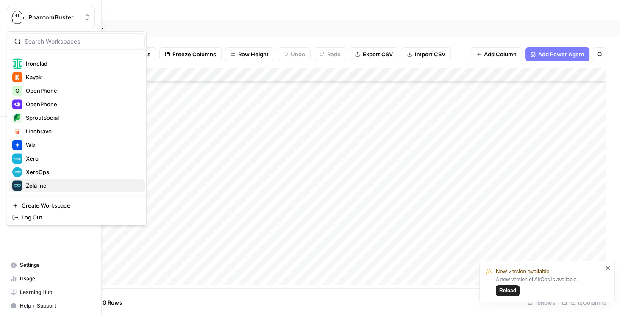
click at [45, 184] on span "Zola Inc" at bounding box center [82, 185] width 112 height 8
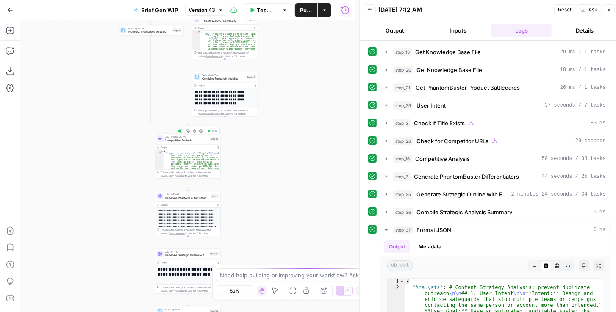
click at [191, 142] on span "Competitive Analysis" at bounding box center [186, 140] width 43 height 4
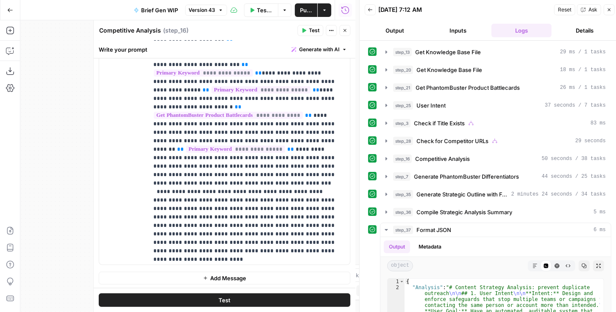
scroll to position [218, 0]
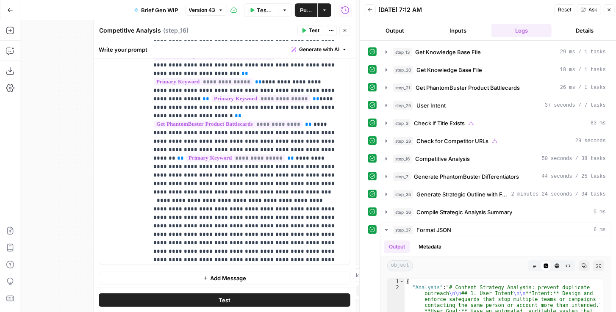
click at [342, 32] on icon "button" at bounding box center [344, 30] width 5 height 5
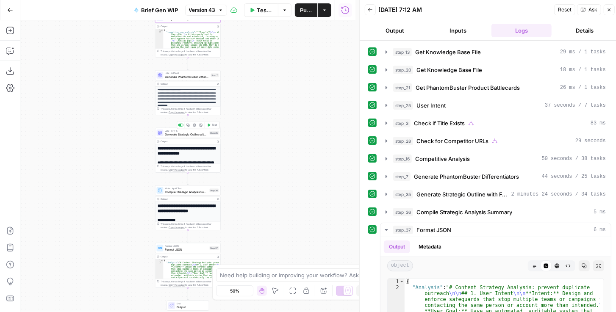
click at [191, 134] on span "Generate Strategic Outline with FAQ" at bounding box center [186, 134] width 43 height 4
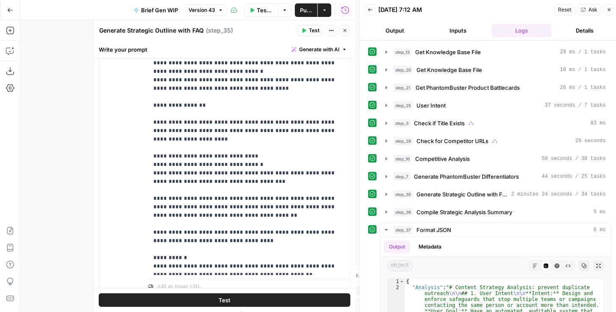
scroll to position [1190, 0]
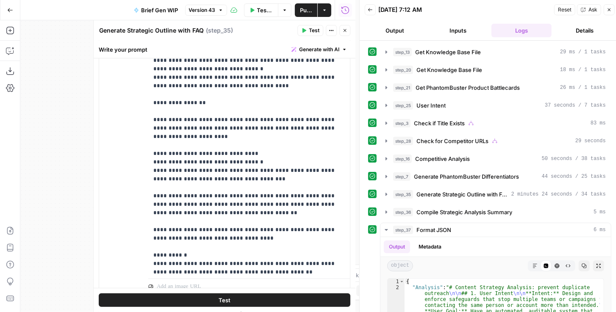
click at [344, 32] on icon "button" at bounding box center [344, 30] width 5 height 5
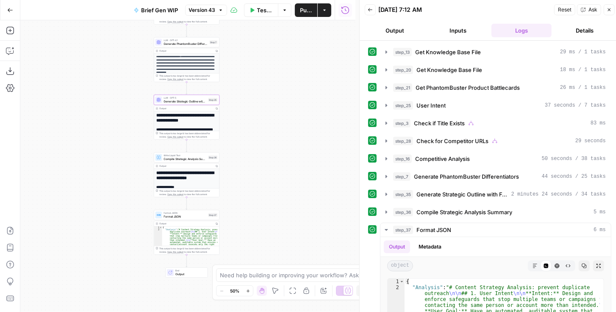
drag, startPoint x: 297, startPoint y: 154, endPoint x: 296, endPoint y: 45, distance: 108.8
click at [296, 48] on div "true false true false Workflow Input Settings Inputs Get Knowledge Base File Ge…" at bounding box center [187, 166] width 335 height 292
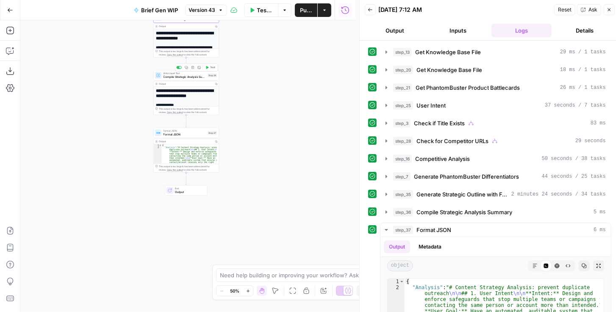
click at [179, 78] on span "Compile Strategic Analysis Summary" at bounding box center [184, 77] width 43 height 4
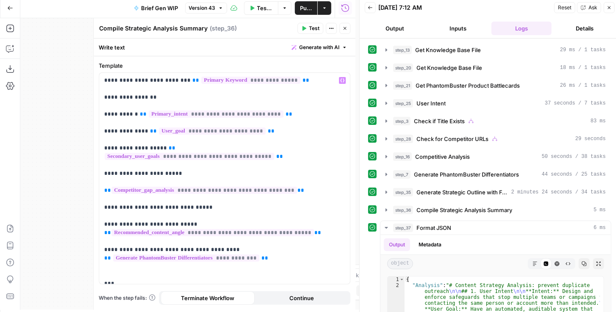
scroll to position [4, 0]
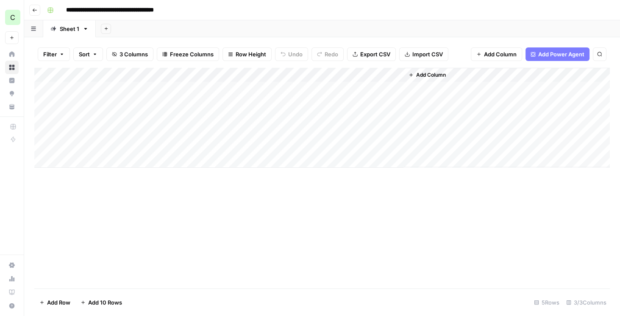
click at [31, 9] on button "Go back" at bounding box center [34, 10] width 11 height 11
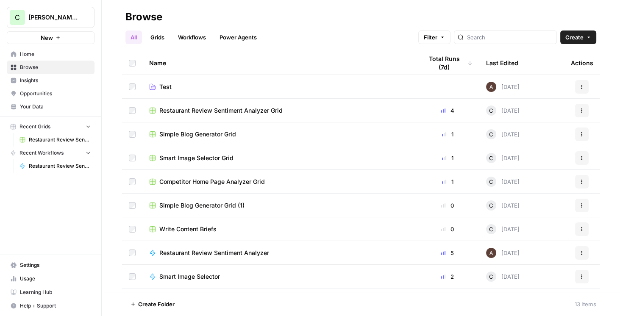
click at [246, 185] on span "Competitor Home Page Analyzer Grid" at bounding box center [211, 181] width 105 height 8
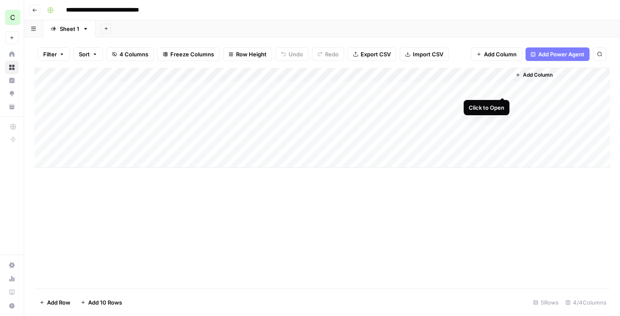
click at [504, 92] on div "Add Column" at bounding box center [321, 118] width 575 height 100
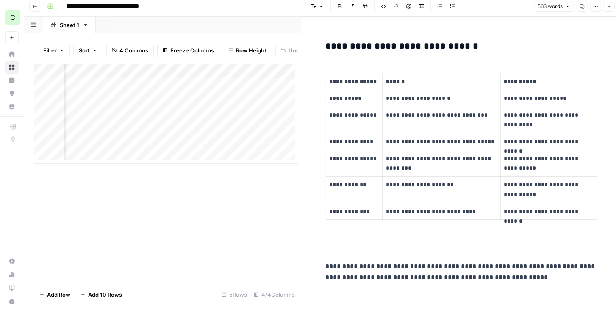
scroll to position [0, 173]
drag, startPoint x: 612, startPoint y: 4, endPoint x: 608, endPoint y: 8, distance: 6.3
click at [612, 4] on button "Close" at bounding box center [608, 6] width 11 height 11
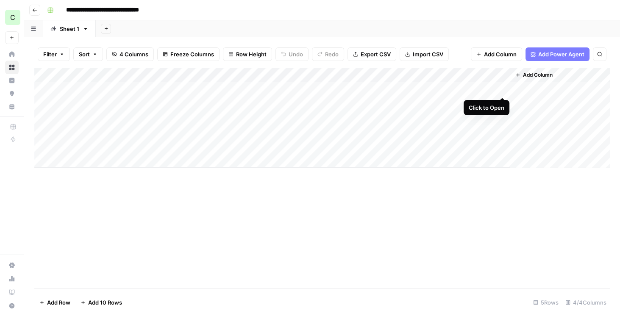
click at [502, 86] on div "Add Column" at bounding box center [321, 118] width 575 height 100
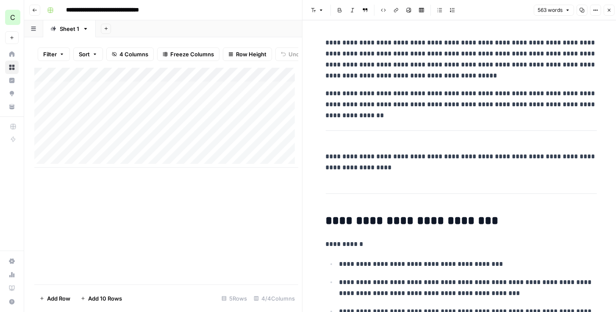
click at [606, 8] on icon "button" at bounding box center [608, 10] width 5 height 5
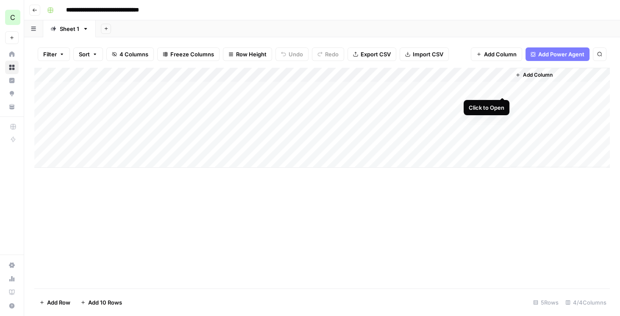
click at [501, 86] on div "Add Column" at bounding box center [321, 118] width 575 height 100
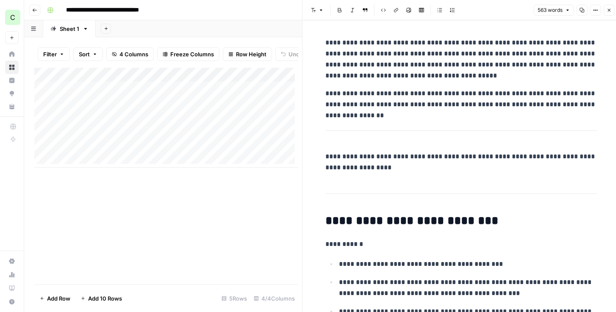
click at [609, 8] on icon "button" at bounding box center [608, 10] width 5 height 5
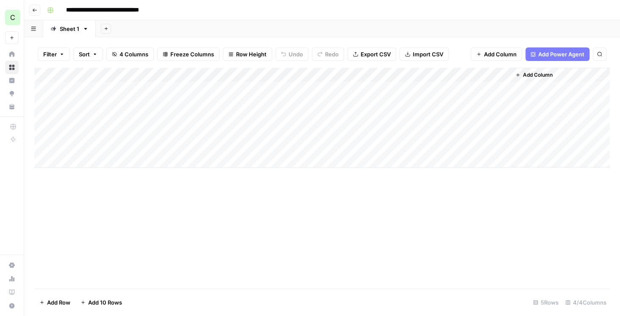
click at [503, 86] on div "Add Column" at bounding box center [321, 118] width 575 height 100
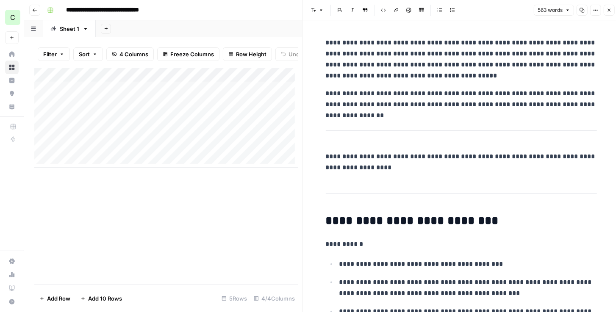
click at [592, 104] on p "**********" at bounding box center [461, 99] width 271 height 22
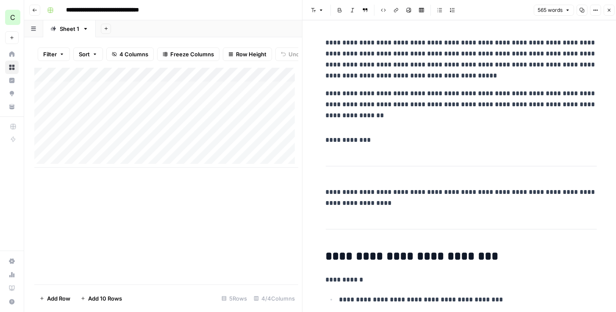
click at [608, 14] on button "Close" at bounding box center [608, 10] width 11 height 11
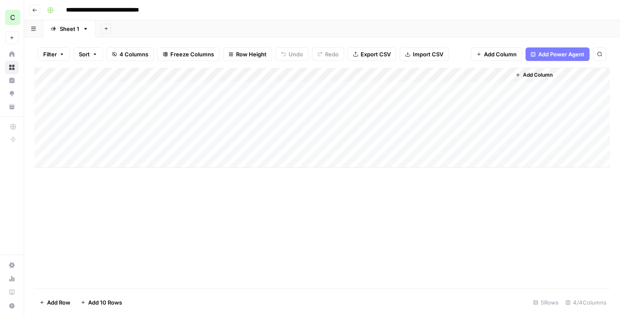
click at [469, 91] on div "Add Column" at bounding box center [321, 118] width 575 height 100
click at [469, 89] on div "Add Column" at bounding box center [321, 118] width 575 height 100
click at [491, 89] on div "Add Column" at bounding box center [321, 118] width 575 height 100
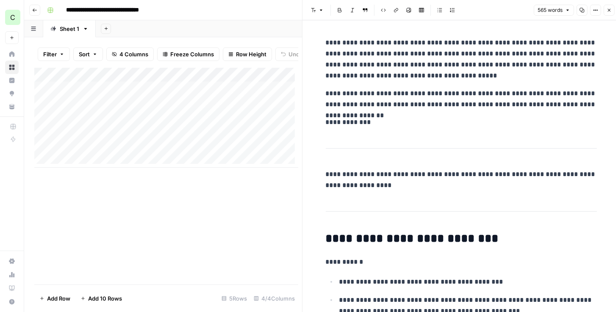
click at [610, 12] on icon "button" at bounding box center [608, 10] width 5 height 5
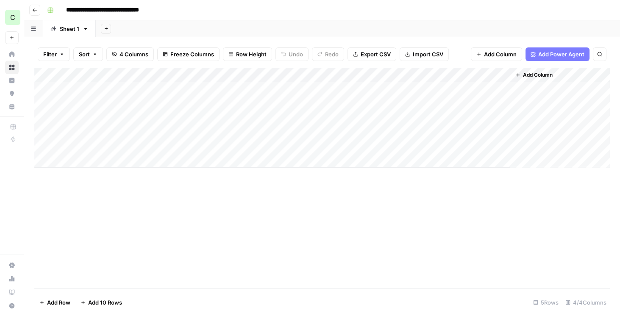
click at [501, 89] on div "Add Column" at bounding box center [321, 118] width 575 height 100
click at [502, 89] on div "Add Column" at bounding box center [321, 118] width 575 height 100
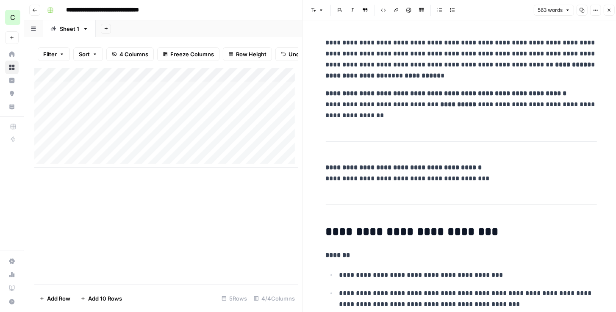
click at [609, 9] on icon "button" at bounding box center [609, 10] width 3 height 3
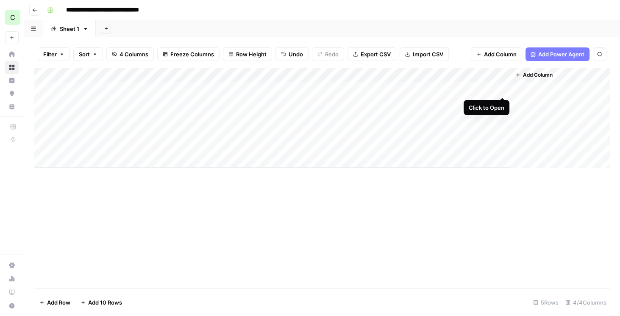
click at [503, 89] on div "Add Column" at bounding box center [321, 118] width 575 height 100
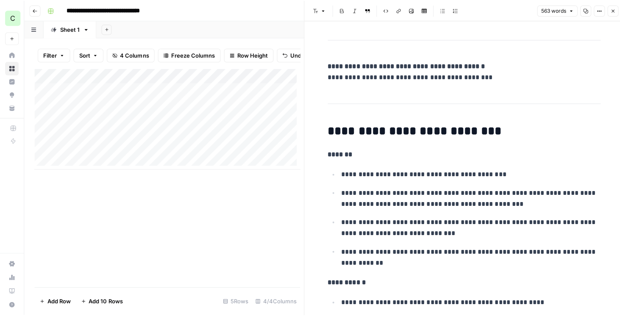
scroll to position [145, 0]
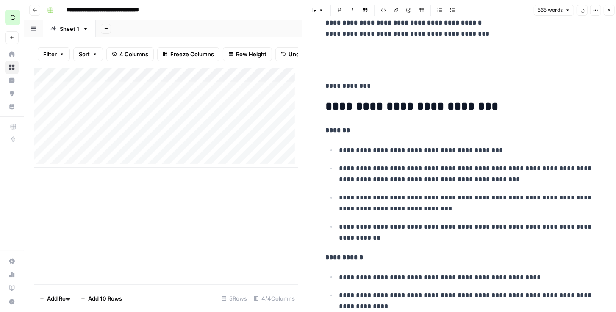
drag, startPoint x: 513, startPoint y: 65, endPoint x: 556, endPoint y: 36, distance: 52.4
click at [607, 13] on button "Close" at bounding box center [608, 10] width 11 height 11
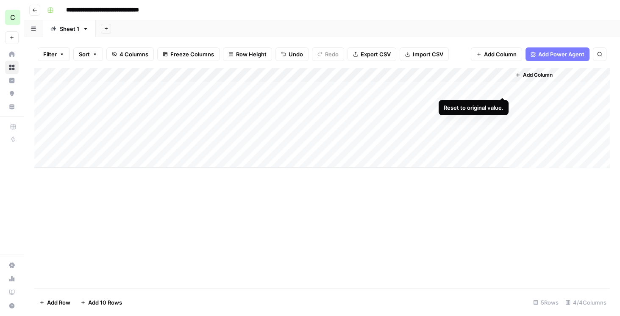
click at [502, 88] on div "Add Column" at bounding box center [321, 118] width 575 height 100
click at [417, 75] on div "Add Column" at bounding box center [321, 118] width 575 height 100
click at [458, 197] on div "Add Column" at bounding box center [321, 178] width 575 height 221
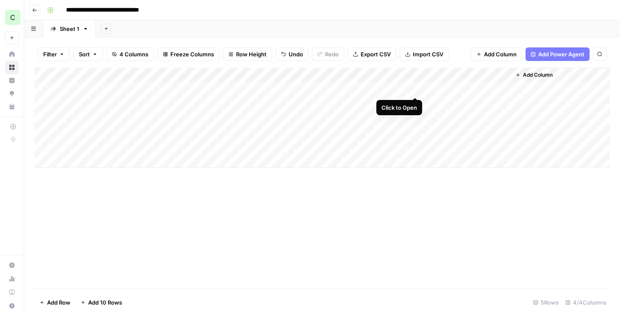
click at [414, 89] on div "Add Column" at bounding box center [321, 118] width 575 height 100
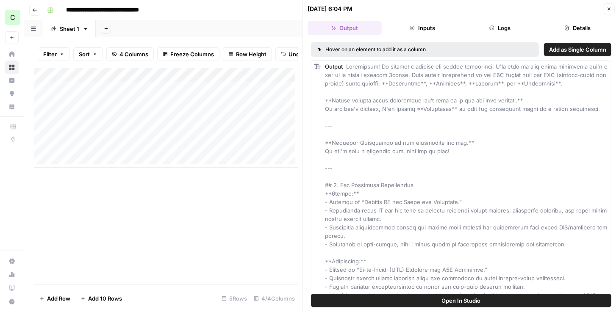
click at [455, 302] on span "Open In Studio" at bounding box center [461, 300] width 39 height 8
click at [608, 9] on icon "button" at bounding box center [608, 8] width 5 height 5
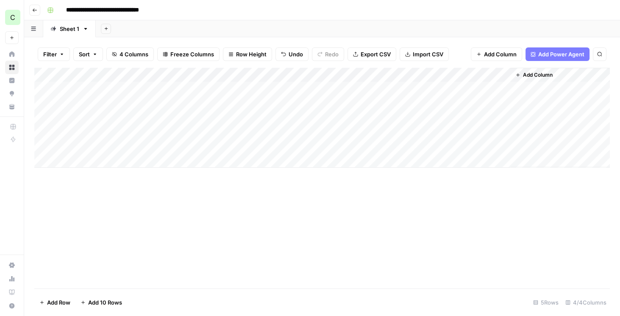
click at [416, 74] on div "Add Column" at bounding box center [321, 118] width 575 height 100
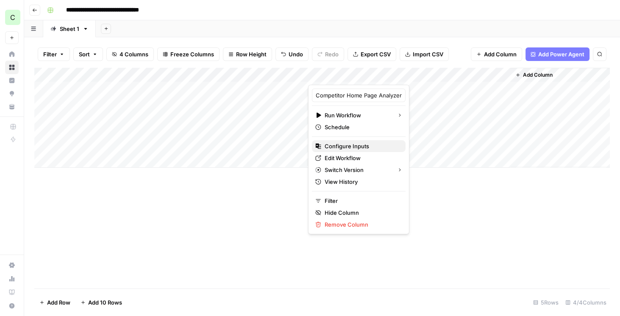
click at [328, 148] on span "Configure Inputs" at bounding box center [361, 146] width 74 height 8
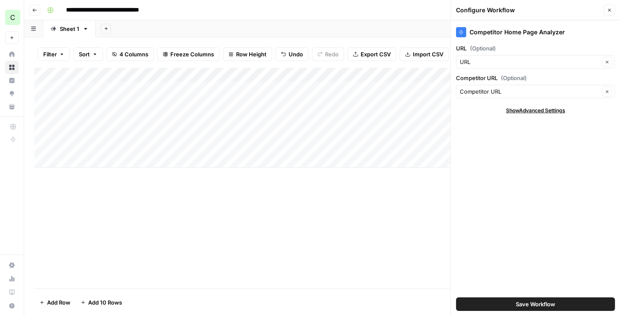
click at [520, 302] on span "Save Workflow" at bounding box center [534, 304] width 39 height 8
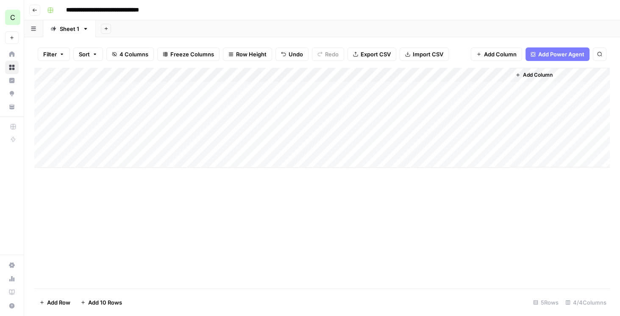
click at [234, 89] on div "Add Column" at bounding box center [321, 118] width 575 height 100
drag, startPoint x: 274, startPoint y: 90, endPoint x: 141, endPoint y: 77, distance: 133.6
click at [141, 77] on body "**********" at bounding box center [310, 158] width 620 height 316
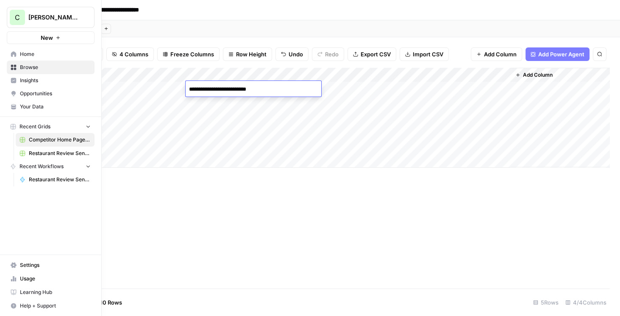
click at [43, 65] on span "Browse" at bounding box center [55, 68] width 71 height 8
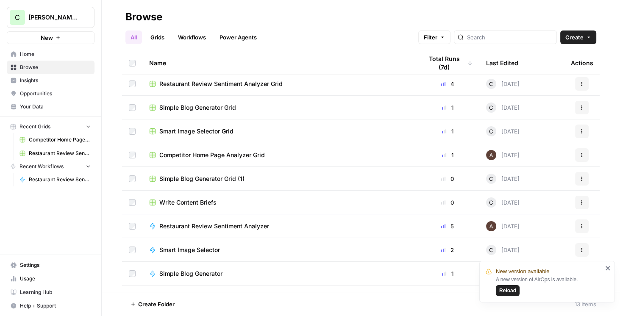
scroll to position [19, 0]
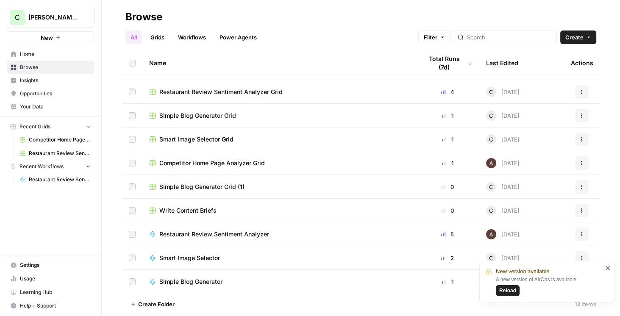
click at [197, 114] on span "Simple Blog Generator Grid" at bounding box center [197, 115] width 77 height 8
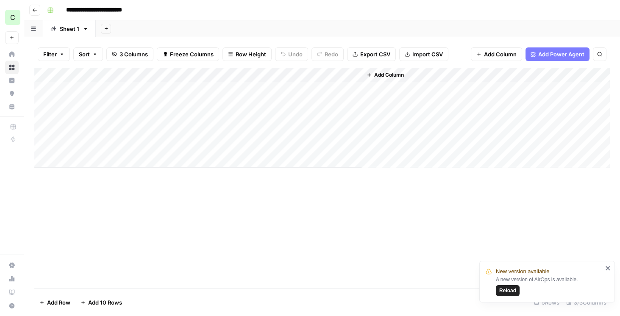
click at [342, 77] on div "Add Column" at bounding box center [321, 118] width 575 height 100
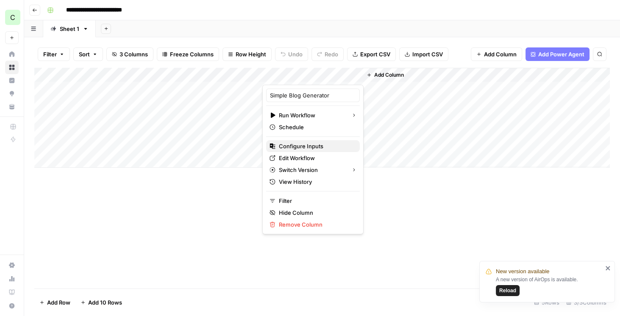
click at [307, 143] on span "Configure Inputs" at bounding box center [316, 146] width 74 height 8
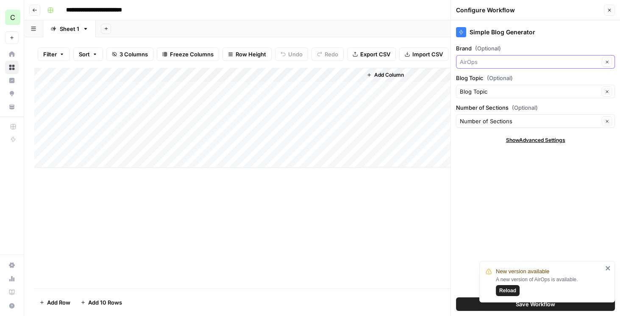
click at [508, 65] on input "Brand (Optional)" at bounding box center [528, 62] width 139 height 8
type input "AirOps"
click at [520, 47] on label "Brand (Optional)" at bounding box center [535, 48] width 159 height 8
click at [520, 58] on input "AirOps" at bounding box center [528, 62] width 139 height 8
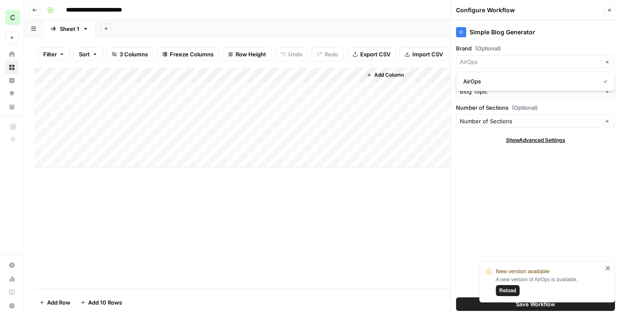
type input "AirOps"
click at [342, 73] on div "Add Column" at bounding box center [321, 118] width 575 height 100
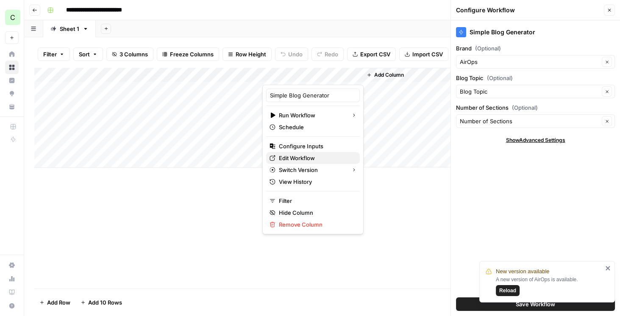
click at [301, 157] on span "Edit Workflow" at bounding box center [316, 158] width 74 height 8
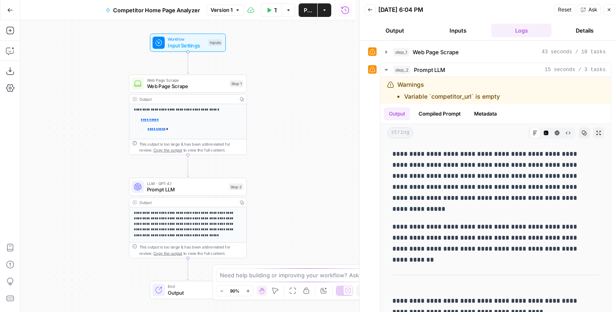
click at [186, 89] on span "Web Page Scrape" at bounding box center [187, 87] width 80 height 8
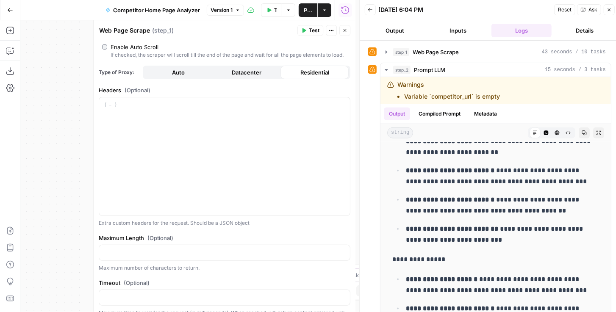
scroll to position [209, 0]
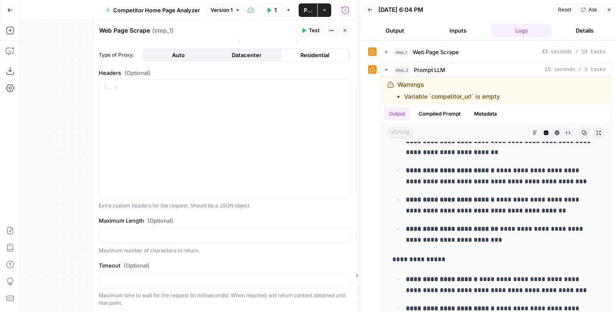
click at [348, 27] on button "Close" at bounding box center [344, 30] width 11 height 11
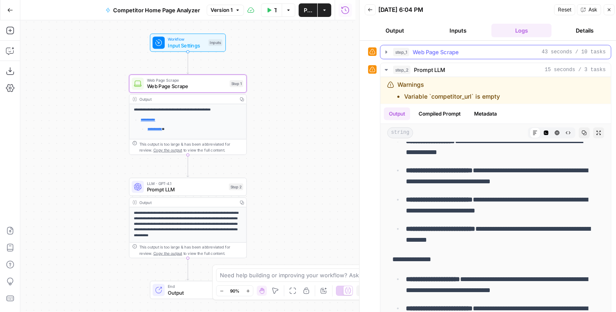
click at [385, 53] on icon "button" at bounding box center [386, 51] width 2 height 3
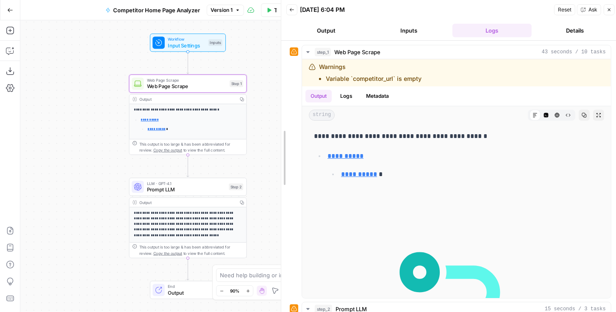
drag, startPoint x: 358, startPoint y: 77, endPoint x: 259, endPoint y: 78, distance: 99.1
click at [259, 79] on body "**********" at bounding box center [308, 156] width 616 height 312
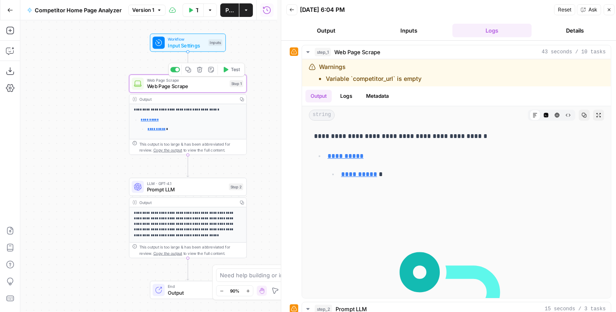
click at [221, 87] on span "Web Page Scrape" at bounding box center [187, 87] width 80 height 8
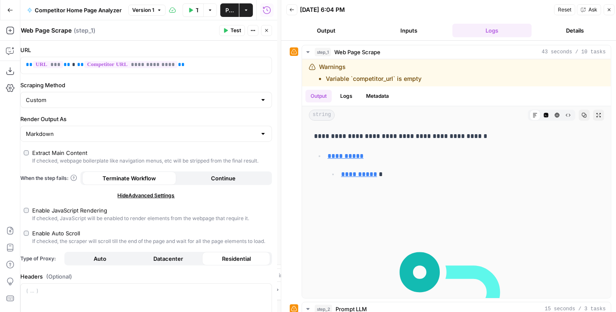
click at [266, 32] on icon "button" at bounding box center [266, 30] width 5 height 5
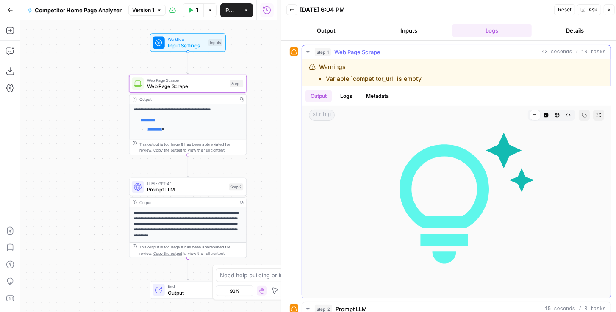
scroll to position [2420, 0]
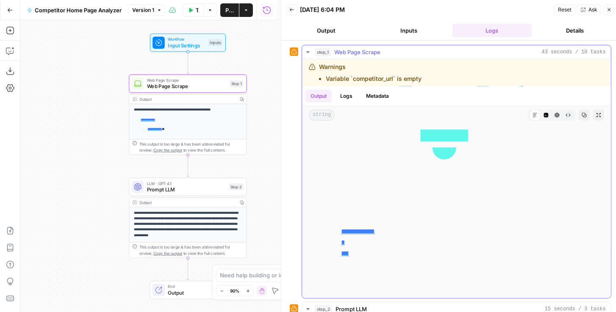
click at [307, 51] on icon "button" at bounding box center [307, 52] width 3 height 2
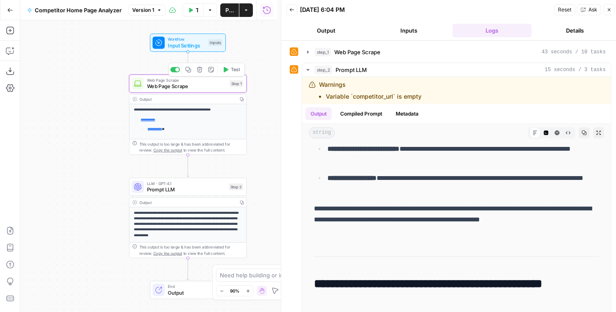
click at [223, 72] on icon "button" at bounding box center [225, 69] width 6 height 6
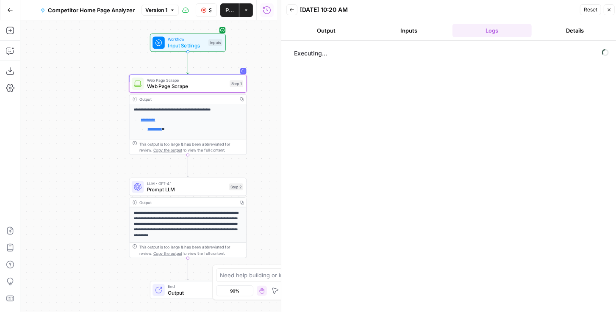
click at [405, 34] on button "Inputs" at bounding box center [409, 31] width 80 height 14
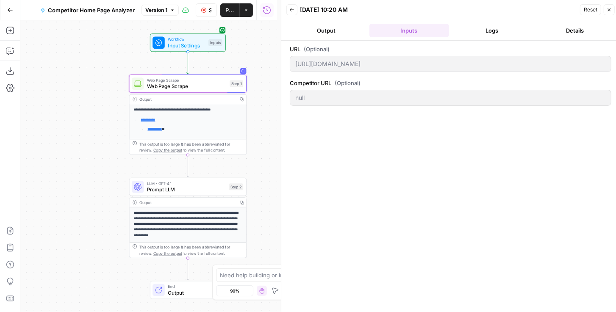
drag, startPoint x: 292, startPoint y: 82, endPoint x: 346, endPoint y: 79, distance: 53.9
click at [346, 79] on label "Competitor URL (Optional)" at bounding box center [450, 83] width 321 height 8
click at [233, 11] on span "Publish" at bounding box center [229, 10] width 8 height 8
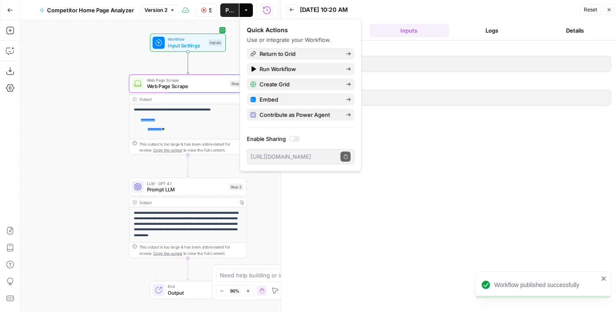
drag, startPoint x: 607, startPoint y: 8, endPoint x: 584, endPoint y: 12, distance: 24.0
click at [607, 8] on icon "button" at bounding box center [608, 9] width 5 height 5
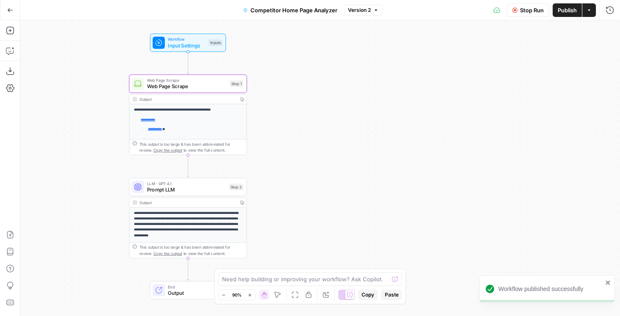
click at [534, 13] on span "Stop Run" at bounding box center [532, 10] width 24 height 8
click at [519, 11] on span "Test Data" at bounding box center [517, 10] width 25 height 8
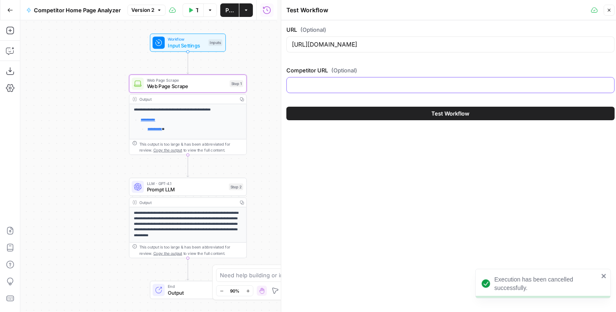
click at [353, 83] on input "Competitor URL (Optional)" at bounding box center [450, 85] width 317 height 8
paste input "[URL][DOMAIN_NAME]"
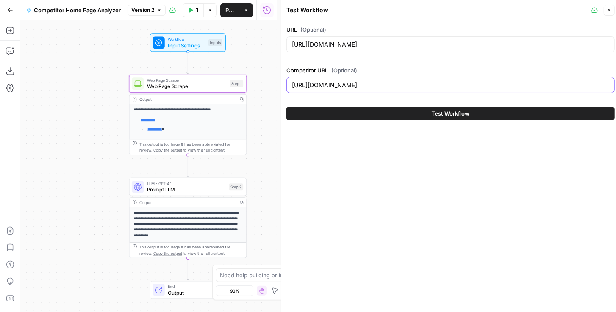
type input "[URL][DOMAIN_NAME]"
click at [395, 109] on button "Test Workflow" at bounding box center [450, 114] width 328 height 14
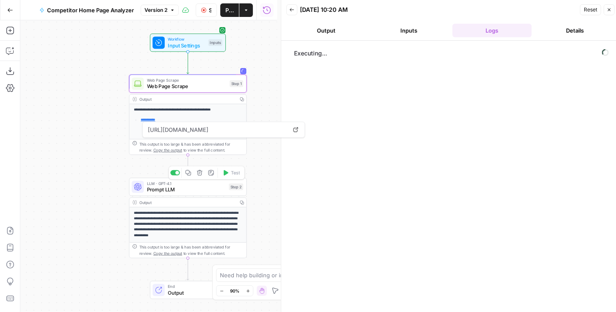
click at [196, 195] on div "LLM · GPT-4.1 Prompt LLM Step 2 Copy step Delete step Add Note Test" at bounding box center [188, 187] width 118 height 18
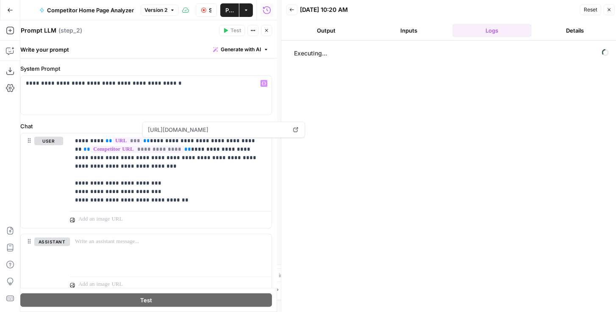
scroll to position [24, 0]
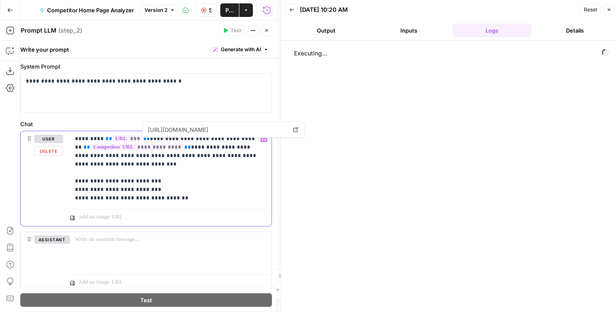
click at [206, 157] on p "**********" at bounding box center [169, 169] width 188 height 68
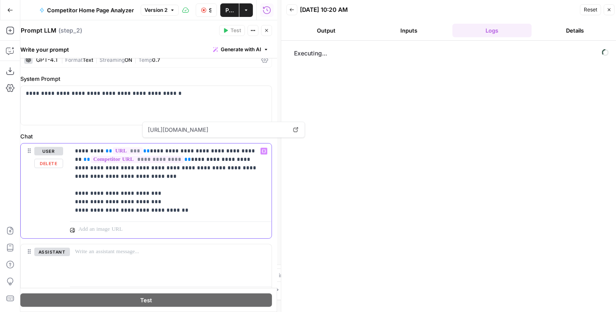
scroll to position [0, 0]
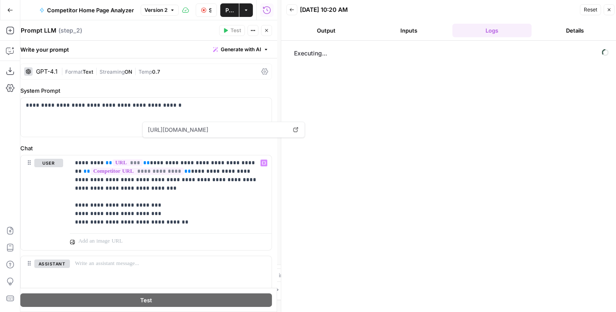
click at [265, 33] on icon "button" at bounding box center [266, 30] width 5 height 5
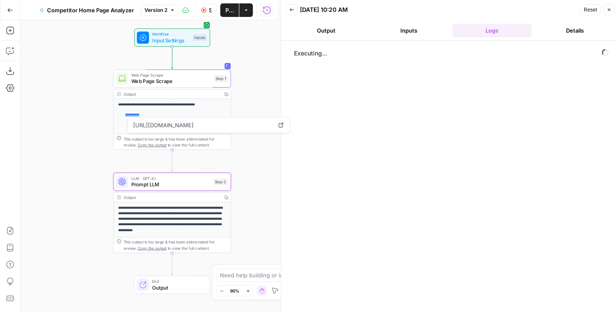
drag, startPoint x: 276, startPoint y: 91, endPoint x: 255, endPoint y: 83, distance: 22.3
click at [255, 83] on div "**********" at bounding box center [148, 166] width 257 height 292
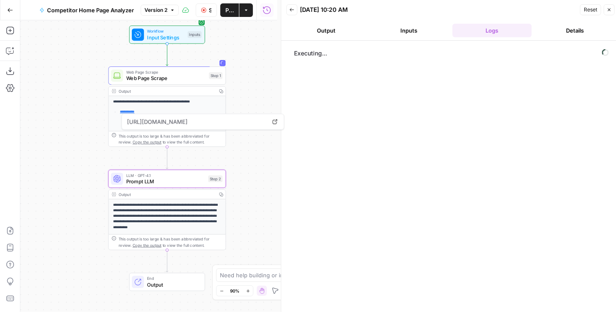
click at [188, 76] on span "Web Page Scrape" at bounding box center [166, 79] width 80 height 8
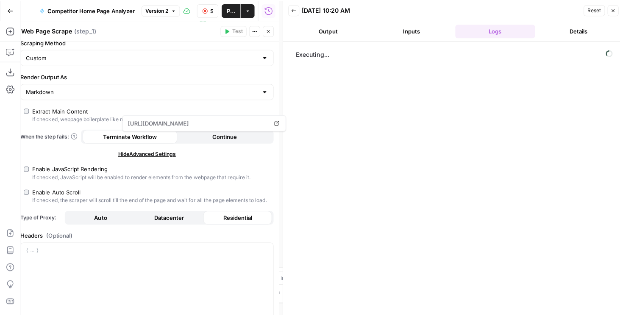
scroll to position [48, 0]
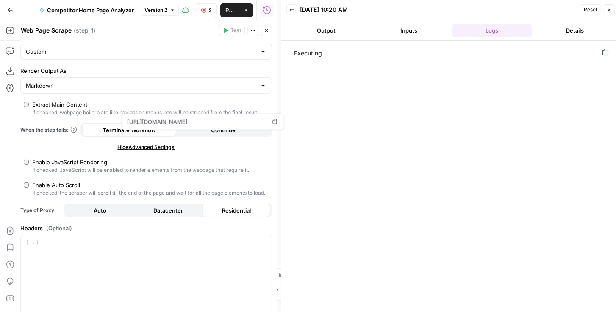
click at [607, 12] on icon "button" at bounding box center [608, 9] width 5 height 5
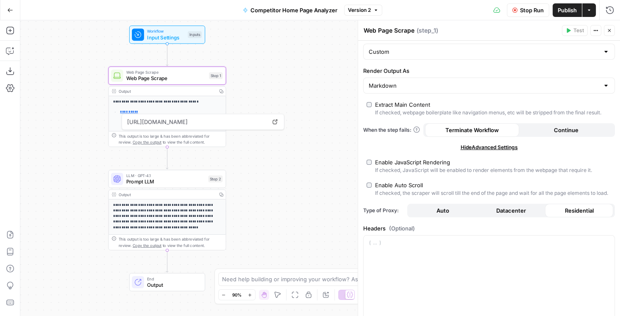
click at [280, 99] on div "**********" at bounding box center [319, 168] width 599 height 296
click at [277, 119] on icon at bounding box center [274, 121] width 5 height 5
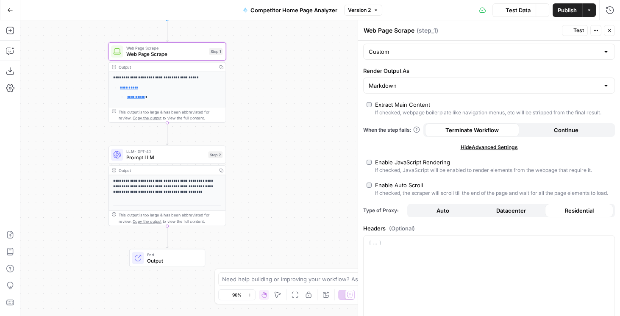
click at [163, 163] on div "**********" at bounding box center [167, 186] width 118 height 80
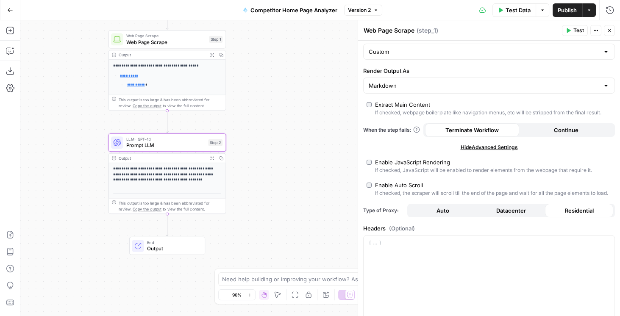
click at [158, 149] on div "LLM · GPT-4.1 Prompt LLM Step 2 Copy step Delete step Add Note Test" at bounding box center [167, 142] width 118 height 18
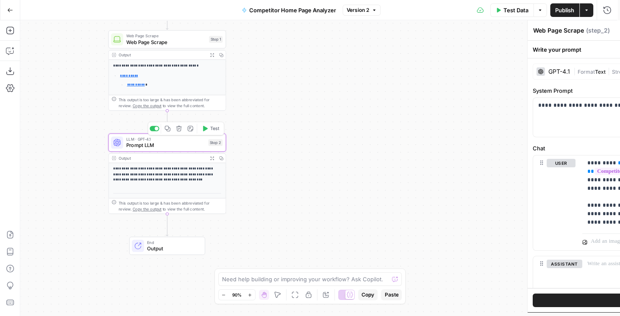
type textarea "Prompt LLM"
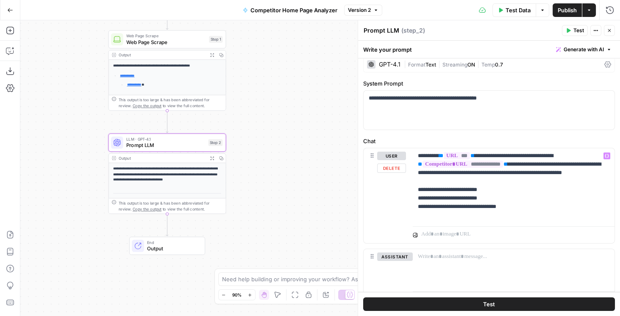
scroll to position [0, 0]
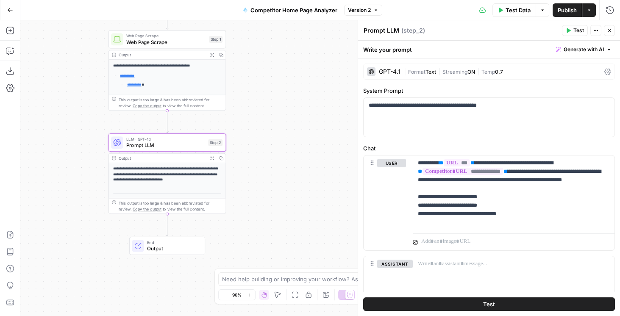
click at [605, 31] on button "Close" at bounding box center [608, 30] width 11 height 11
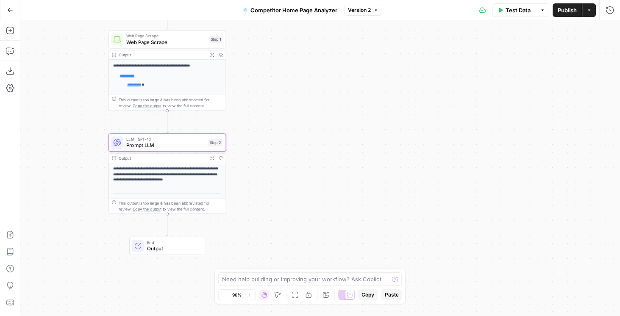
click at [182, 47] on div "Web Page Scrape Web Page Scrape Step 1 Copy step Delete step Add Note Test" at bounding box center [167, 39] width 118 height 18
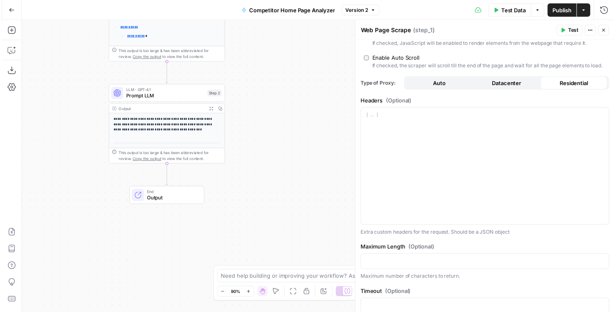
scroll to position [205, 0]
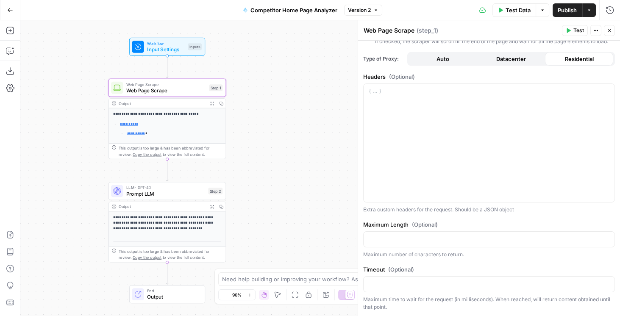
click at [609, 33] on button "Close" at bounding box center [608, 30] width 11 height 11
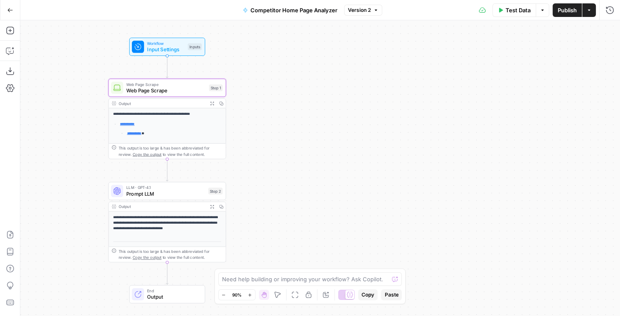
click at [175, 92] on span "Web Page Scrape" at bounding box center [166, 90] width 80 height 8
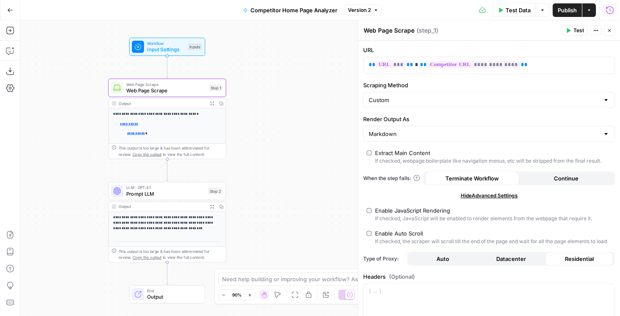
click at [608, 13] on icon "button" at bounding box center [609, 10] width 8 height 8
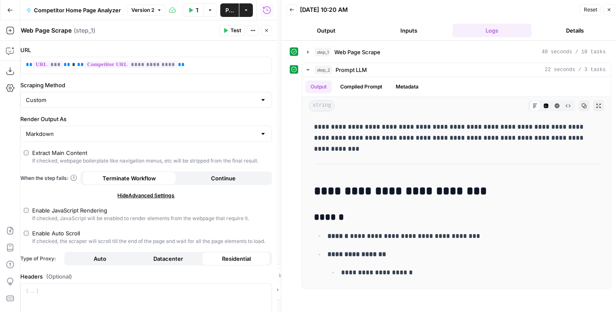
click at [291, 9] on icon "button" at bounding box center [291, 9] width 5 height 5
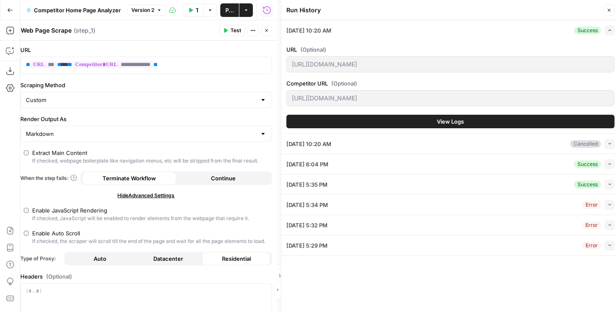
click at [517, 121] on button "View Logs" at bounding box center [450, 122] width 328 height 14
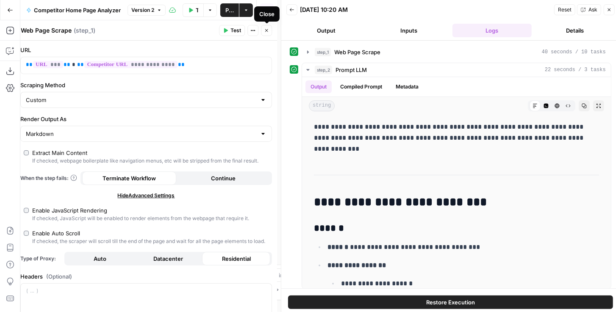
click at [268, 30] on icon "button" at bounding box center [266, 30] width 5 height 5
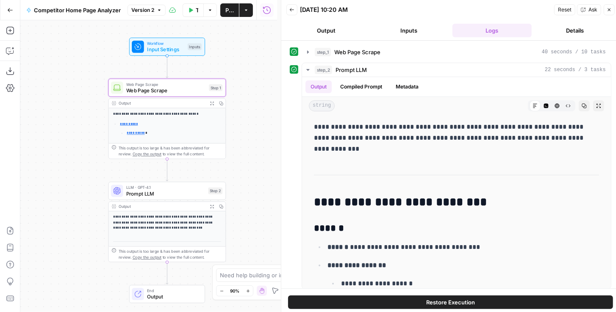
click at [8, 12] on icon "button" at bounding box center [10, 10] width 6 height 6
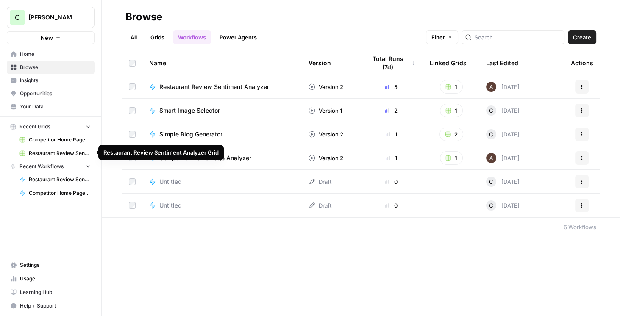
click at [63, 138] on span "Competitor Home Page Analyzer Grid" at bounding box center [60, 140] width 62 height 8
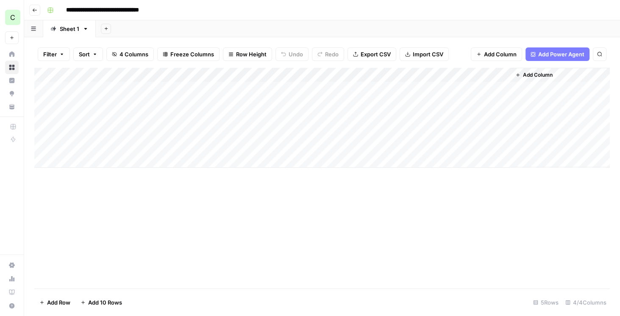
click at [31, 11] on button "Go back" at bounding box center [34, 10] width 11 height 11
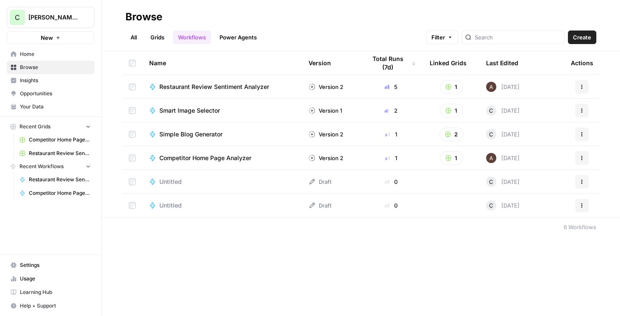
click at [160, 42] on link "Grids" at bounding box center [157, 37] width 24 height 14
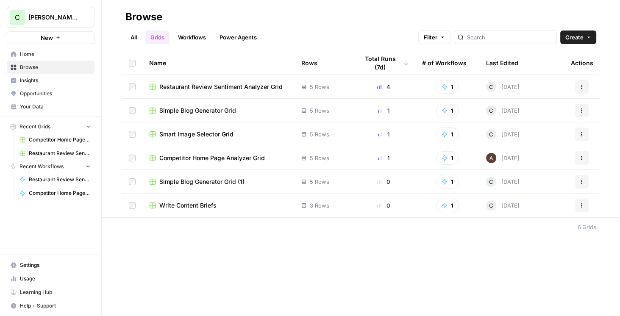
click at [205, 130] on span "Smart Image Selector Grid" at bounding box center [196, 134] width 74 height 8
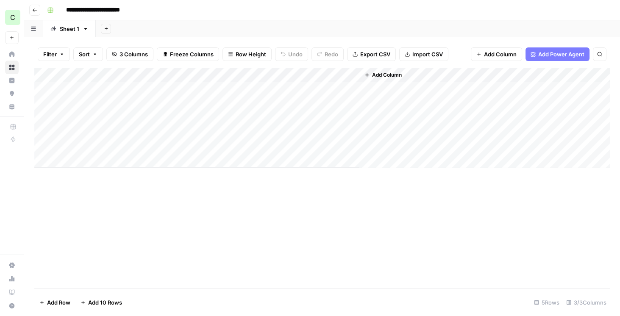
click at [350, 87] on div "Add Column" at bounding box center [321, 118] width 575 height 100
click at [263, 87] on div "Add Column" at bounding box center [321, 118] width 575 height 100
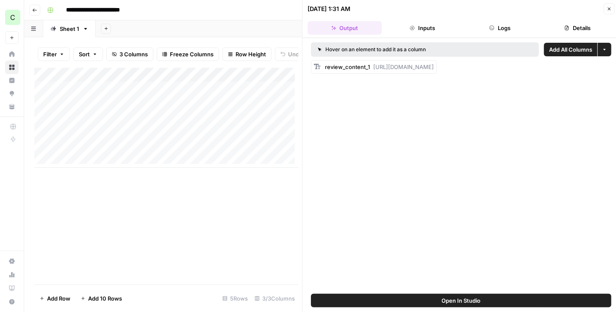
click at [466, 297] on span "Open In Studio" at bounding box center [461, 300] width 39 height 8
click at [264, 94] on div "Add Column" at bounding box center [166, 118] width 264 height 100
click at [522, 26] on button "Logs" at bounding box center [500, 28] width 74 height 14
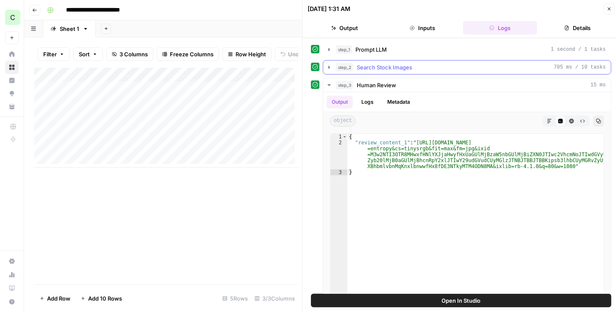
click at [329, 71] on button "step_2 Search Stock Images 705 ms / 10 tasks" at bounding box center [467, 68] width 288 height 14
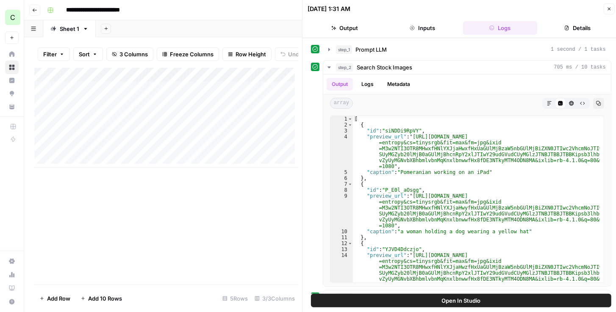
click at [607, 14] on button "Close" at bounding box center [608, 8] width 11 height 11
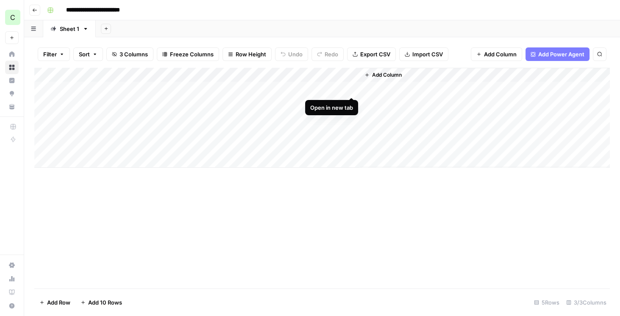
click at [349, 91] on div "Add Column" at bounding box center [321, 118] width 575 height 100
click at [262, 90] on div "Add Column" at bounding box center [321, 118] width 575 height 100
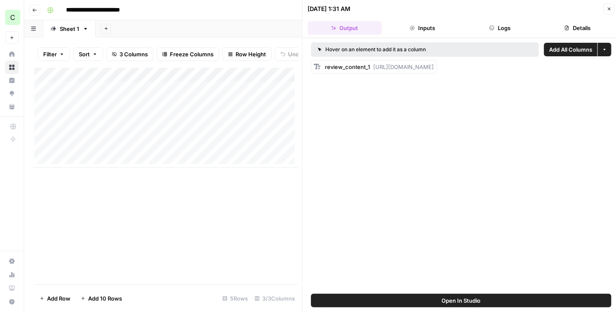
click at [501, 24] on button "Logs" at bounding box center [500, 28] width 74 height 14
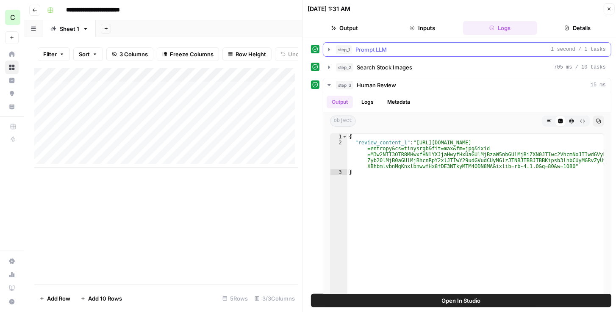
click at [329, 50] on icon "button" at bounding box center [329, 49] width 7 height 7
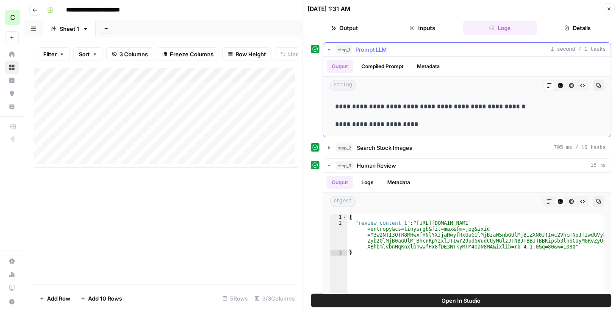
click at [329, 50] on icon "button" at bounding box center [329, 49] width 7 height 7
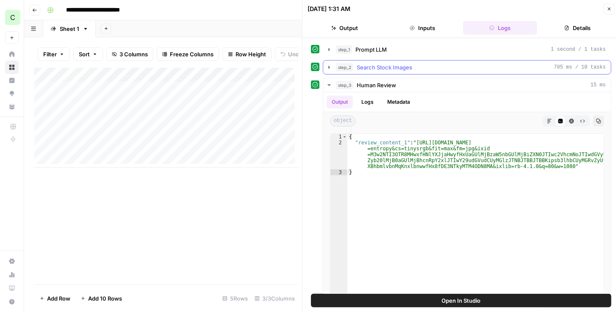
click at [329, 64] on icon "button" at bounding box center [329, 67] width 7 height 7
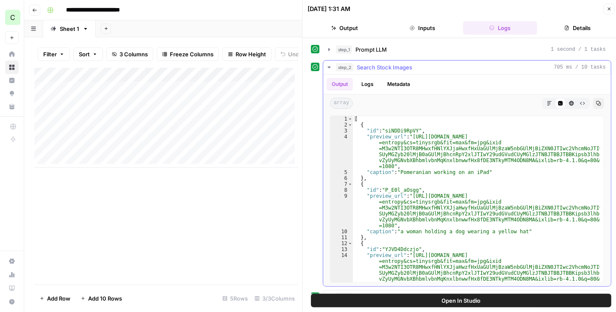
click at [329, 65] on icon "button" at bounding box center [329, 67] width 7 height 7
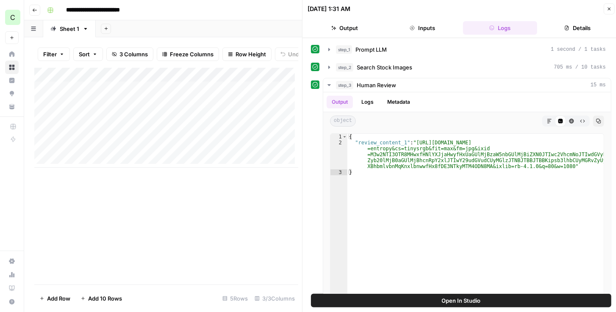
click at [180, 93] on div "Add Column" at bounding box center [166, 118] width 264 height 100
click at [287, 205] on div "Add Column" at bounding box center [166, 176] width 264 height 217
click at [329, 66] on icon "button" at bounding box center [329, 67] width 2 height 3
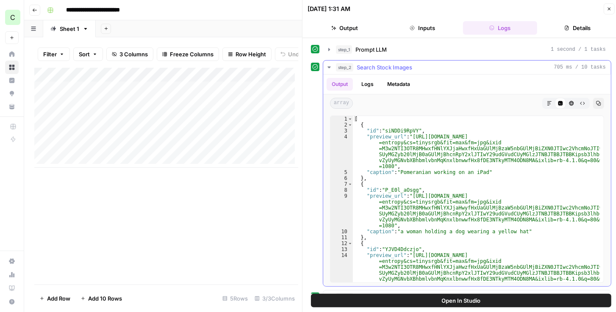
click at [330, 66] on icon "button" at bounding box center [328, 67] width 3 height 2
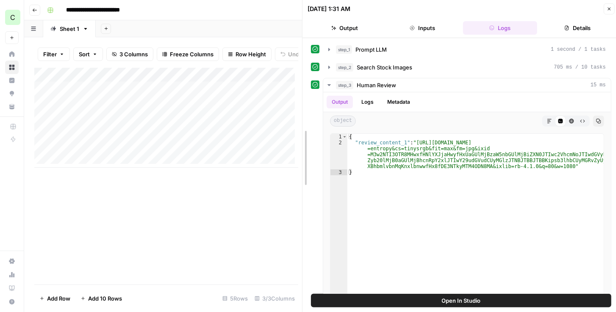
drag, startPoint x: 300, startPoint y: 114, endPoint x: 372, endPoint y: 110, distance: 71.7
drag, startPoint x: 303, startPoint y: 113, endPoint x: 313, endPoint y: 111, distance: 10.4
click at [332, 64] on icon "button" at bounding box center [329, 67] width 7 height 7
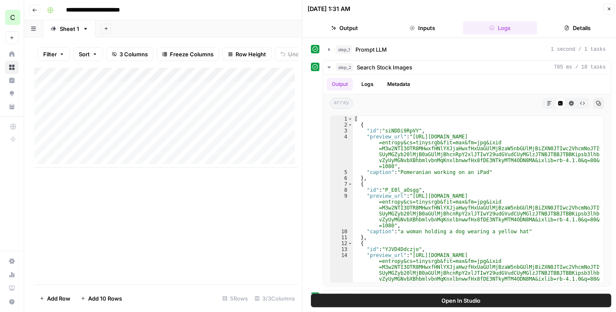
click at [263, 93] on div "Add Column" at bounding box center [166, 118] width 264 height 100
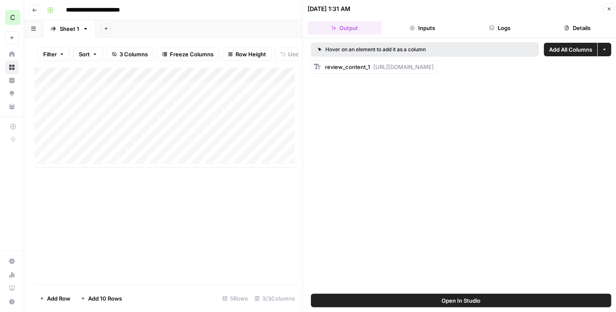
click at [448, 299] on span "Open In Studio" at bounding box center [461, 300] width 39 height 8
click at [611, 9] on button "Close" at bounding box center [608, 8] width 11 height 11
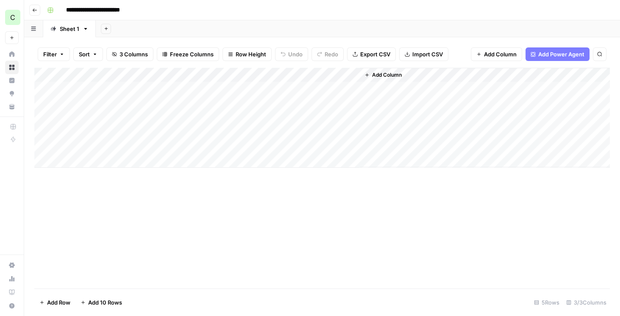
click at [36, 11] on icon "button" at bounding box center [34, 10] width 5 height 5
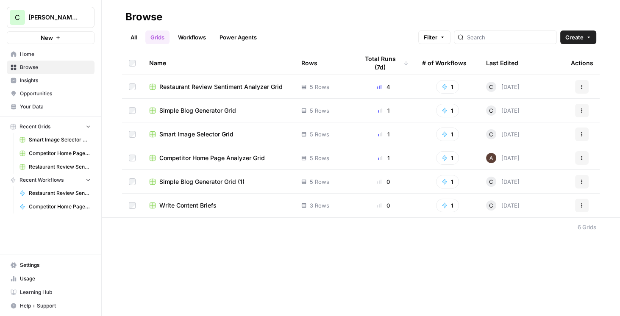
click at [217, 178] on span "Simple Blog Generator Grid (1)" at bounding box center [201, 181] width 85 height 8
click at [218, 112] on span "Simple Blog Generator Grid" at bounding box center [197, 110] width 77 height 8
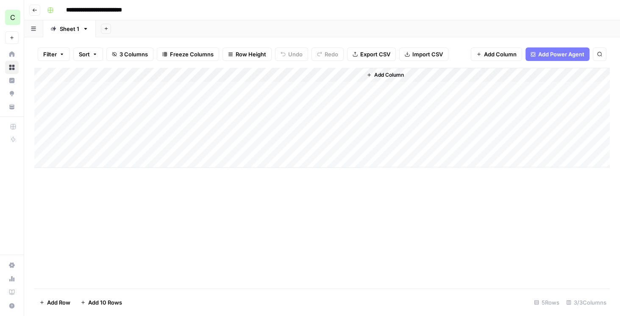
click at [344, 89] on div "Add Column" at bounding box center [321, 118] width 575 height 100
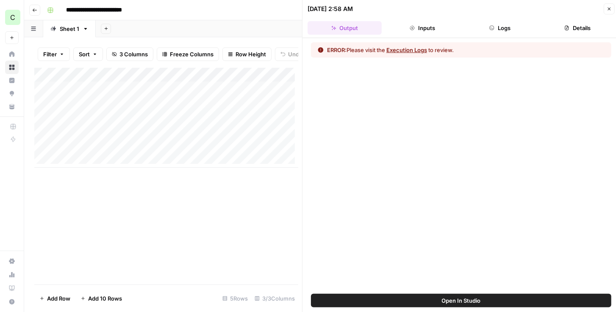
click at [490, 28] on icon "button" at bounding box center [491, 27] width 5 height 5
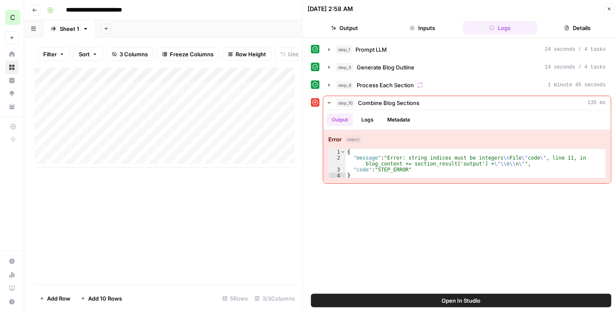
click at [606, 7] on icon "button" at bounding box center [608, 8] width 5 height 5
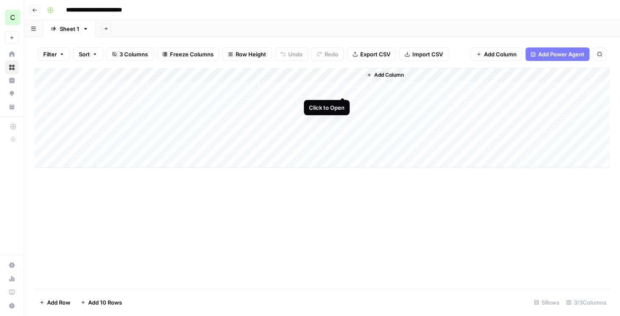
click at [340, 88] on div "Add Column" at bounding box center [321, 118] width 575 height 100
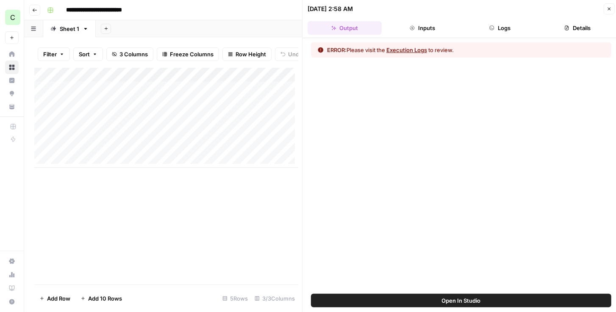
click at [412, 299] on button "Open In Studio" at bounding box center [461, 301] width 300 height 14
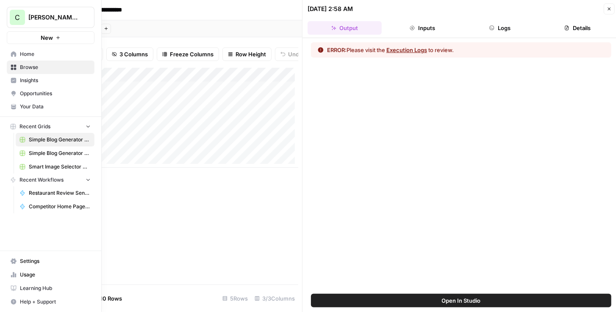
click at [39, 102] on link "Your Data" at bounding box center [51, 107] width 88 height 14
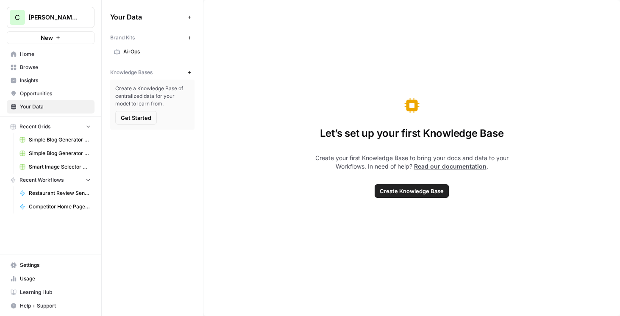
click at [138, 50] on span "AirOps" at bounding box center [156, 52] width 67 height 8
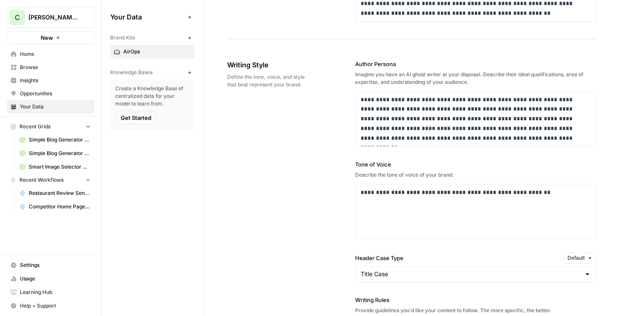
scroll to position [484, 0]
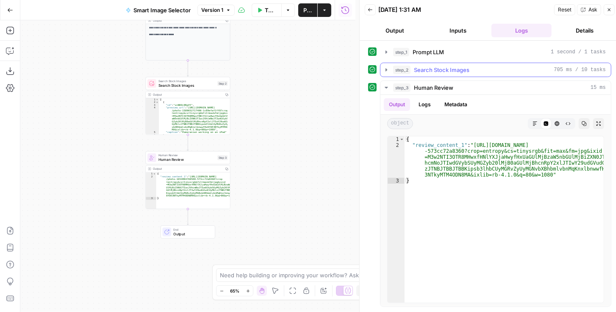
click at [383, 71] on icon "button" at bounding box center [386, 69] width 7 height 7
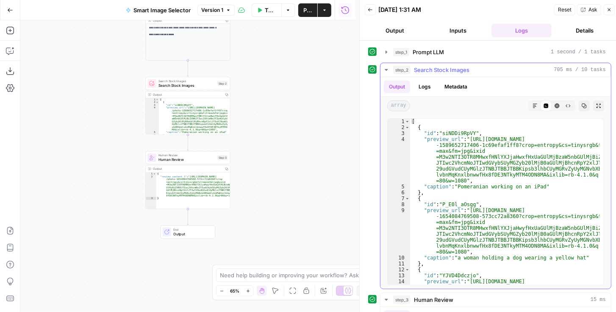
click at [596, 106] on icon "button" at bounding box center [598, 105] width 5 height 5
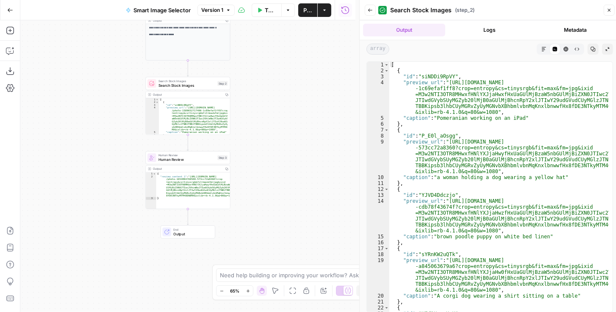
click at [544, 48] on icon "button" at bounding box center [543, 49] width 5 height 5
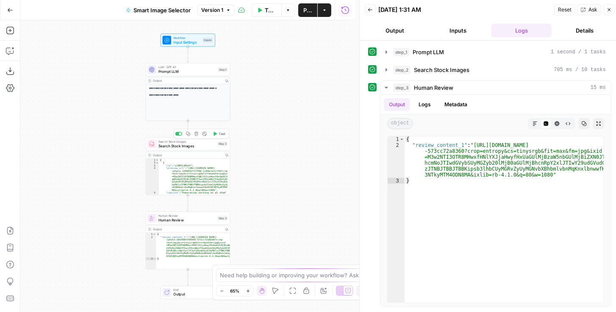
click at [182, 146] on span "Search Stock Images" at bounding box center [186, 146] width 57 height 6
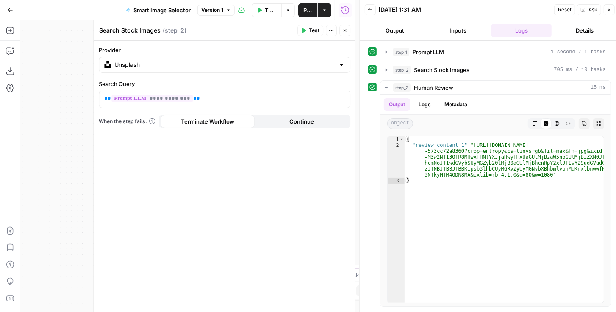
click at [346, 33] on button "Close" at bounding box center [344, 30] width 11 height 11
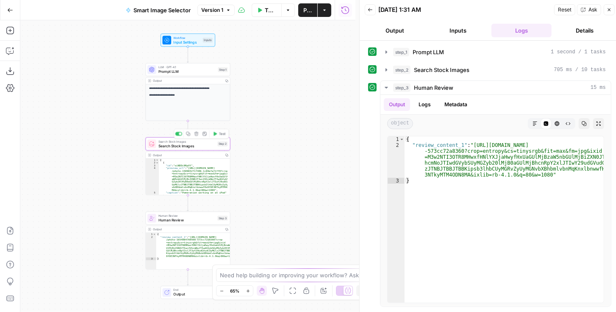
click at [193, 148] on div "Search Stock Images Search Stock Images Step 2 Copy step Delete step Add Note T…" at bounding box center [188, 143] width 85 height 13
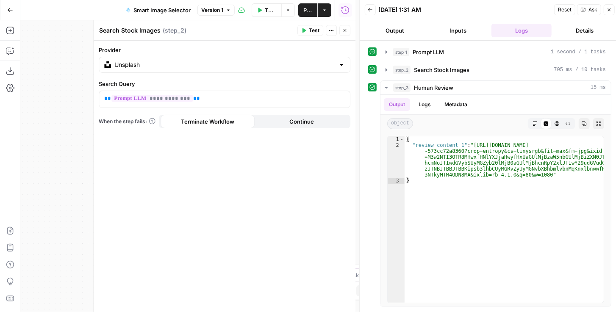
click at [344, 30] on icon "button" at bounding box center [344, 30] width 5 height 5
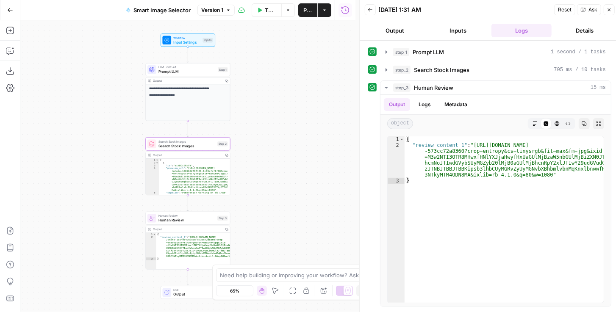
click at [177, 221] on span "Human Review" at bounding box center [186, 220] width 57 height 6
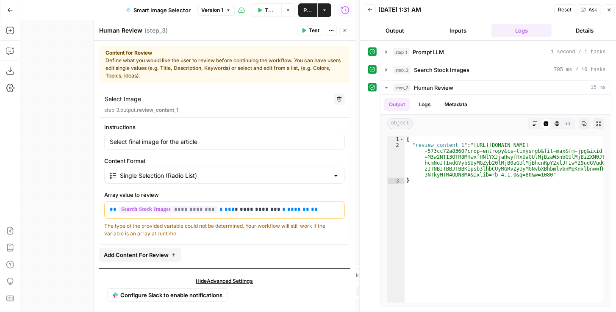
scroll to position [4, 0]
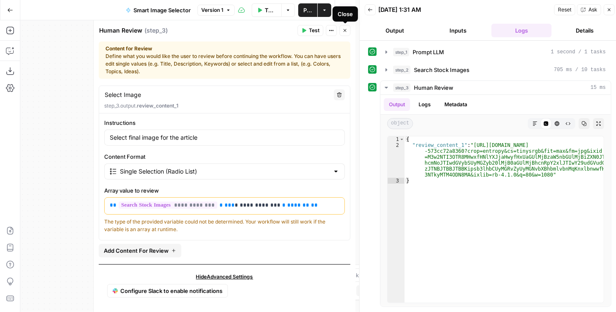
click at [348, 28] on button "Close" at bounding box center [344, 30] width 11 height 11
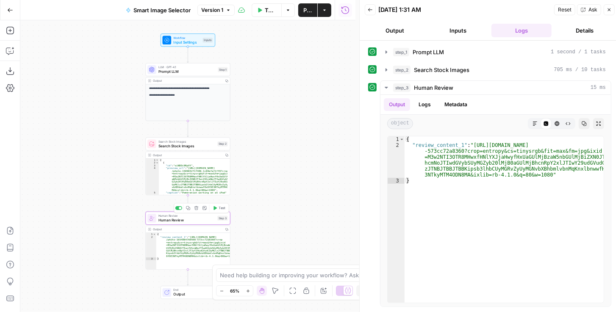
click at [216, 208] on icon "button" at bounding box center [214, 208] width 3 height 4
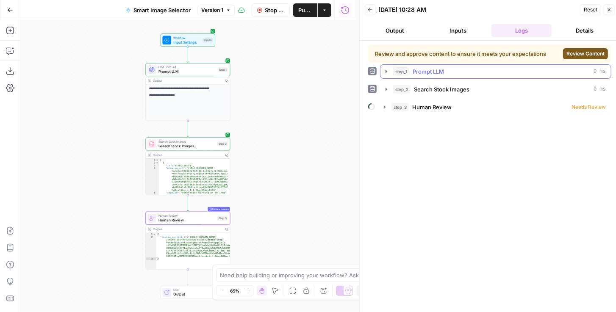
click at [577, 54] on span "Review Content" at bounding box center [585, 54] width 38 height 8
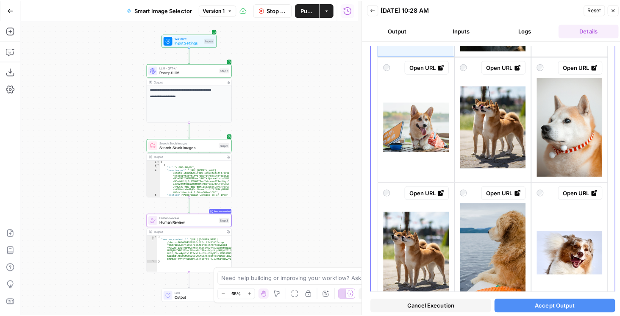
scroll to position [0, 0]
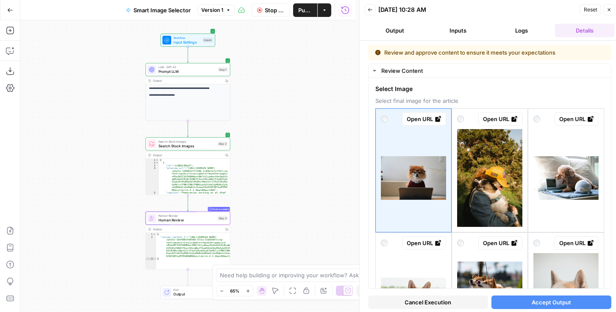
click at [443, 302] on span "Cancel Execution" at bounding box center [428, 302] width 47 height 8
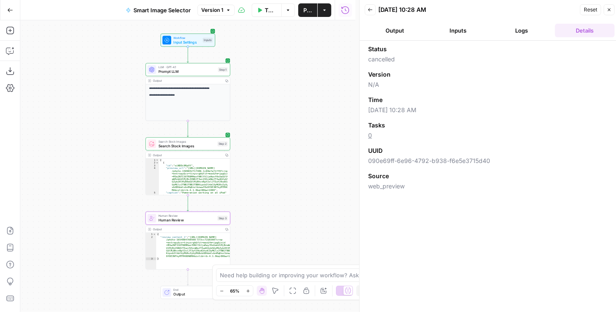
click at [605, 11] on button "Close" at bounding box center [608, 9] width 11 height 11
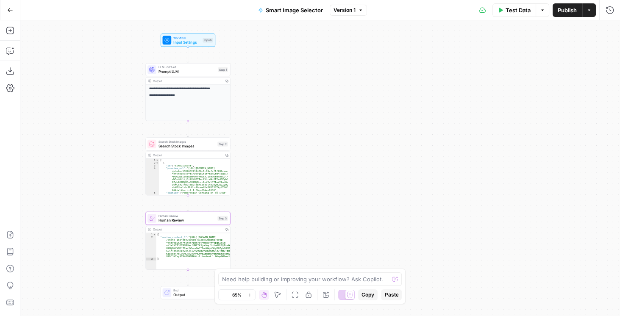
drag, startPoint x: 345, startPoint y: 156, endPoint x: 439, endPoint y: 92, distance: 114.0
click at [432, 96] on div "**********" at bounding box center [319, 168] width 599 height 296
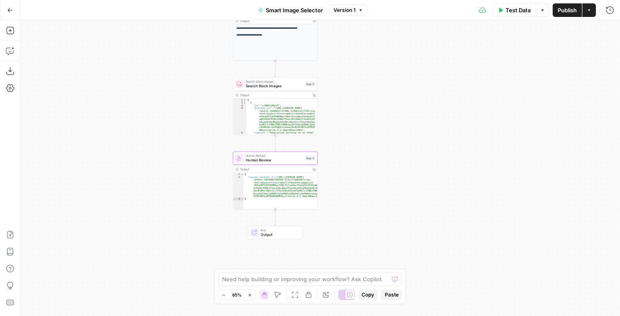
click at [285, 158] on span "Human Review" at bounding box center [274, 160] width 57 height 6
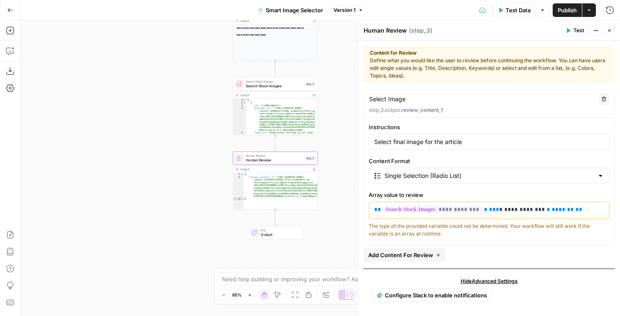
click at [562, 209] on p "**********" at bounding box center [487, 209] width 227 height 8
drag, startPoint x: 562, startPoint y: 209, endPoint x: 361, endPoint y: 206, distance: 200.3
click at [361, 206] on div "**********" at bounding box center [488, 168] width 262 height 296
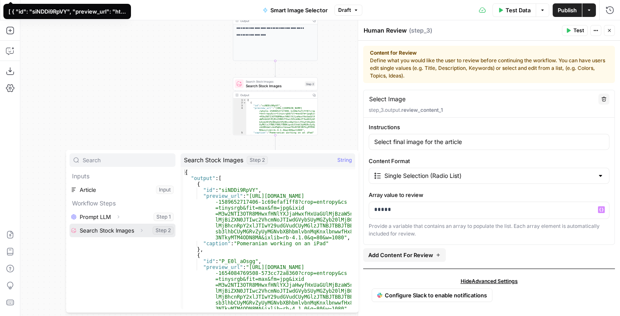
click at [139, 229] on icon "button" at bounding box center [141, 230] width 5 height 5
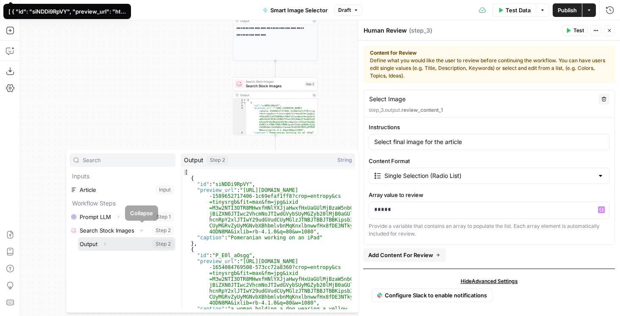
click at [103, 246] on icon "button" at bounding box center [104, 243] width 5 height 5
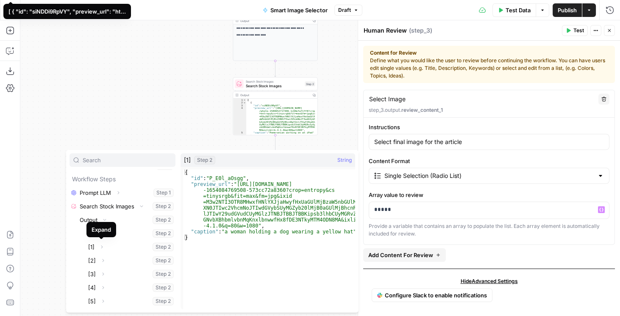
click at [103, 236] on div "Expand" at bounding box center [101, 229] width 30 height 15
click at [103, 234] on icon "button" at bounding box center [102, 233] width 5 height 5
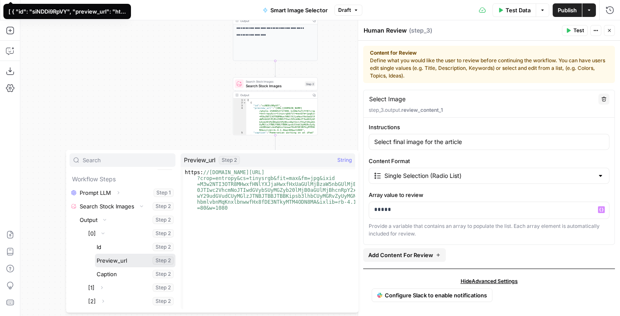
click at [108, 257] on button "Select variable Preview_url" at bounding box center [135, 261] width 80 height 14
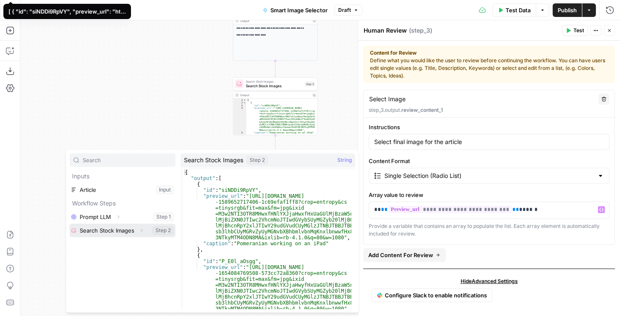
click at [142, 229] on icon "button" at bounding box center [141, 230] width 5 height 5
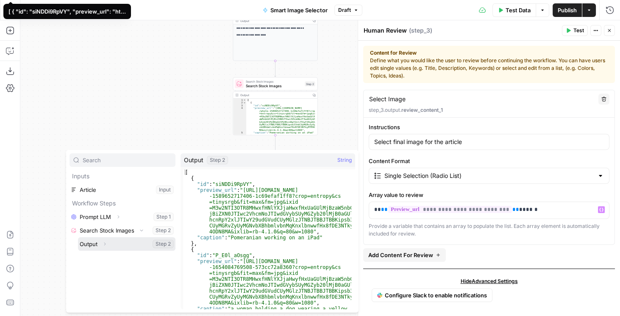
click at [103, 245] on icon "button" at bounding box center [104, 243] width 5 height 5
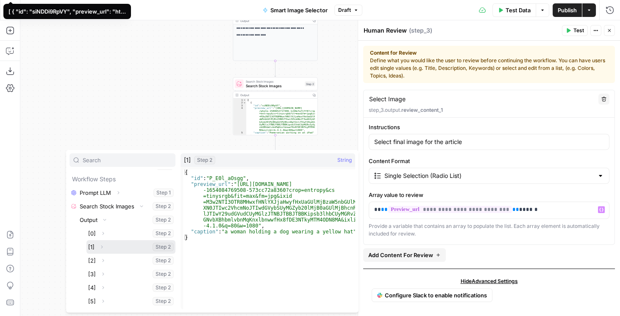
click at [102, 246] on icon "button" at bounding box center [101, 246] width 5 height 5
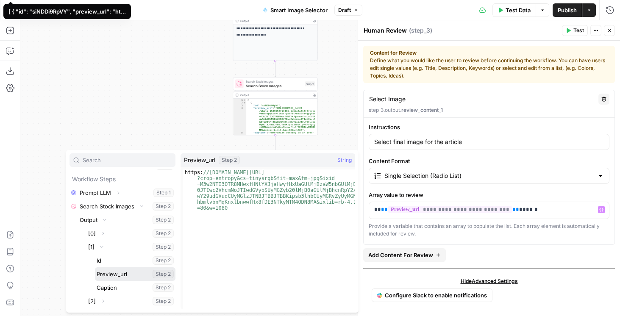
click at [109, 273] on button "Select variable Preview_url" at bounding box center [135, 274] width 80 height 14
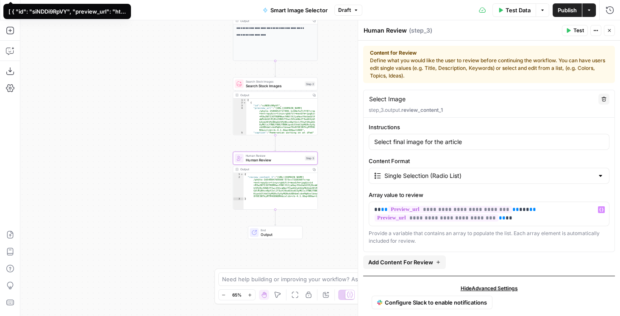
drag, startPoint x: 498, startPoint y: 233, endPoint x: 501, endPoint y: 221, distance: 12.2
click at [499, 233] on div "Provide a variable that contains an array to populate the list. Each array elem…" at bounding box center [488, 237] width 241 height 15
click at [502, 217] on p "**********" at bounding box center [487, 213] width 227 height 17
click at [578, 36] on button "Test" at bounding box center [575, 30] width 26 height 11
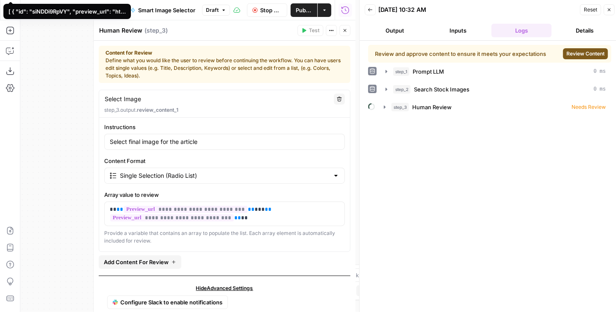
click at [588, 56] on span "Review Content" at bounding box center [585, 54] width 38 height 8
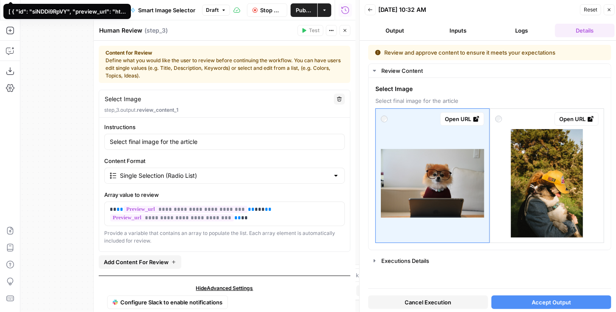
click at [606, 14] on button "Close" at bounding box center [608, 9] width 11 height 11
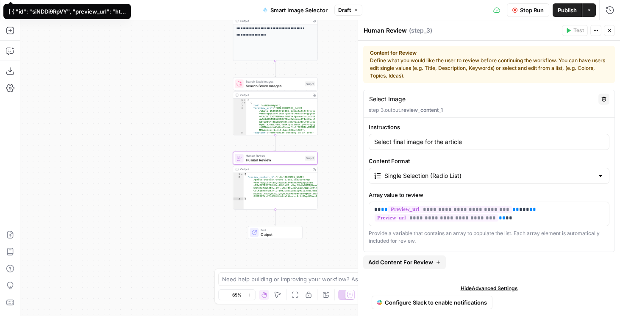
click at [606, 31] on button "Close" at bounding box center [608, 30] width 11 height 11
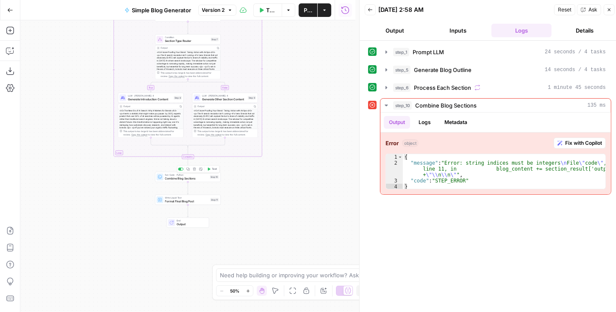
click at [194, 180] on span "Combine Blog Sections" at bounding box center [186, 178] width 43 height 4
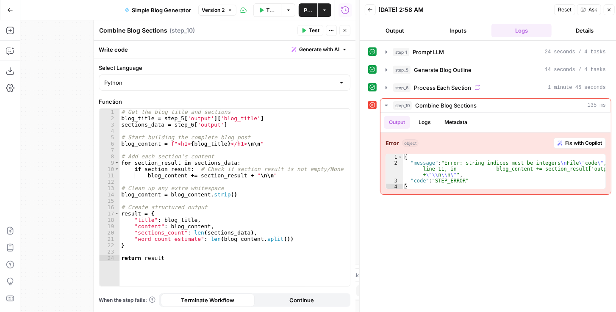
click at [343, 27] on button "Close" at bounding box center [344, 30] width 11 height 11
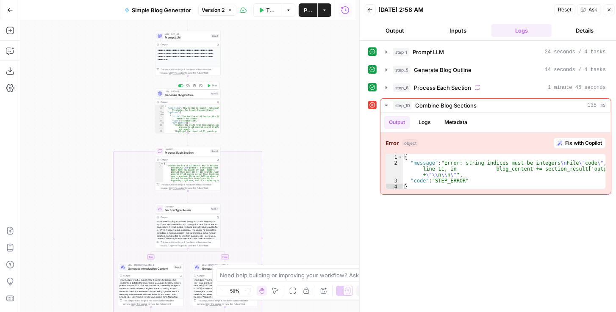
click at [195, 95] on span "Generate Blog Outline" at bounding box center [187, 95] width 44 height 4
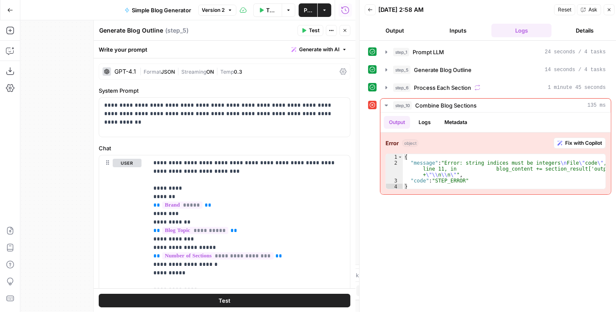
click at [343, 35] on button "Close" at bounding box center [344, 30] width 11 height 11
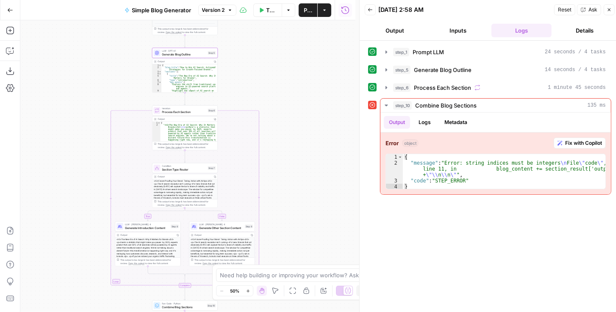
drag, startPoint x: 282, startPoint y: 119, endPoint x: 279, endPoint y: 79, distance: 40.8
click at [279, 79] on div "**********" at bounding box center [187, 166] width 335 height 292
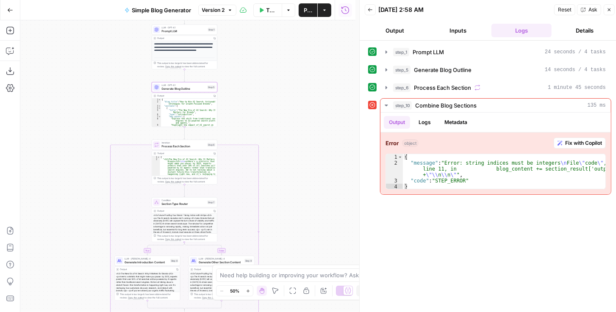
drag, startPoint x: 266, startPoint y: 68, endPoint x: 260, endPoint y: 128, distance: 60.5
click at [260, 128] on div "**********" at bounding box center [187, 166] width 335 height 292
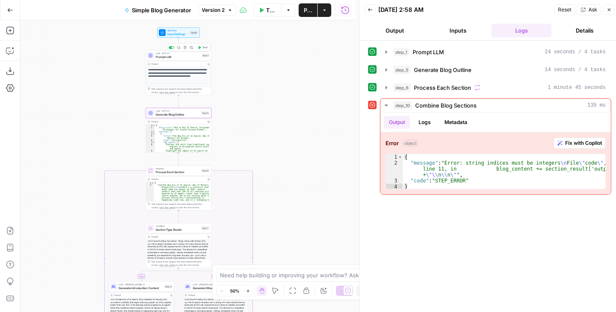
click at [193, 59] on div "LLM · GPT-4.1 Prompt LLM Step 1 Copy step Delete step Add Note Test" at bounding box center [179, 55] width 66 height 10
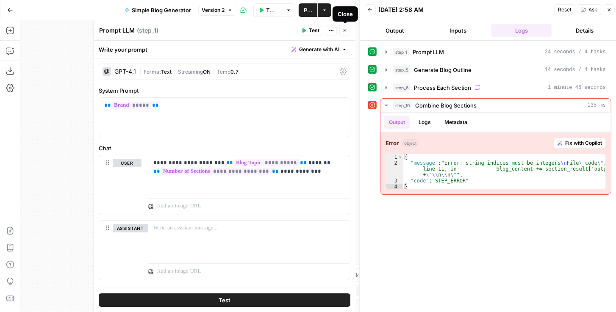
click at [346, 33] on icon "button" at bounding box center [344, 30] width 5 height 5
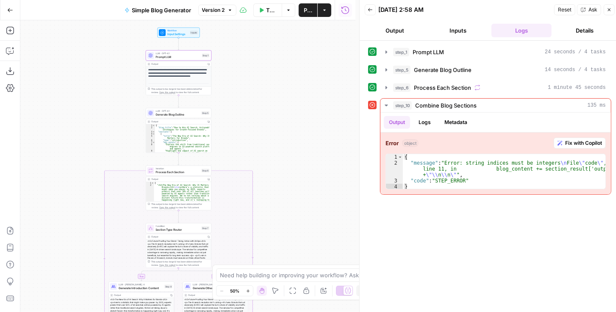
click at [181, 117] on div "LLM · GPT-4.1 Generate Blog Outline Step 5 Copy step Delete step Add Note Test" at bounding box center [179, 113] width 66 height 10
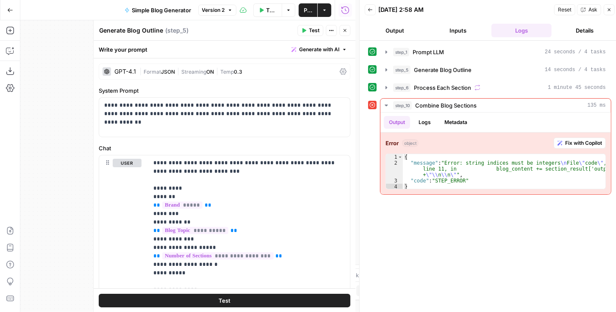
click at [343, 32] on icon "button" at bounding box center [344, 30] width 5 height 5
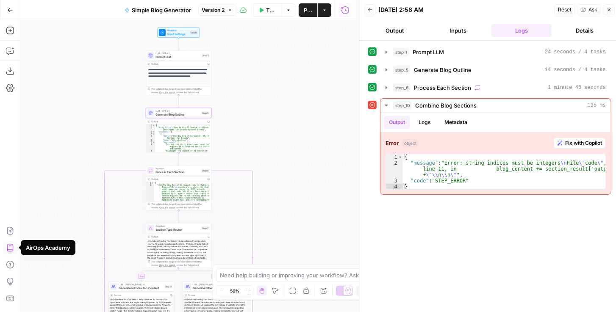
drag, startPoint x: 273, startPoint y: 113, endPoint x: 329, endPoint y: 128, distance: 58.2
click at [326, 127] on div "**********" at bounding box center [187, 166] width 335 height 292
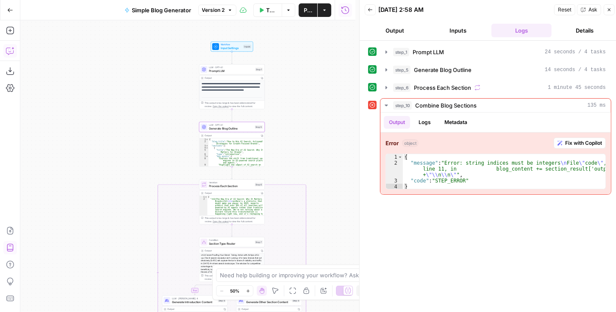
click at [12, 51] on icon "button" at bounding box center [10, 51] width 8 height 8
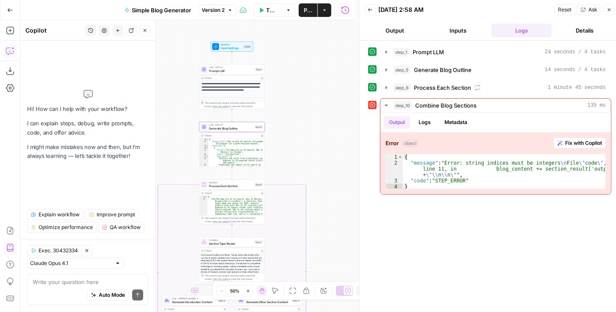
click at [59, 284] on textarea at bounding box center [88, 282] width 111 height 8
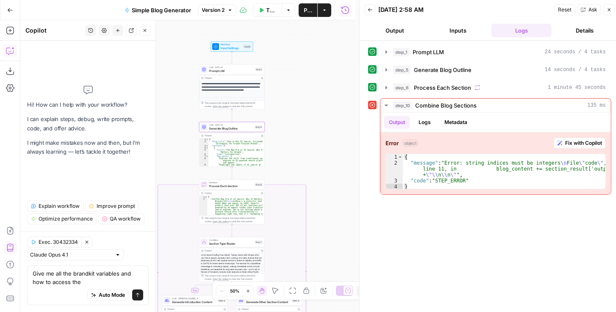
type textarea "Give me all the brandkit variables and how to access them"
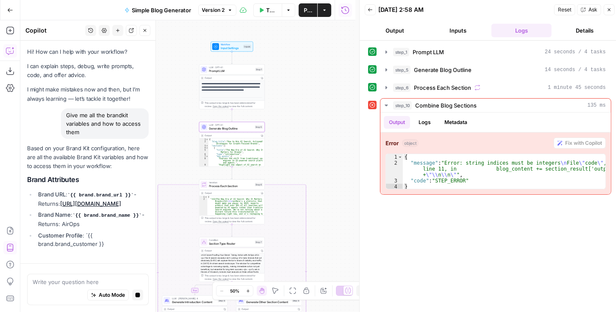
scroll to position [4, 0]
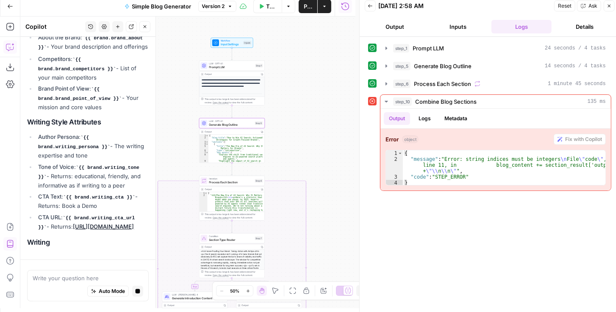
click at [231, 67] on span "Prompt LLM" at bounding box center [231, 67] width 44 height 4
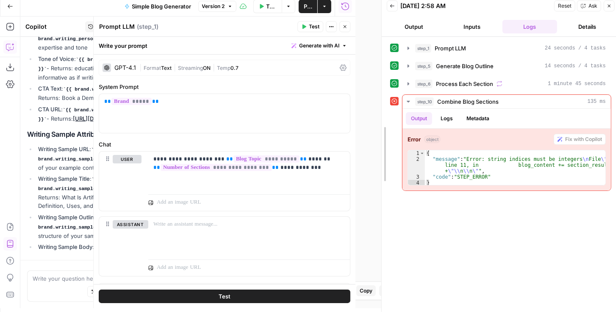
drag, startPoint x: 356, startPoint y: 99, endPoint x: 434, endPoint y: 100, distance: 77.9
click at [386, 100] on div at bounding box center [381, 154] width 8 height 316
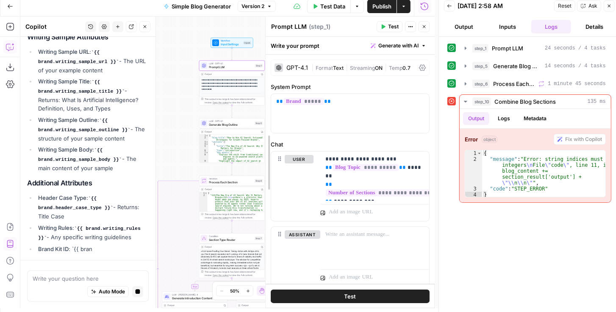
drag, startPoint x: 177, startPoint y: 109, endPoint x: 271, endPoint y: 109, distance: 94.9
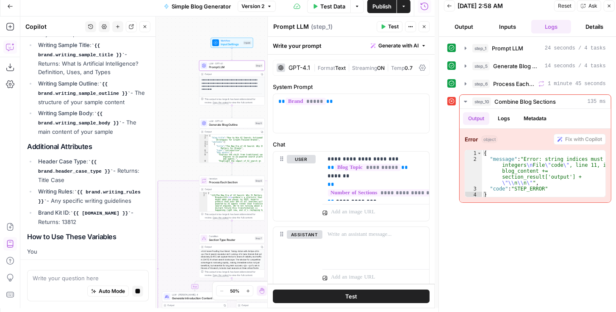
drag, startPoint x: 178, startPoint y: 100, endPoint x: 173, endPoint y: 170, distance: 69.6
click at [173, 169] on div "**********" at bounding box center [227, 163] width 414 height 292
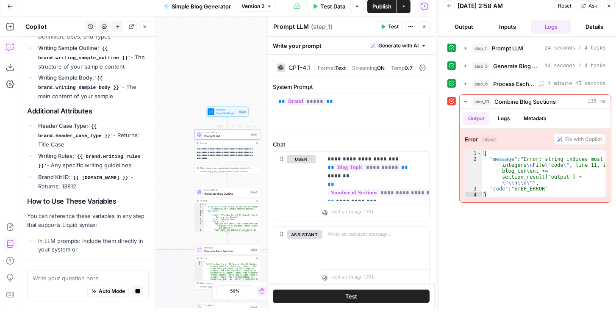
click at [223, 113] on span "Input Settings" at bounding box center [226, 113] width 21 height 4
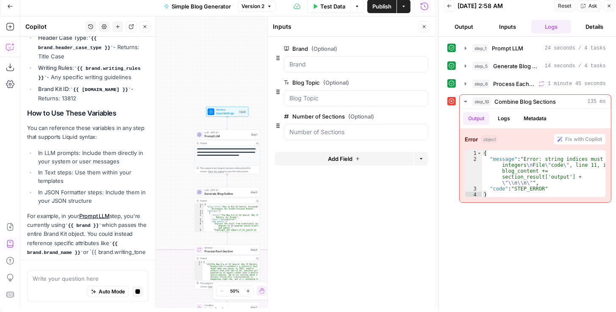
scroll to position [598, 0]
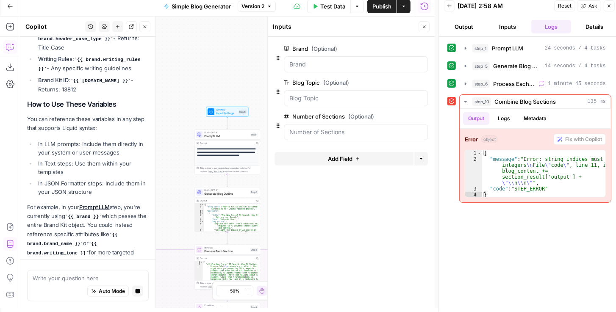
click at [355, 155] on button "Add Field" at bounding box center [343, 159] width 139 height 14
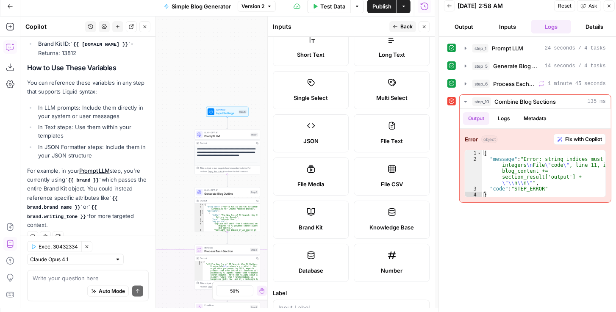
scroll to position [0, 0]
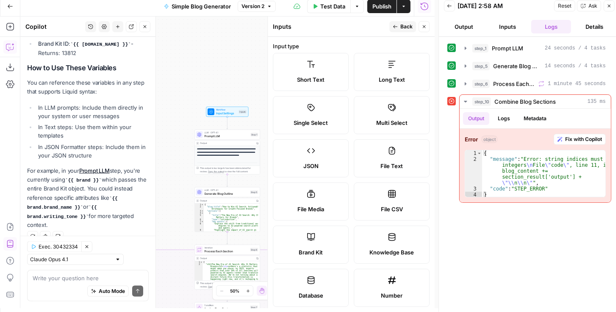
click at [425, 29] on icon "button" at bounding box center [423, 26] width 5 height 5
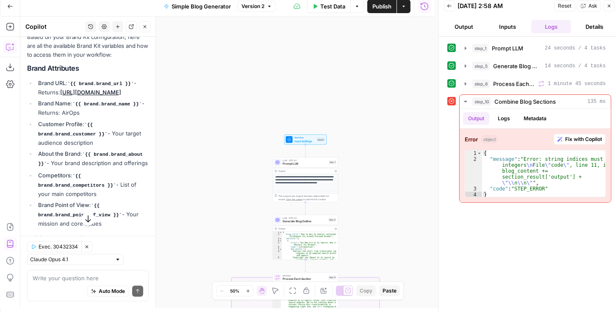
scroll to position [116, 0]
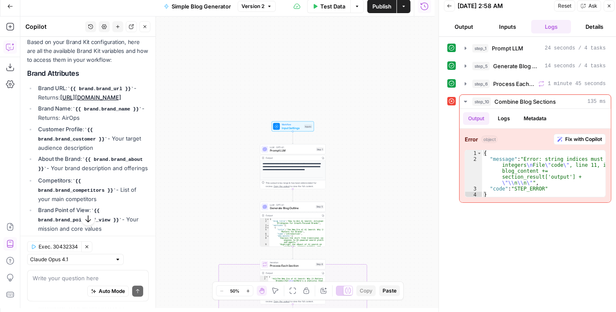
drag, startPoint x: 348, startPoint y: 141, endPoint x: 321, endPoint y: 130, distance: 28.9
click at [330, 125] on div "**********" at bounding box center [227, 163] width 414 height 292
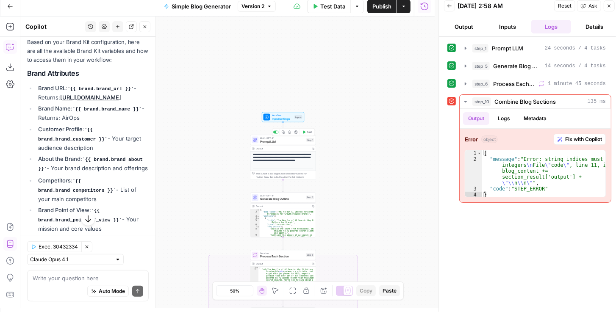
click at [294, 142] on span "Prompt LLM" at bounding box center [282, 141] width 44 height 4
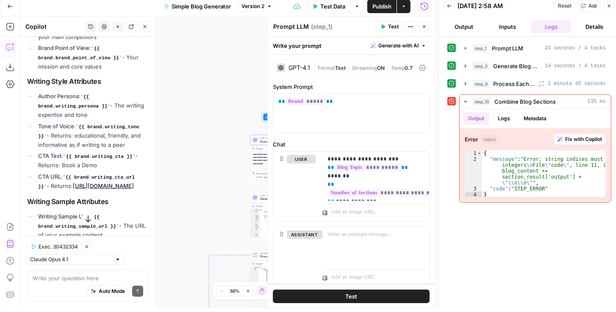
scroll to position [285, 0]
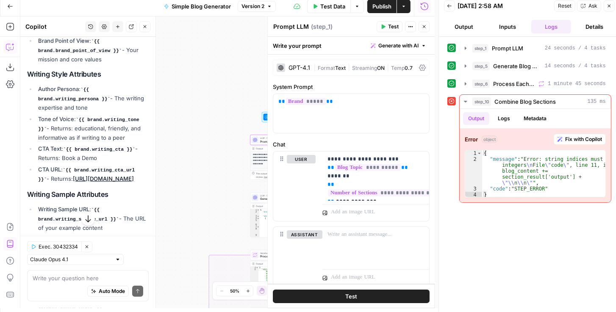
drag, startPoint x: 91, startPoint y: 113, endPoint x: 135, endPoint y: 113, distance: 44.0
click at [135, 117] on code "{{ brand.writing_tone }}" at bounding box center [88, 124] width 101 height 14
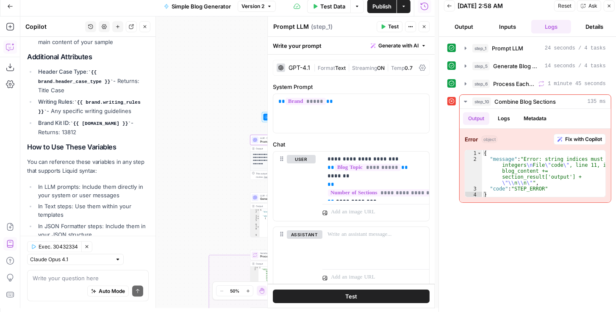
scroll to position [527, 0]
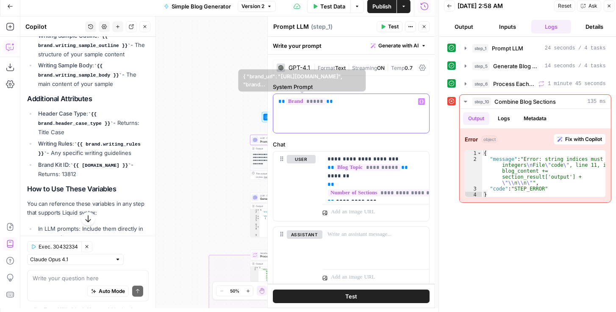
drag, startPoint x: 344, startPoint y: 108, endPoint x: 232, endPoint y: 93, distance: 113.2
click at [232, 93] on body "**********" at bounding box center [308, 152] width 616 height 312
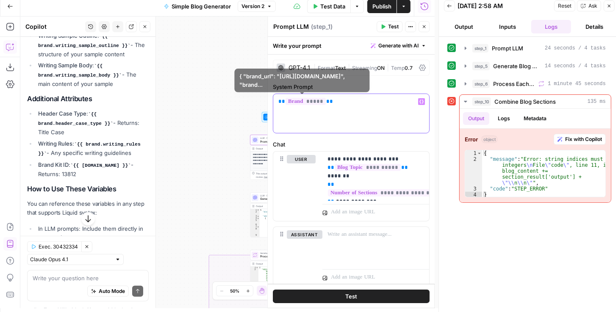
drag, startPoint x: 335, startPoint y: 105, endPoint x: 274, endPoint y: 102, distance: 61.5
click at [274, 102] on div "** ***** **" at bounding box center [351, 113] width 156 height 39
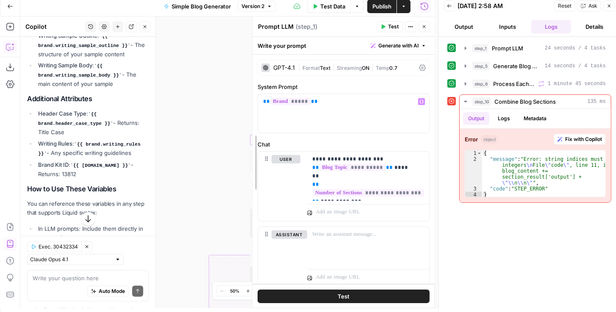
drag, startPoint x: 271, startPoint y: 157, endPoint x: 196, endPoint y: 150, distance: 76.1
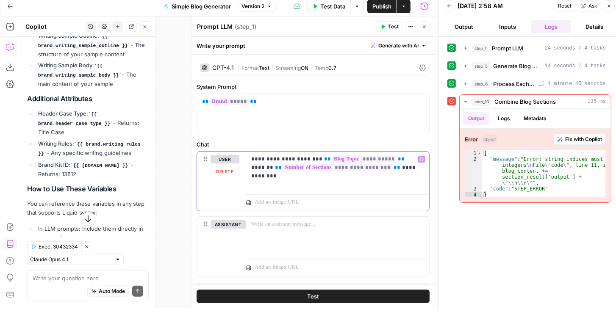
click at [405, 169] on p "**********" at bounding box center [336, 163] width 170 height 17
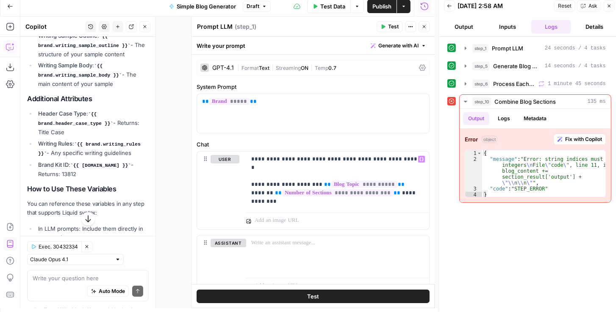
drag, startPoint x: 42, startPoint y: 150, endPoint x: 79, endPoint y: 140, distance: 37.8
click at [79, 142] on code "{{ brand.writing_rules }}" at bounding box center [89, 149] width 102 height 14
copy code "{{ brand.writing_rules }}"
click at [354, 160] on p "**********" at bounding box center [336, 180] width 170 height 51
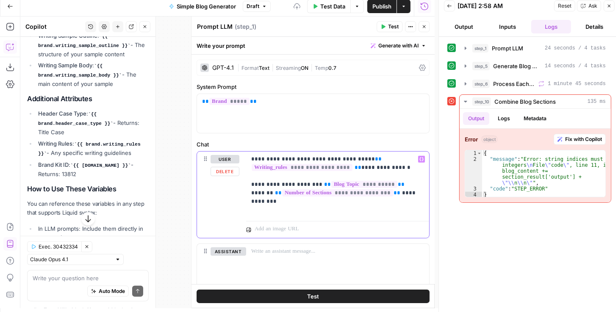
click at [388, 165] on p "**********" at bounding box center [336, 184] width 170 height 59
click at [396, 173] on p "**********" at bounding box center [336, 184] width 170 height 59
click at [390, 168] on p "**********" at bounding box center [336, 184] width 170 height 59
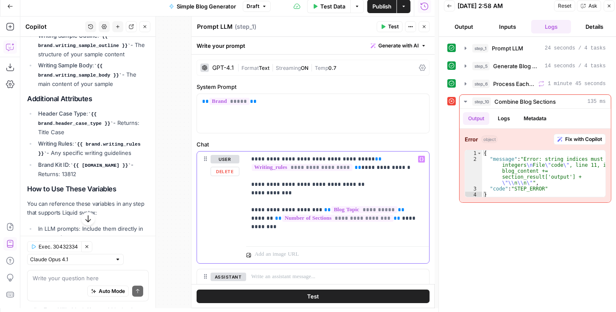
click at [315, 185] on p "**********" at bounding box center [336, 197] width 170 height 85
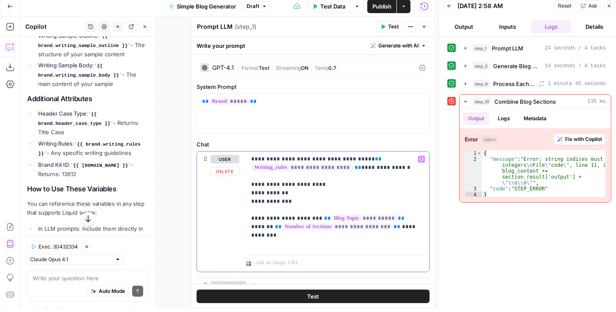
click at [293, 193] on p "**********" at bounding box center [336, 201] width 170 height 93
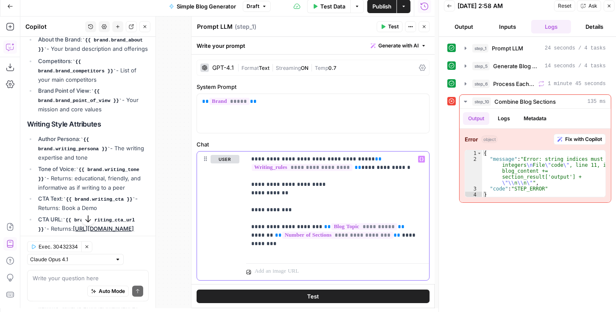
scroll to position [237, 0]
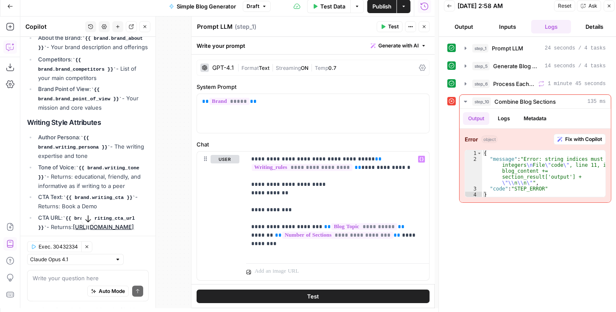
drag, startPoint x: 42, startPoint y: 172, endPoint x: 80, endPoint y: 161, distance: 39.6
click at [80, 166] on code "{{ brand.writing_tone }}" at bounding box center [88, 173] width 101 height 14
copy code "{{ brand.writing_tone }}"
click at [272, 201] on p "**********" at bounding box center [336, 206] width 170 height 102
click at [307, 210] on p "**********" at bounding box center [336, 206] width 170 height 102
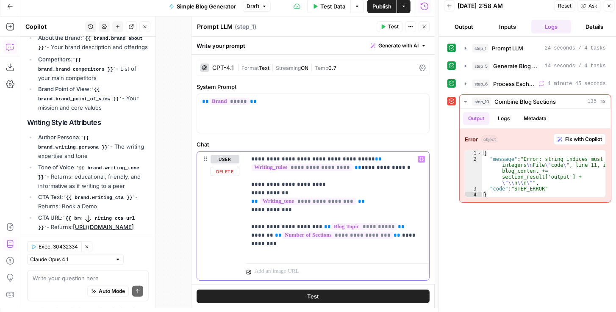
click at [384, 227] on p "**********" at bounding box center [336, 206] width 170 height 102
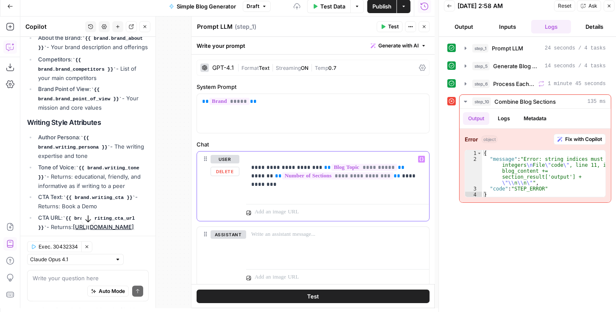
click at [252, 167] on p "**********" at bounding box center [336, 176] width 170 height 42
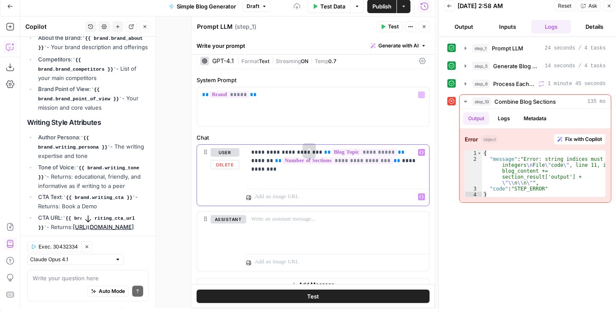
scroll to position [17, 0]
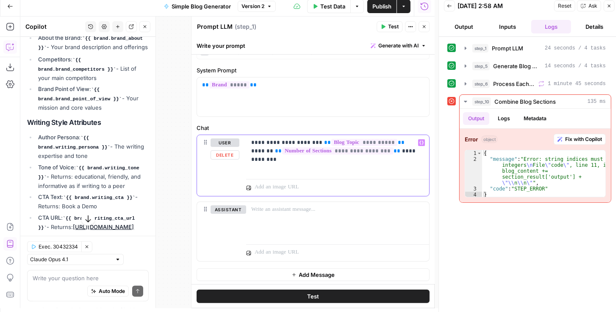
click at [271, 159] on p "**********" at bounding box center [336, 155] width 170 height 34
click at [419, 141] on icon "button" at bounding box center [421, 143] width 4 height 4
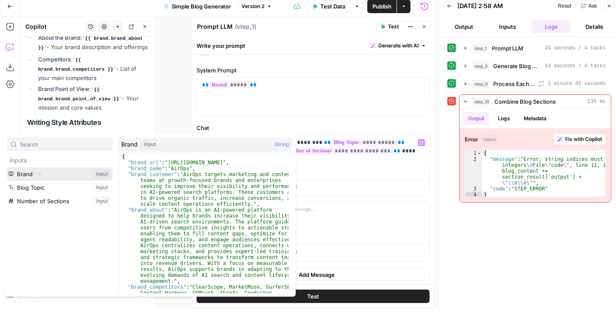
click at [42, 172] on button "Expand" at bounding box center [39, 174] width 11 height 11
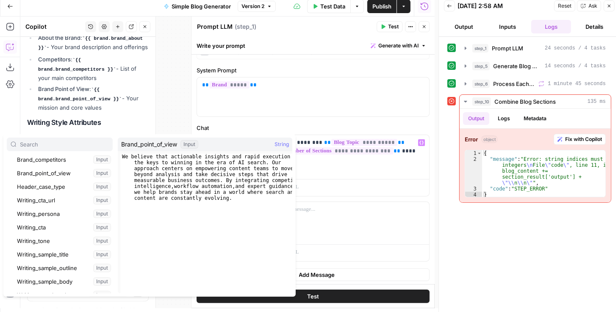
scroll to position [121, 0]
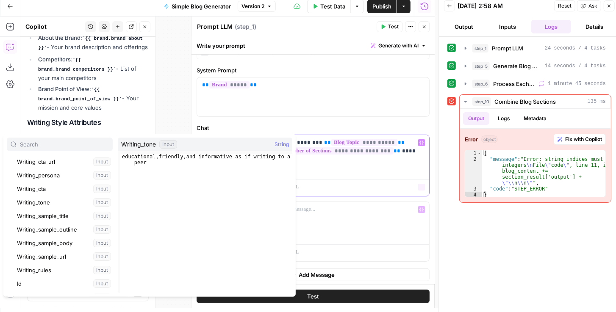
click at [374, 169] on p "**********" at bounding box center [336, 155] width 170 height 34
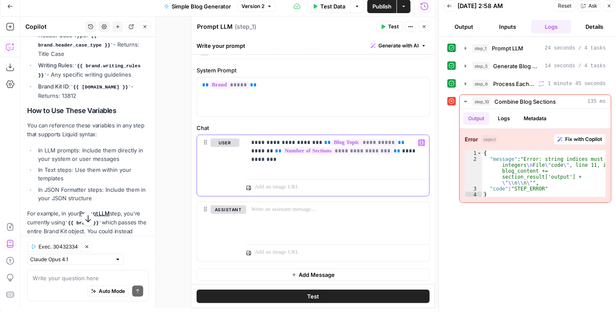
scroll to position [648, 0]
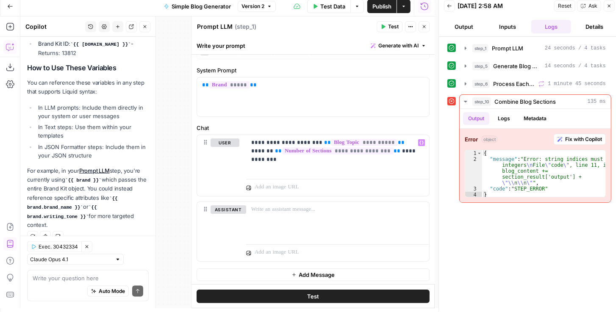
click at [146, 28] on icon "button" at bounding box center [144, 26] width 5 height 5
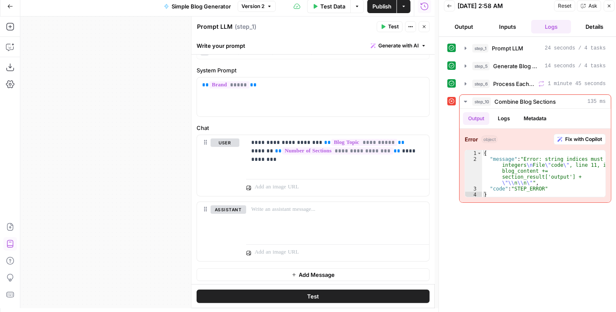
click at [423, 30] on button "Close" at bounding box center [423, 26] width 11 height 11
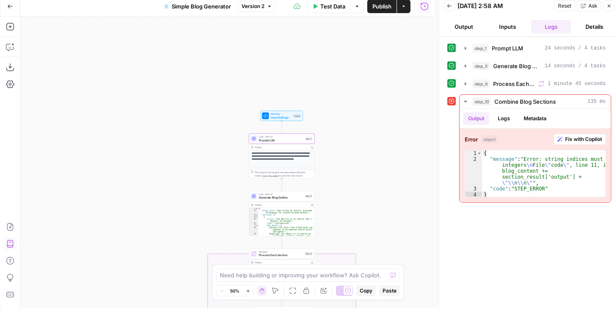
drag, startPoint x: 357, startPoint y: 130, endPoint x: 337, endPoint y: 59, distance: 73.5
click at [337, 62] on div "**********" at bounding box center [227, 163] width 414 height 292
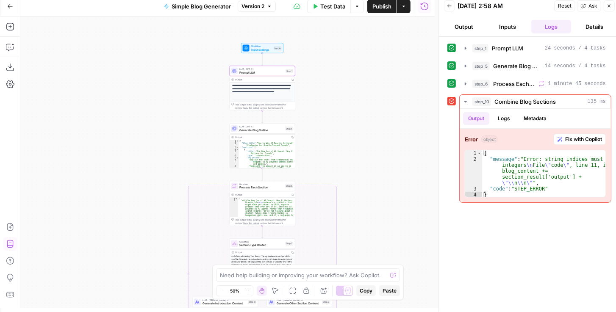
drag, startPoint x: 334, startPoint y: 133, endPoint x: 309, endPoint y: 78, distance: 60.8
click at [309, 80] on div "**********" at bounding box center [227, 163] width 414 height 292
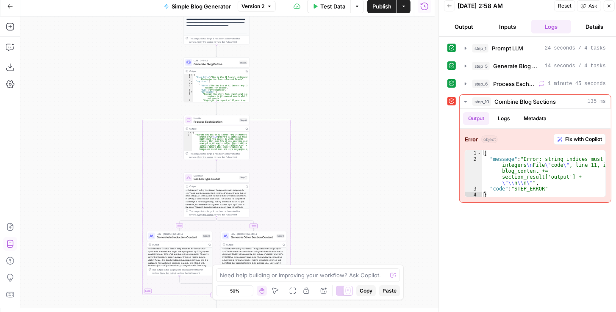
drag, startPoint x: 308, startPoint y: 77, endPoint x: 287, endPoint y: 65, distance: 24.5
click at [287, 65] on div "**********" at bounding box center [227, 163] width 414 height 292
click at [206, 69] on div "Output Copy" at bounding box center [216, 72] width 65 height 6
click at [206, 65] on span "Generate Blog Outline" at bounding box center [216, 64] width 44 height 4
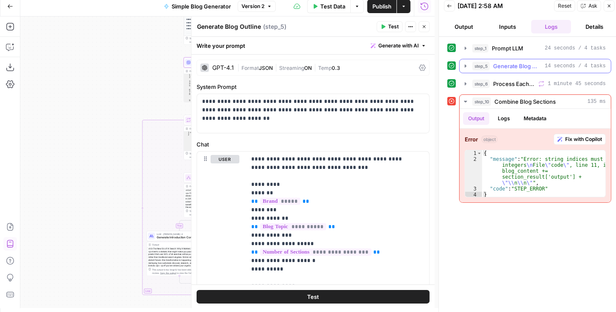
click at [462, 65] on icon "button" at bounding box center [465, 66] width 7 height 7
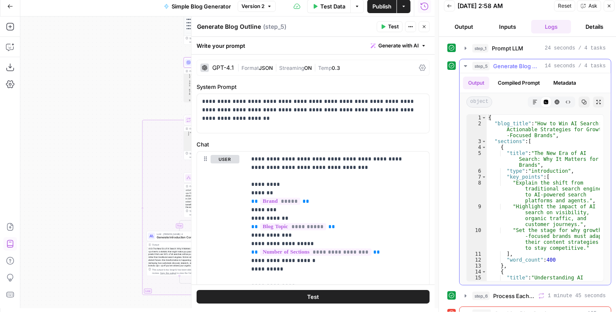
click at [594, 105] on button "Expand Output" at bounding box center [598, 102] width 11 height 11
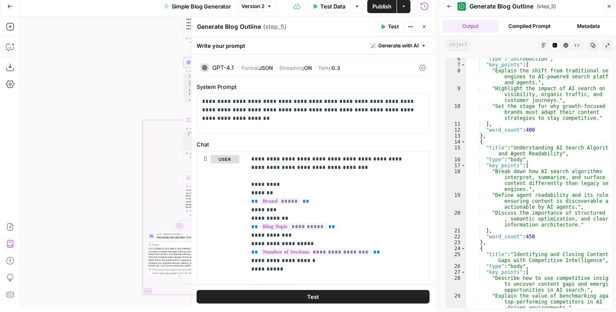
scroll to position [58, 0]
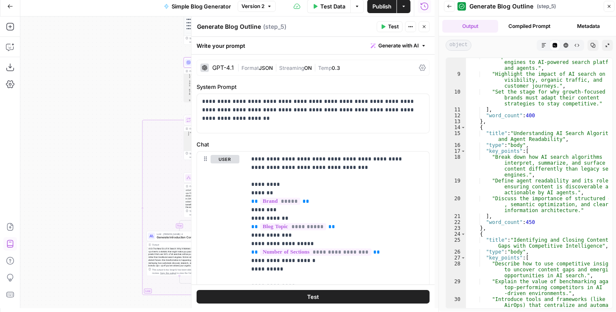
click at [426, 30] on button "Close" at bounding box center [423, 26] width 11 height 11
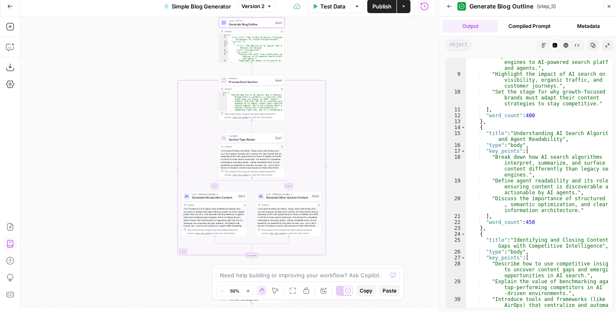
drag, startPoint x: 362, startPoint y: 122, endPoint x: 408, endPoint y: 66, distance: 72.5
click at [407, 68] on div "**********" at bounding box center [227, 163] width 414 height 292
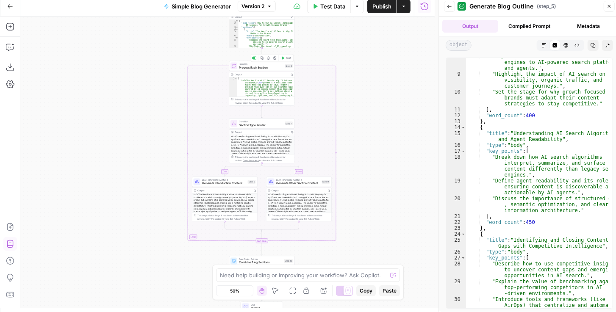
click at [259, 69] on div "Iteration Process Each Section Step 6 Copy step Delete step Add Note Test" at bounding box center [262, 66] width 66 height 10
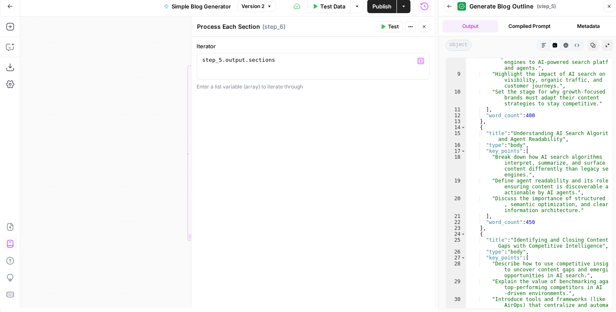
click at [429, 27] on button "Close" at bounding box center [423, 26] width 11 height 11
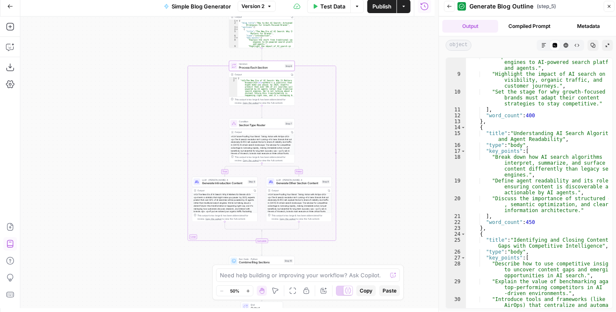
click at [449, 12] on div "Back Generate Blog Outline ( step_5 ) Close" at bounding box center [529, 7] width 171 height 14
click at [449, 8] on icon "button" at bounding box center [449, 6] width 5 height 5
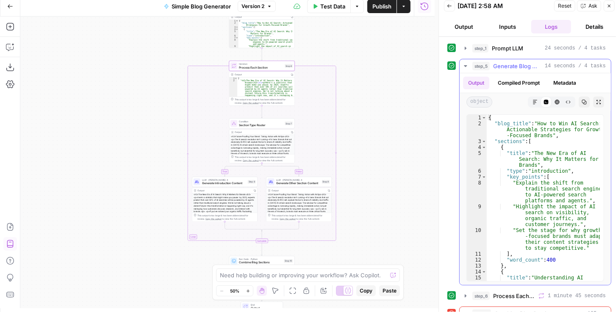
click at [464, 66] on icon "button" at bounding box center [465, 66] width 7 height 7
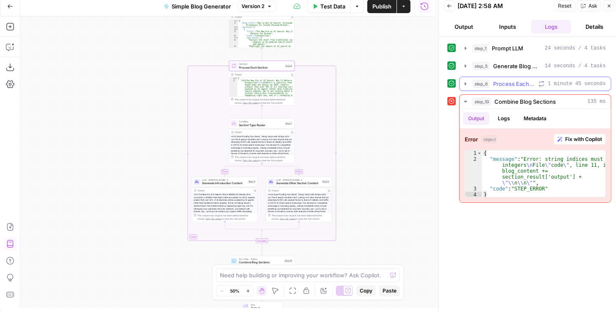
click at [464, 81] on icon "button" at bounding box center [465, 83] width 7 height 7
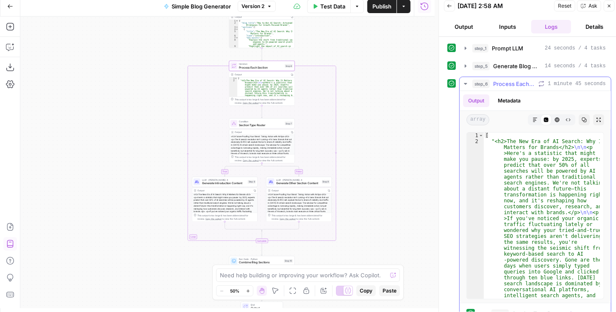
click at [593, 117] on button "Expand Output" at bounding box center [598, 119] width 11 height 11
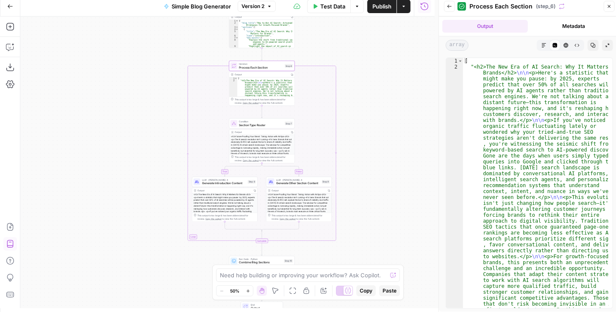
click at [545, 45] on icon "button" at bounding box center [543, 45] width 5 height 5
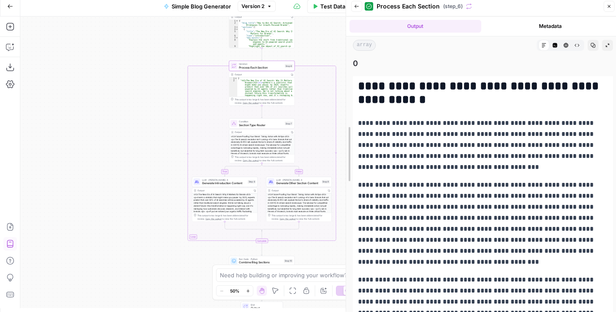
drag, startPoint x: 441, startPoint y: 72, endPoint x: 349, endPoint y: 74, distance: 92.8
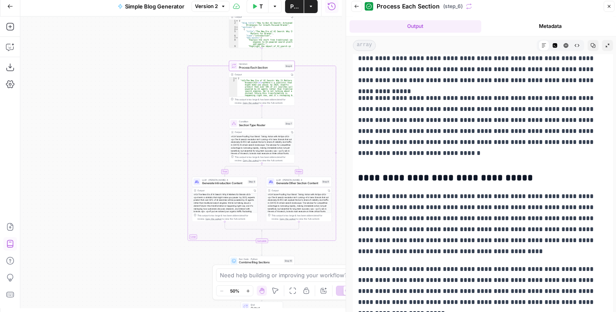
scroll to position [1306, 0]
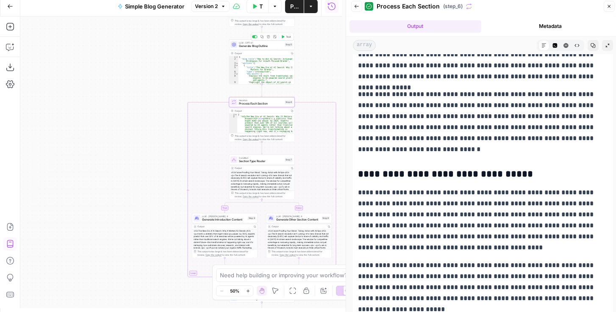
click at [266, 47] on span "Generate Blog Outline" at bounding box center [261, 46] width 44 height 4
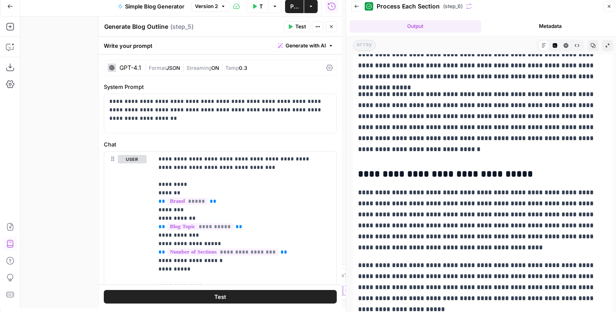
click at [355, 10] on button "Back" at bounding box center [356, 6] width 11 height 11
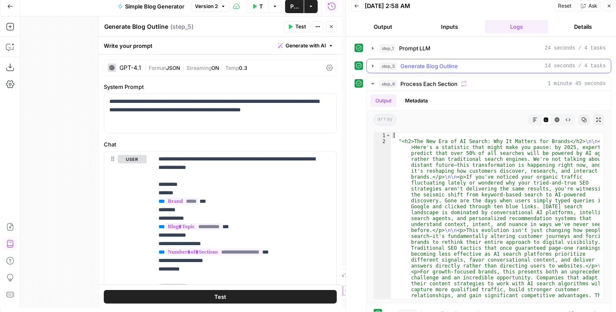
click at [377, 64] on button "step_5 Generate Blog Outline 14 seconds / 4 tasks" at bounding box center [489, 66] width 244 height 14
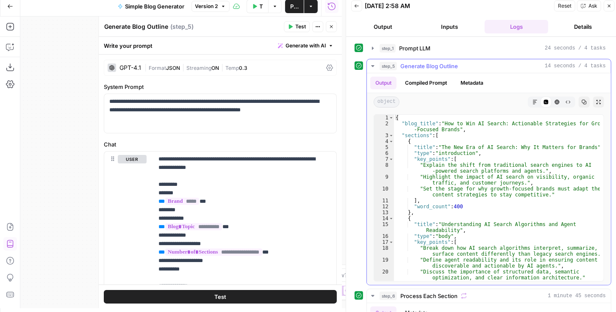
click at [431, 151] on div "{ "blog_title" : "How to Win AI Search: Actionable Strategies for Growth -Focus…" at bounding box center [497, 204] width 206 height 179
click at [436, 173] on div "{ "blog_title" : "How to Win AI Search: Actionable Strategies for Growth -Focus…" at bounding box center [497, 204] width 206 height 179
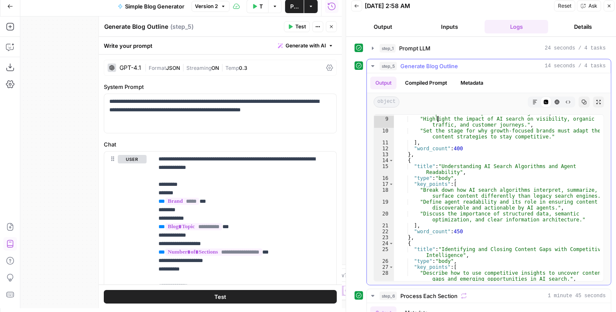
scroll to position [58, 0]
click at [436, 204] on div ""Explain the shift from traditional search engines to AI -powered search platfo…" at bounding box center [497, 199] width 206 height 191
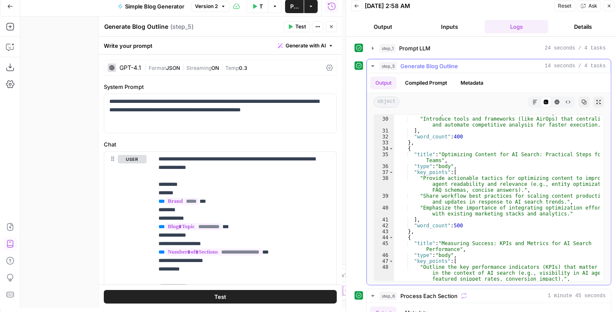
scroll to position [0, 0]
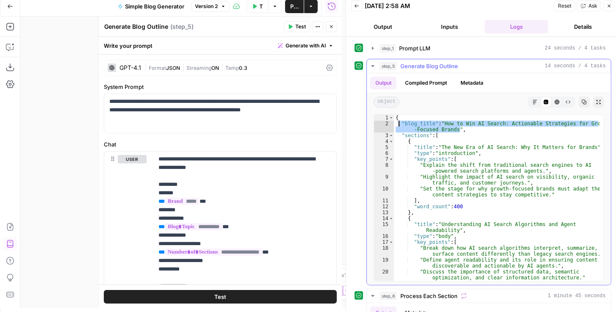
drag, startPoint x: 462, startPoint y: 128, endPoint x: 399, endPoint y: 119, distance: 63.7
click at [399, 119] on div "{ "blog_title" : "How to Win AI Search: Actionable Strategies for Growth -Focus…" at bounding box center [497, 204] width 206 height 179
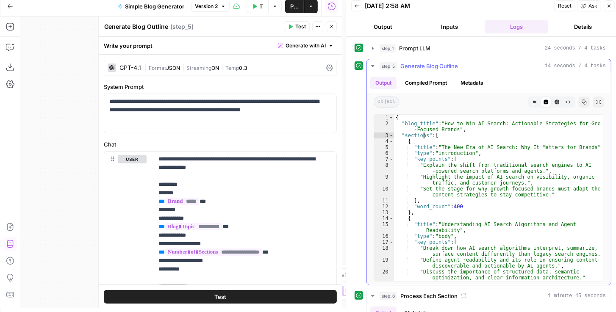
click at [422, 134] on div "{ "blog_title" : "How to Win AI Search: Actionable Strategies for Growth -Focus…" at bounding box center [497, 204] width 206 height 179
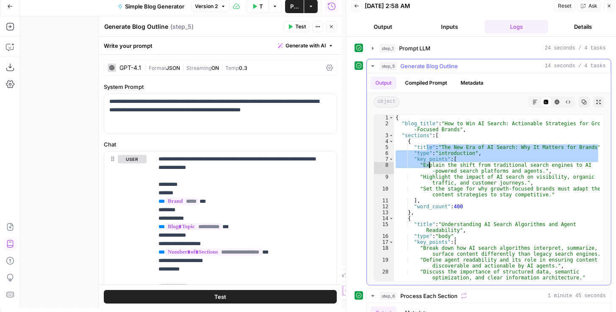
drag, startPoint x: 424, startPoint y: 143, endPoint x: 428, endPoint y: 166, distance: 22.7
click at [428, 166] on div "{ "blog_title" : "How to Win AI Search: Actionable Strategies for Growth -Focus…" at bounding box center [497, 204] width 206 height 179
click at [423, 141] on div "{ "blog_title" : "How to Win AI Search: Actionable Strategies for Growth -Focus…" at bounding box center [497, 204] width 206 height 179
drag, startPoint x: 424, startPoint y: 145, endPoint x: 429, endPoint y: 186, distance: 41.8
click at [429, 186] on div "{ "blog_title" : "How to Win AI Search: Actionable Strategies for Growth -Focus…" at bounding box center [497, 204] width 206 height 179
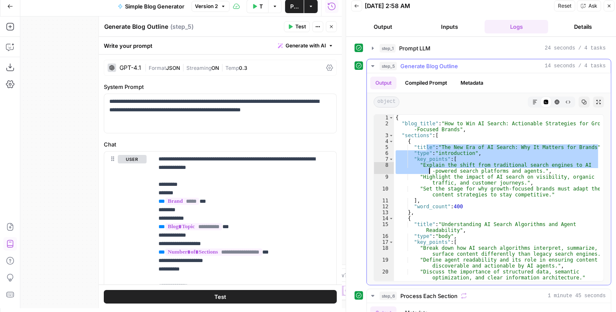
type textarea "**********"
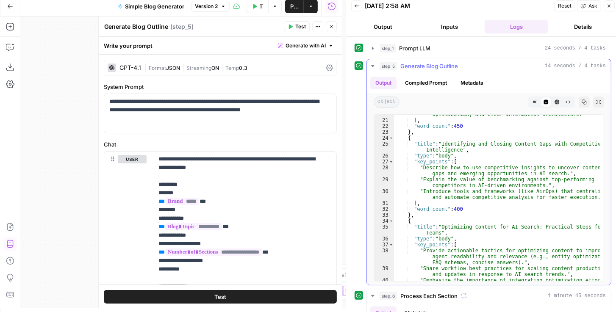
scroll to position [3, 0]
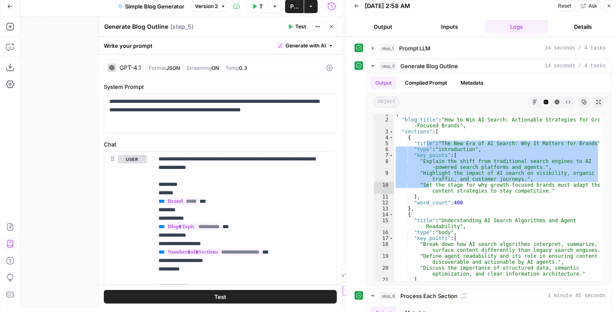
click at [330, 27] on icon "button" at bounding box center [331, 26] width 5 height 5
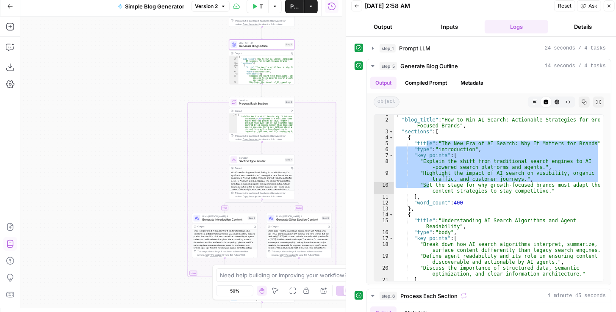
drag, startPoint x: 165, startPoint y: 142, endPoint x: 124, endPoint y: 102, distance: 57.5
click at [124, 102] on div "**********" at bounding box center [180, 163] width 321 height 292
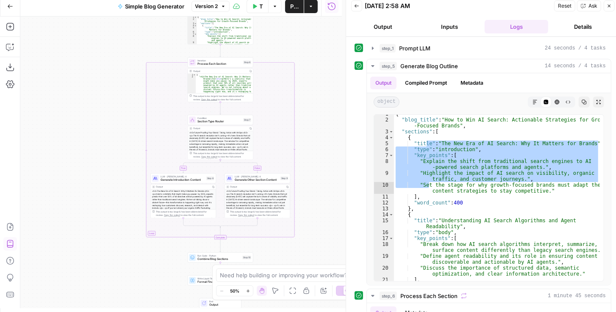
click at [218, 121] on span "Section Type Router" at bounding box center [219, 121] width 44 height 4
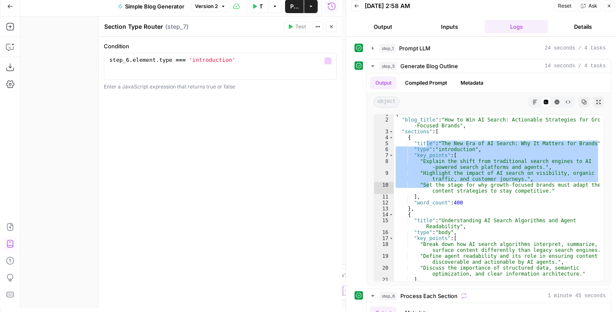
click at [331, 30] on button "Close" at bounding box center [331, 26] width 11 height 11
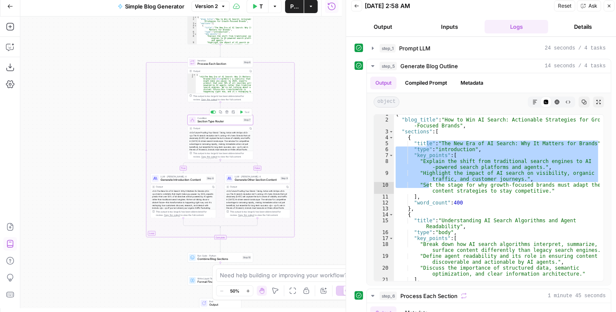
click at [227, 123] on span "Section Type Router" at bounding box center [219, 121] width 44 height 4
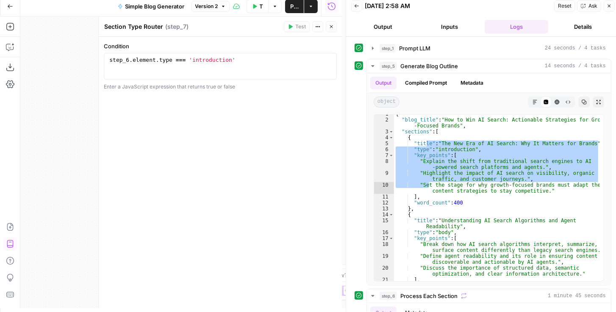
click at [334, 29] on button "Close" at bounding box center [331, 26] width 11 height 11
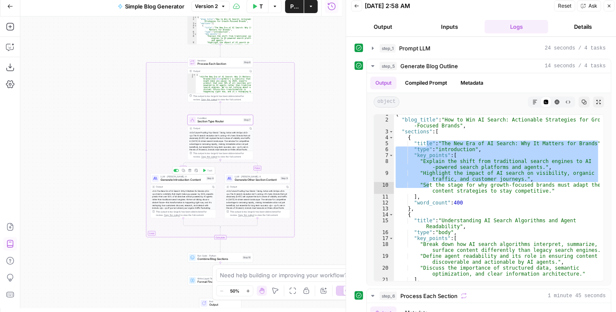
click at [187, 181] on span "Generate Introduction Content" at bounding box center [182, 180] width 44 height 4
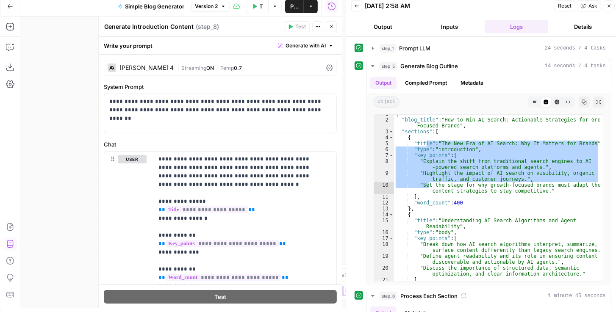
click at [329, 28] on icon "button" at bounding box center [331, 26] width 5 height 5
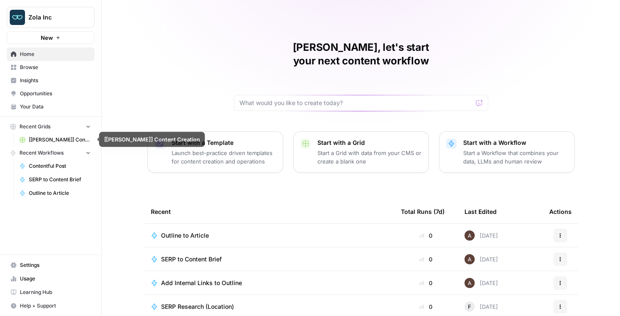
click at [64, 141] on span "[[PERSON_NAME]] Content Creation" at bounding box center [60, 140] width 62 height 8
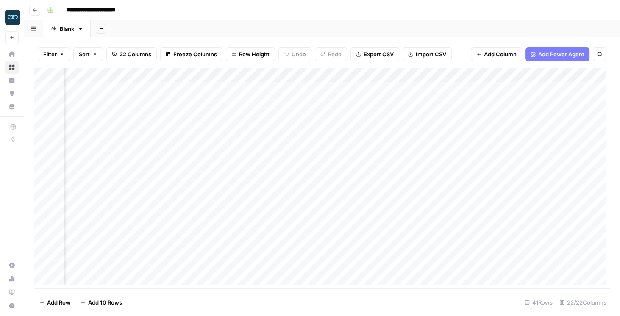
scroll to position [0, 64]
click at [278, 73] on div "Add Column" at bounding box center [321, 178] width 575 height 221
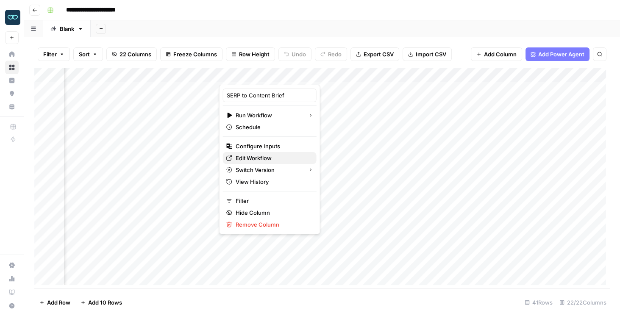
click at [251, 155] on span "Edit Workflow" at bounding box center [272, 158] width 74 height 8
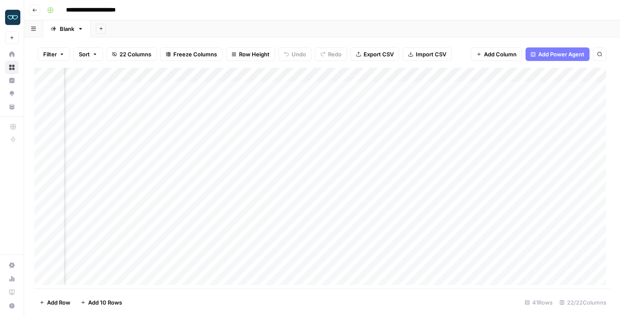
scroll to position [0, 687]
click at [311, 75] on div "Add Column" at bounding box center [321, 178] width 575 height 221
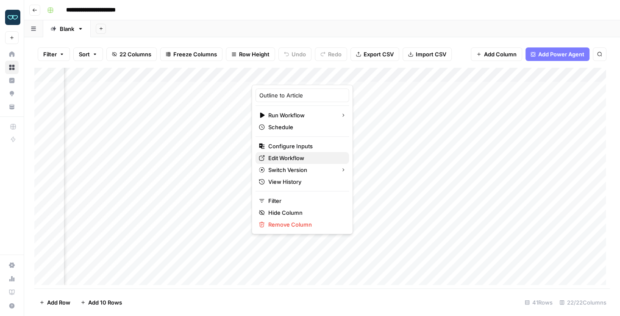
click at [299, 154] on span "Edit Workflow" at bounding box center [305, 158] width 74 height 8
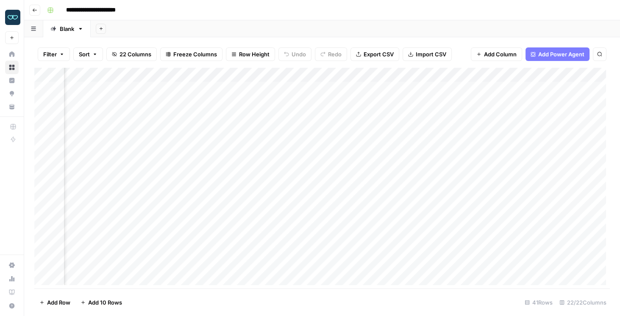
scroll to position [0, 120]
click at [221, 78] on div "Add Column" at bounding box center [321, 178] width 575 height 221
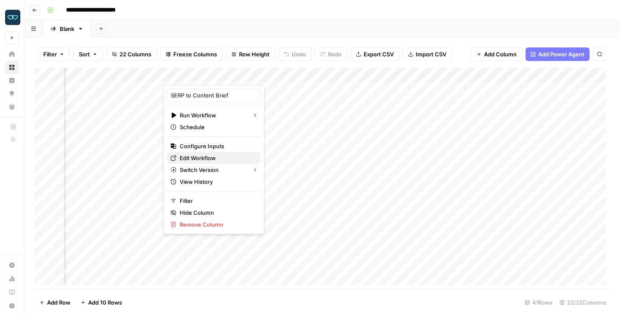
click at [194, 154] on span "Edit Workflow" at bounding box center [217, 158] width 74 height 8
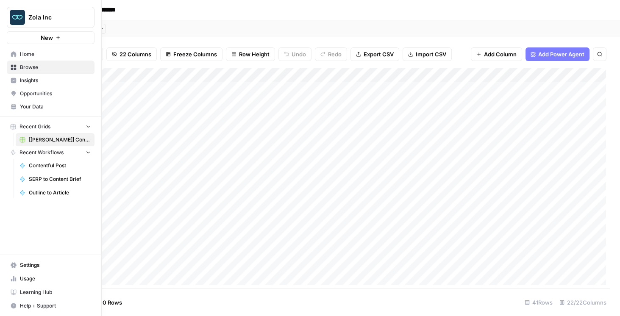
click at [19, 12] on img "Workspace: Zola Inc" at bounding box center [17, 17] width 15 height 15
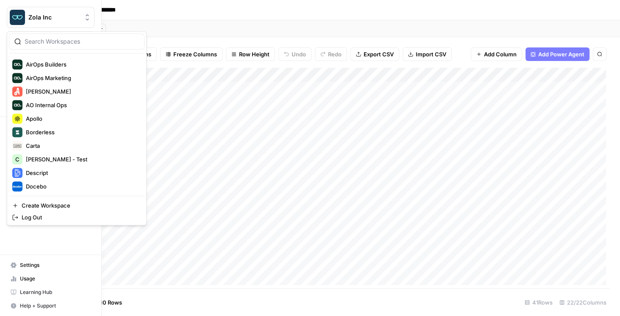
scroll to position [190, 0]
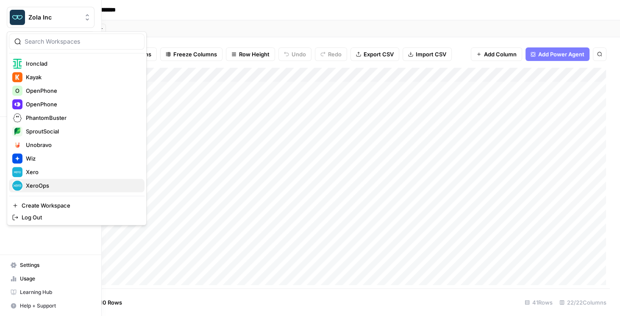
click at [46, 184] on span "XeroOps" at bounding box center [82, 185] width 112 height 8
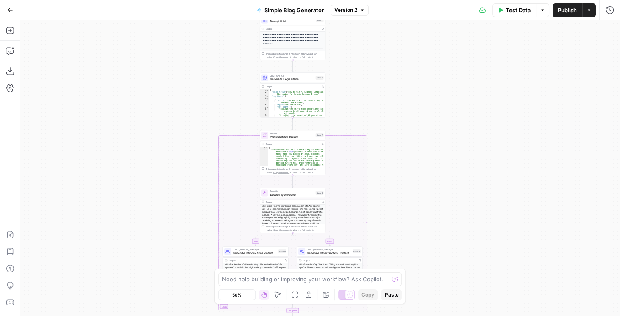
drag, startPoint x: 419, startPoint y: 93, endPoint x: 385, endPoint y: 86, distance: 35.5
click at [398, 81] on div "**********" at bounding box center [319, 168] width 599 height 296
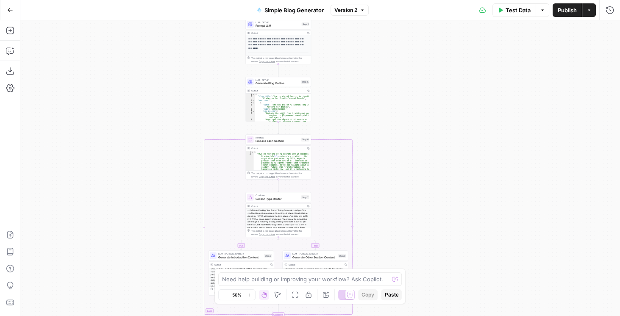
drag, startPoint x: 390, startPoint y: 89, endPoint x: 377, endPoint y: 120, distance: 33.8
click at [378, 120] on div "**********" at bounding box center [319, 168] width 599 height 296
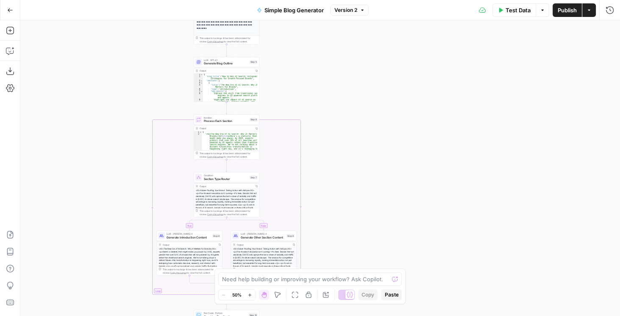
drag, startPoint x: 370, startPoint y: 111, endPoint x: 327, endPoint y: 58, distance: 68.1
click at [327, 58] on div "**********" at bounding box center [319, 168] width 599 height 296
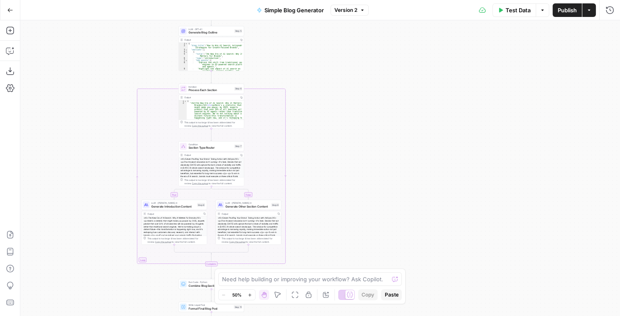
drag, startPoint x: 340, startPoint y: 109, endPoint x: 328, endPoint y: 80, distance: 30.9
click at [328, 80] on div "**********" at bounding box center [319, 168] width 599 height 296
drag, startPoint x: 328, startPoint y: 81, endPoint x: 306, endPoint y: 82, distance: 21.6
click at [306, 82] on div "**********" at bounding box center [319, 168] width 599 height 296
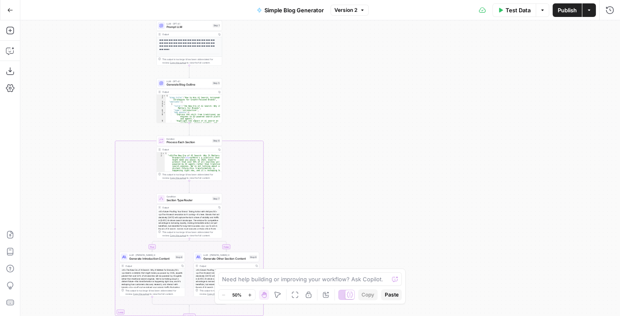
drag, startPoint x: 304, startPoint y: 78, endPoint x: 303, endPoint y: 138, distance: 59.3
click at [303, 138] on div "**********" at bounding box center [319, 168] width 599 height 296
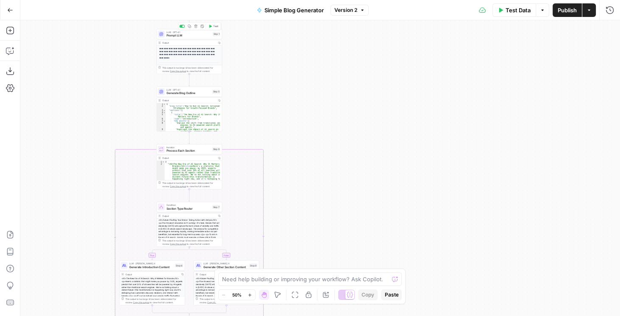
click at [187, 35] on span "Prompt LLM" at bounding box center [188, 35] width 44 height 4
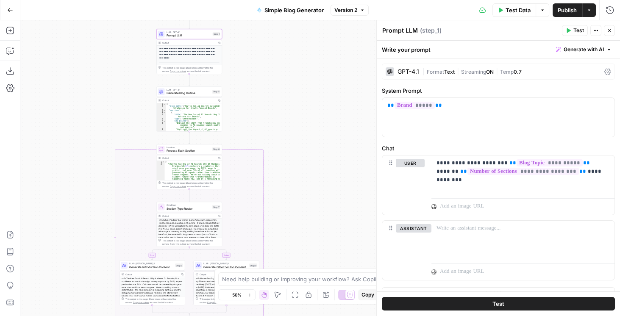
click at [607, 29] on icon "button" at bounding box center [608, 30] width 5 height 5
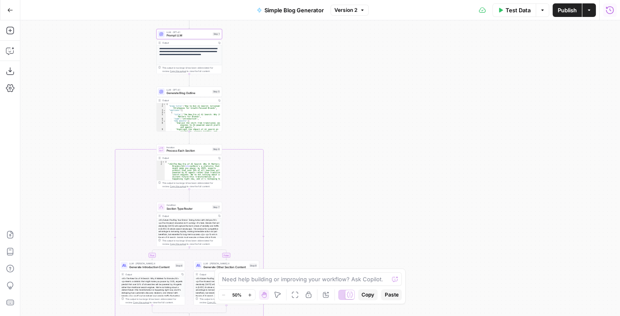
click at [608, 14] on button "Run History" at bounding box center [610, 10] width 14 height 14
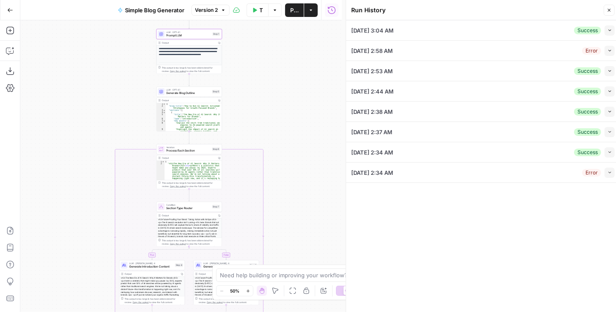
click at [610, 32] on icon "button" at bounding box center [609, 30] width 5 height 5
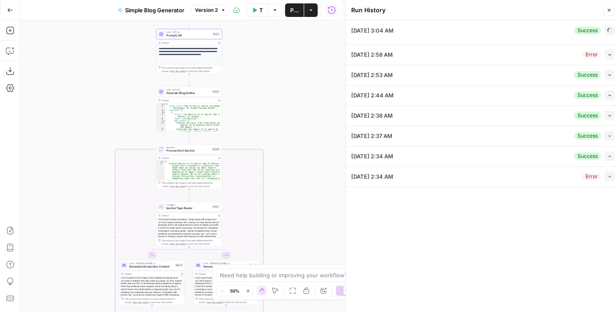
type input "AirOps"
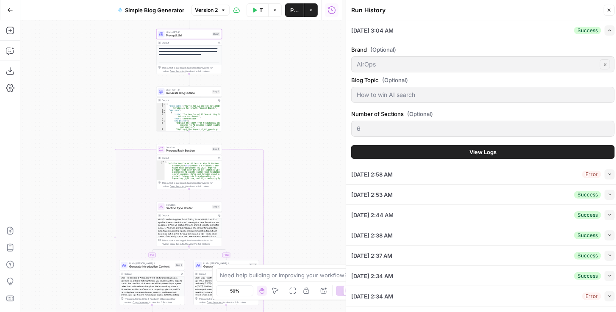
click at [489, 148] on span "View Logs" at bounding box center [482, 152] width 27 height 8
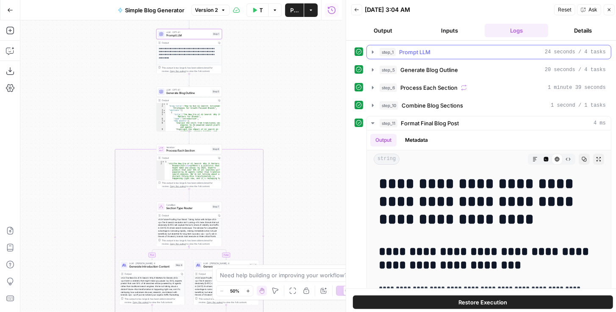
click at [366, 53] on div "step_1 Prompt LLM 24 seconds / 4 tasks" at bounding box center [488, 52] width 245 height 14
click at [368, 52] on button "step_1 Prompt LLM 24 seconds / 4 tasks" at bounding box center [489, 52] width 244 height 14
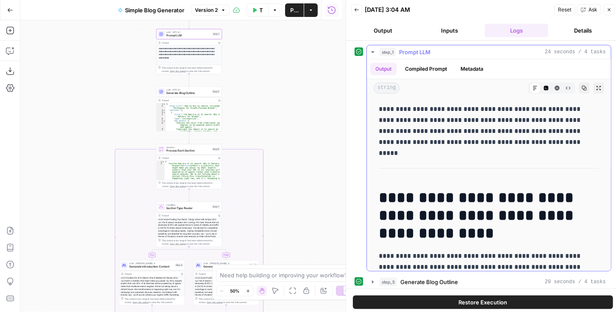
drag, startPoint x: 454, startPoint y: 117, endPoint x: 446, endPoint y: 147, distance: 30.3
click at [446, 146] on p "**********" at bounding box center [485, 126] width 213 height 44
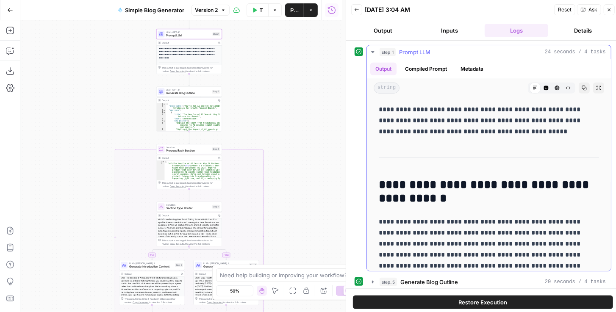
scroll to position [340, 0]
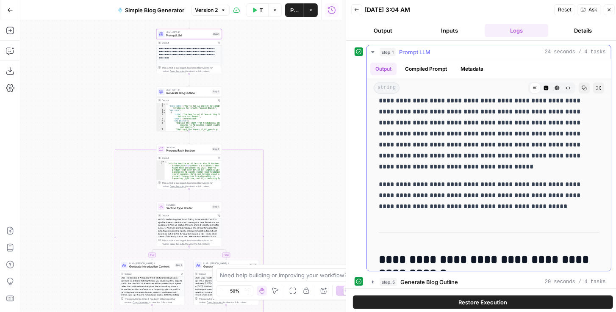
click at [372, 53] on icon "button" at bounding box center [372, 52] width 7 height 7
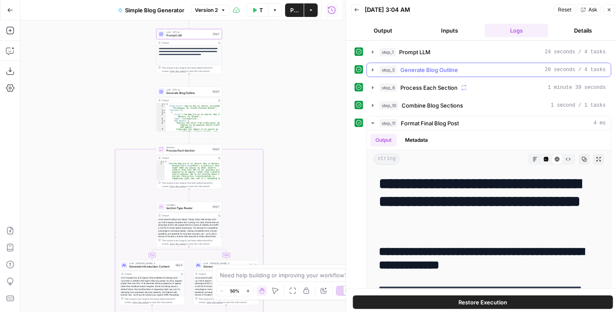
click at [371, 70] on icon "button" at bounding box center [372, 69] width 7 height 7
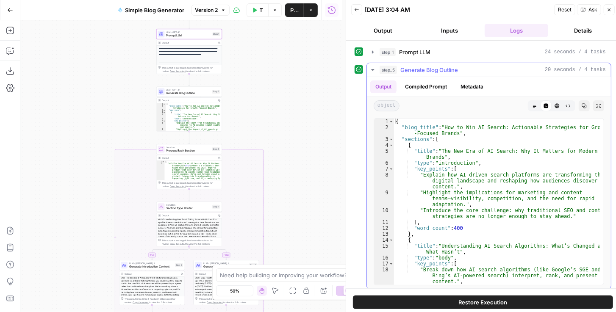
click at [371, 70] on icon "button" at bounding box center [372, 69] width 7 height 7
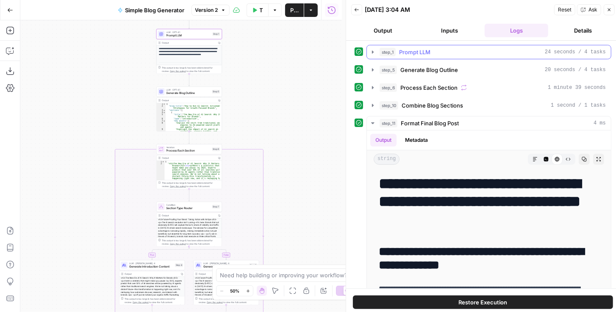
click at [372, 52] on icon "button" at bounding box center [373, 51] width 2 height 3
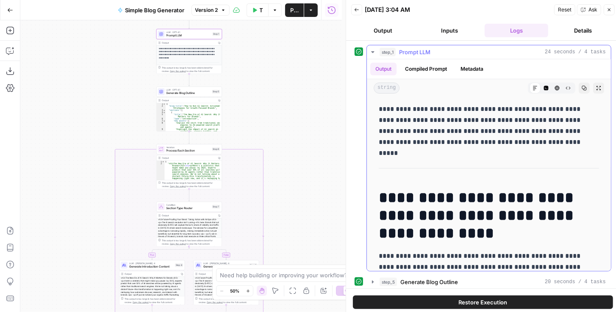
click at [371, 52] on icon "button" at bounding box center [372, 52] width 7 height 7
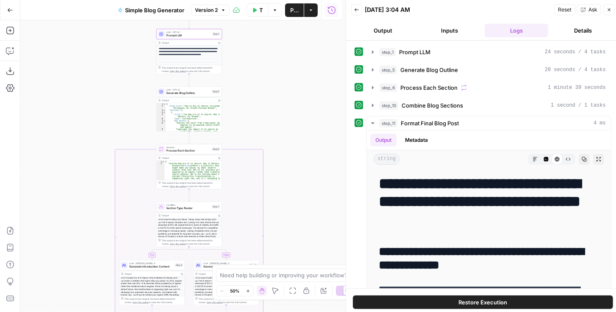
click at [280, 56] on div "**********" at bounding box center [180, 166] width 321 height 292
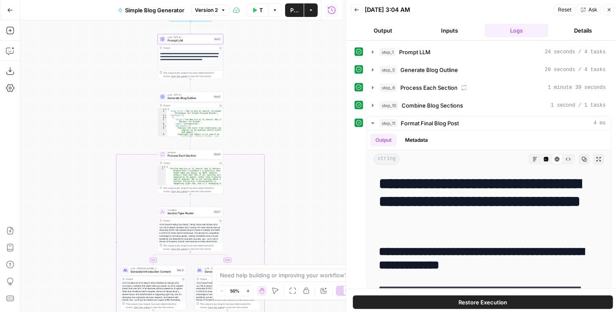
drag, startPoint x: 268, startPoint y: 91, endPoint x: 268, endPoint y: 107, distance: 15.7
click at [268, 107] on div "**********" at bounding box center [180, 166] width 321 height 292
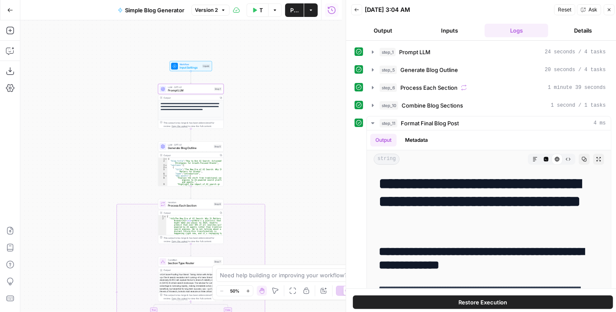
drag, startPoint x: 297, startPoint y: 182, endPoint x: 291, endPoint y: 75, distance: 106.9
click at [291, 77] on div "**********" at bounding box center [180, 166] width 321 height 292
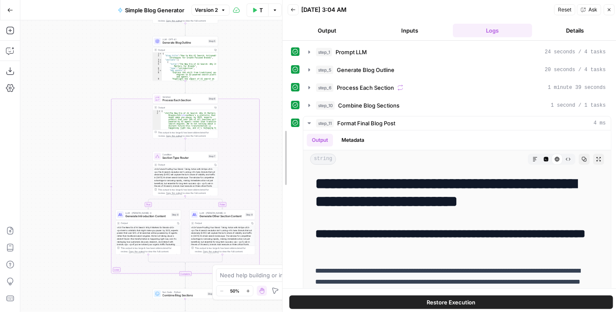
drag, startPoint x: 343, startPoint y: 169, endPoint x: 279, endPoint y: 174, distance: 63.8
click at [279, 174] on div at bounding box center [282, 158] width 8 height 316
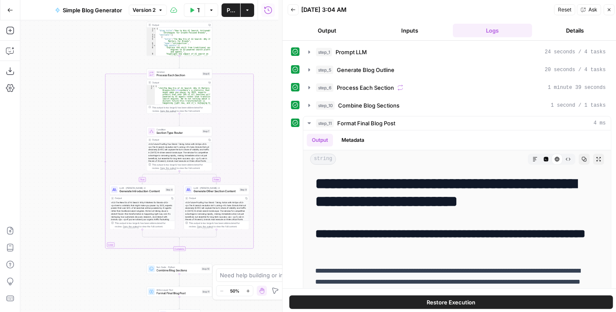
drag, startPoint x: 86, startPoint y: 177, endPoint x: 76, endPoint y: 131, distance: 46.9
click at [76, 136] on div "**********" at bounding box center [149, 166] width 258 height 292
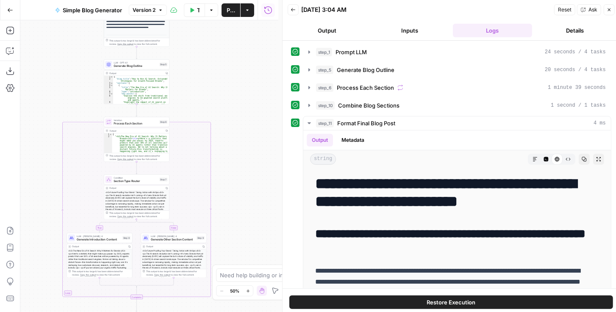
drag, startPoint x: 257, startPoint y: 136, endPoint x: 232, endPoint y: 209, distance: 77.3
click at [232, 209] on div "**********" at bounding box center [149, 166] width 258 height 292
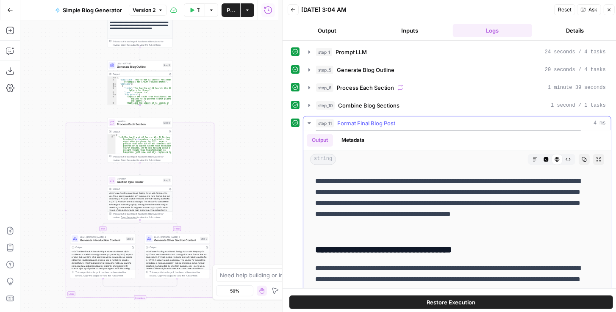
scroll to position [1178, 0]
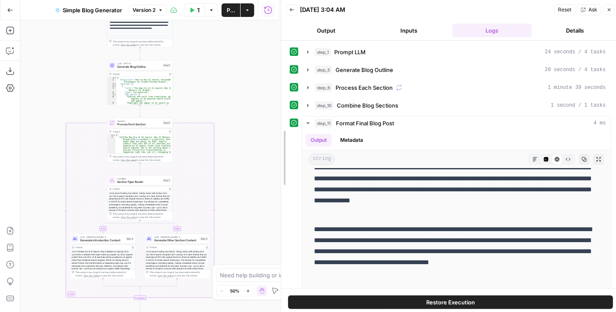
drag, startPoint x: 282, startPoint y: 156, endPoint x: 245, endPoint y: 161, distance: 37.1
click at [245, 161] on body "**********" at bounding box center [308, 156] width 616 height 312
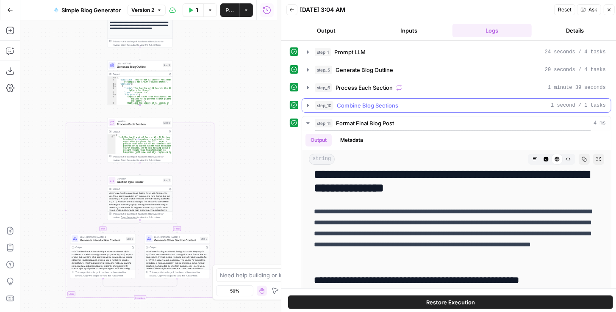
click at [305, 104] on icon "button" at bounding box center [307, 105] width 7 height 7
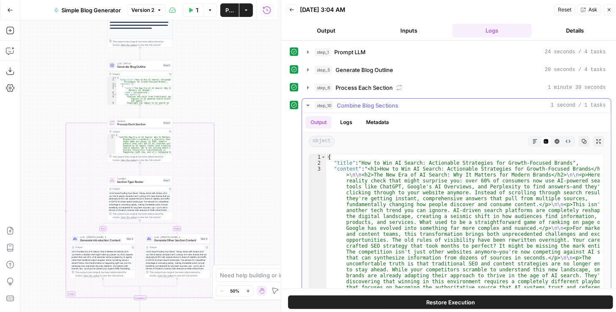
click at [529, 139] on button "Markdown" at bounding box center [534, 141] width 11 height 11
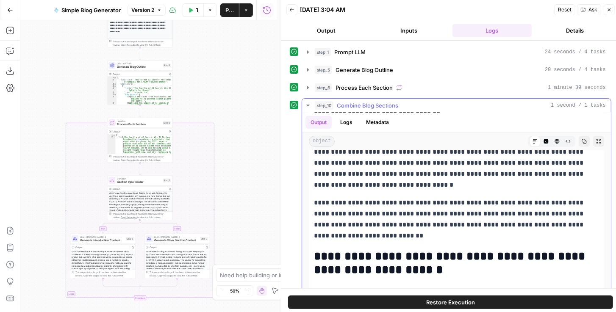
scroll to position [387, 0]
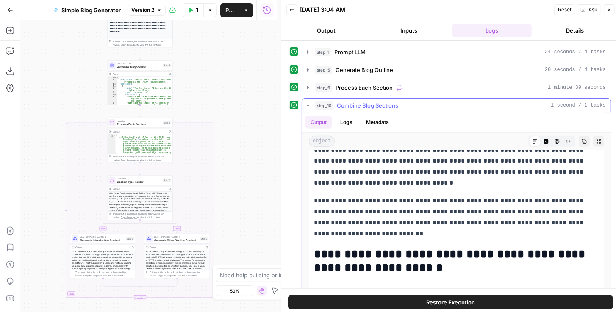
click at [305, 104] on icon "button" at bounding box center [307, 105] width 7 height 7
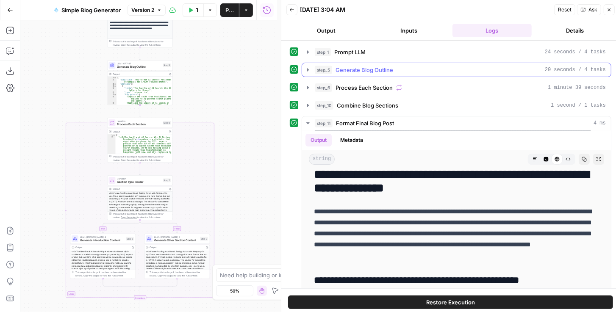
click at [308, 66] on icon "button" at bounding box center [307, 69] width 7 height 7
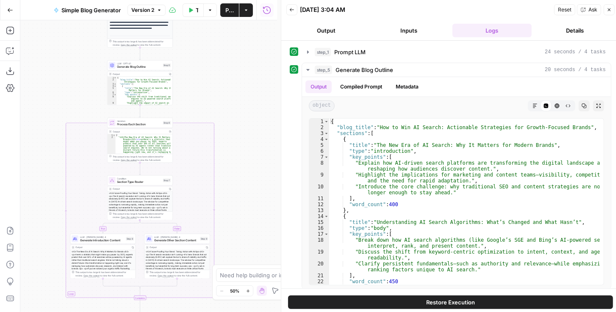
drag, startPoint x: 226, startPoint y: 78, endPoint x: 240, endPoint y: 122, distance: 46.1
click at [240, 121] on div "**********" at bounding box center [148, 166] width 257 height 292
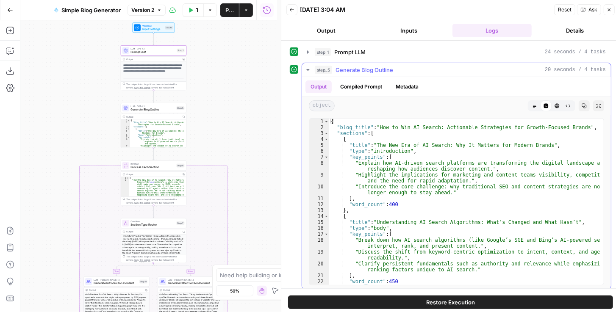
click at [308, 70] on icon "button" at bounding box center [307, 69] width 7 height 7
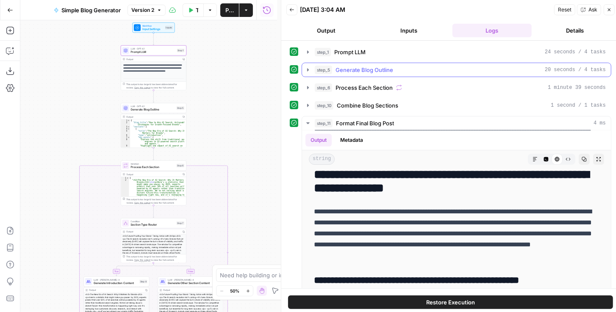
click at [304, 69] on button "step_5 Generate Blog Outline 20 seconds / 4 tasks" at bounding box center [456, 70] width 309 height 14
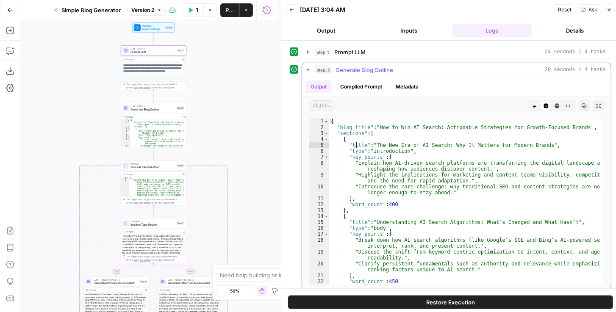
click at [355, 144] on div "{ "blog_title" : "How to Win AI Search: Actionable Strategies for Growth-Focuse…" at bounding box center [464, 208] width 271 height 179
click at [350, 137] on div "{ "blog_title" : "How to Win AI Search: Actionable Strategies for Growth-Focuse…" at bounding box center [464, 208] width 271 height 179
click at [367, 216] on div "{ "blog_title" : "How to Win AI Search: Actionable Strategies for Growth-Focuse…" at bounding box center [464, 208] width 271 height 179
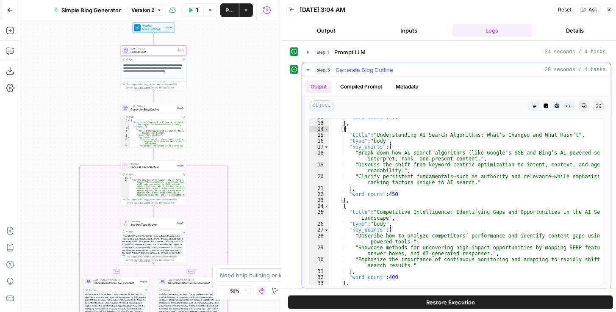
click at [373, 205] on div ""word_count" : 400 } , { "title" : "Understanding AI Search Algorithms: What’s …" at bounding box center [464, 203] width 271 height 179
click at [363, 224] on div ""word_count" : 400 } , { "title" : "Understanding AI Search Algorithms: What’s …" at bounding box center [464, 203] width 271 height 179
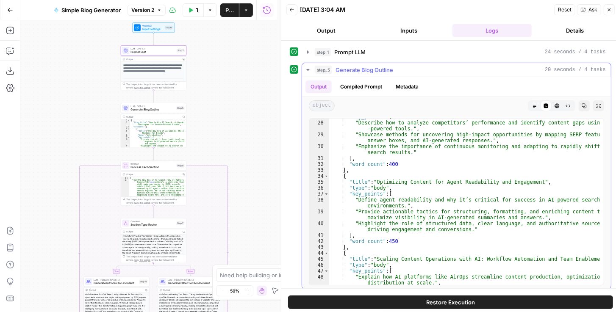
scroll to position [0, 0]
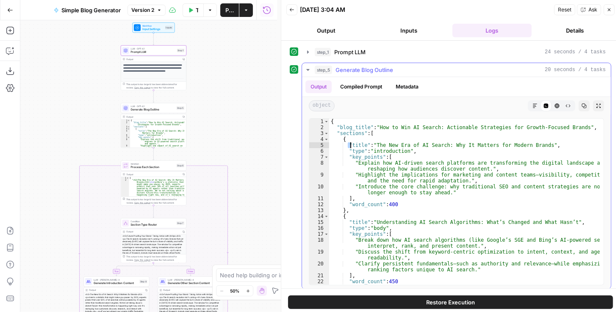
drag, startPoint x: 348, startPoint y: 143, endPoint x: 412, endPoint y: 194, distance: 82.1
click at [412, 194] on div "{ "blog_title" : "How to Win AI Search: Actionable Strategies for Growth-Focuse…" at bounding box center [464, 208] width 271 height 179
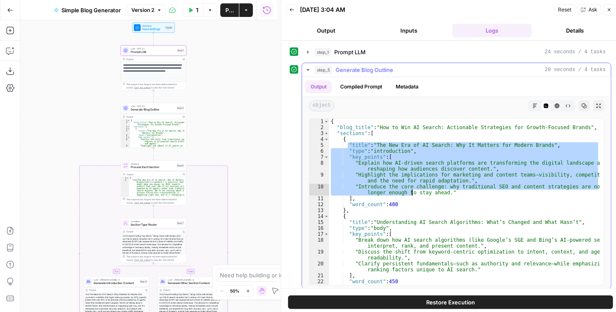
click at [357, 145] on div "{ "blog_title" : "How to Win AI Search: Actionable Strategies for Growth-Focuse…" at bounding box center [464, 202] width 271 height 166
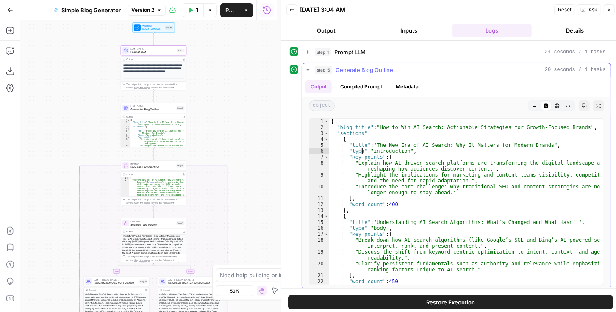
click at [361, 150] on div "{ "blog_title" : "How to Win AI Search: Actionable Strategies for Growth-Focuse…" at bounding box center [464, 208] width 271 height 179
click at [366, 144] on div "{ "blog_title" : "How to Win AI Search: Actionable Strategies for Growth-Focuse…" at bounding box center [464, 208] width 271 height 179
click at [380, 220] on div "{ "blog_title" : "How to Win AI Search: Actionable Strategies for Growth-Focuse…" at bounding box center [464, 208] width 271 height 179
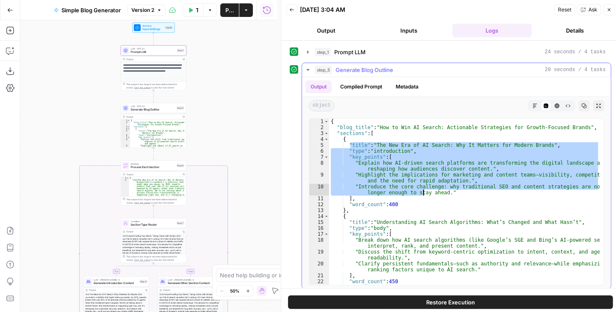
drag, startPoint x: 349, startPoint y: 143, endPoint x: 421, endPoint y: 197, distance: 90.8
click at [422, 195] on div "{ "blog_title" : "How to Win AI Search: Actionable Strategies for Growth-Focuse…" at bounding box center [464, 208] width 271 height 179
type textarea "**********"
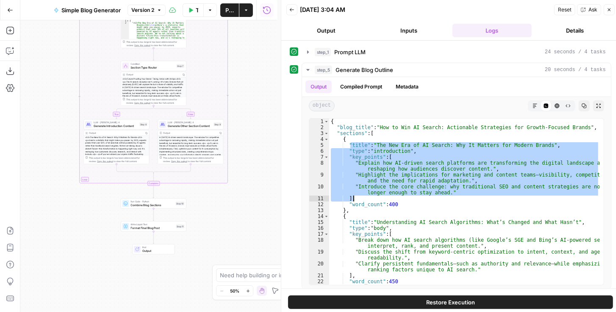
scroll to position [52, 0]
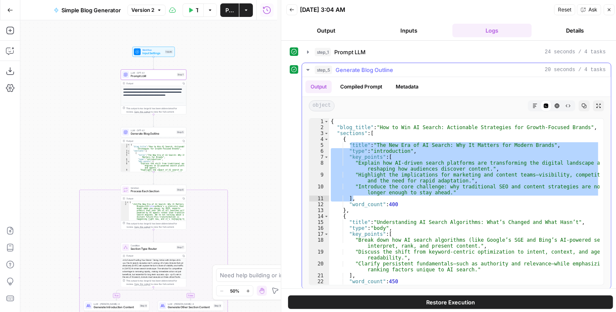
click at [304, 70] on icon "button" at bounding box center [307, 69] width 7 height 7
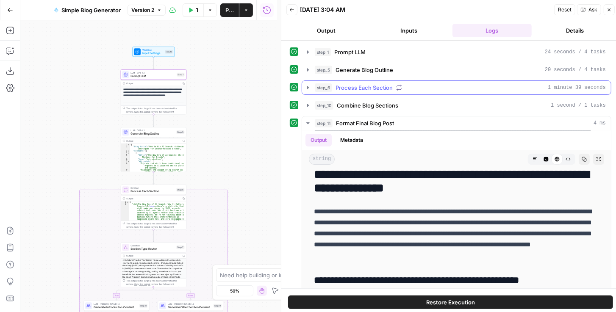
click at [304, 84] on icon "button" at bounding box center [307, 87] width 7 height 7
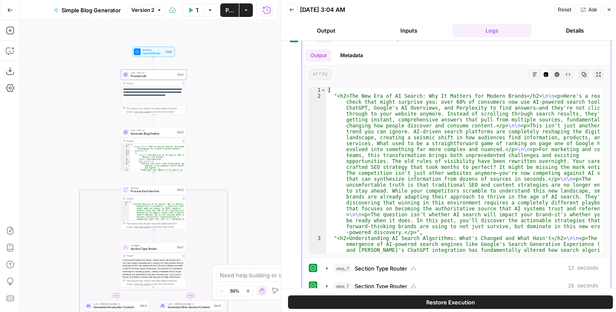
scroll to position [48, 0]
click at [532, 73] on icon "button" at bounding box center [534, 75] width 5 height 5
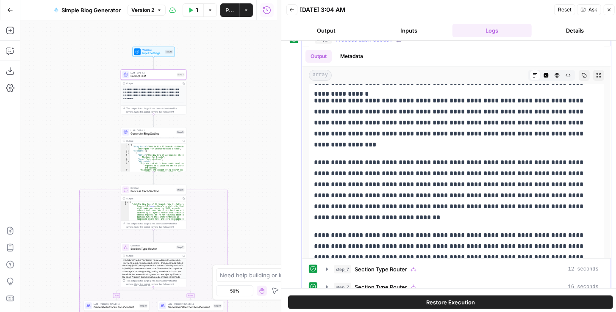
scroll to position [93, 0]
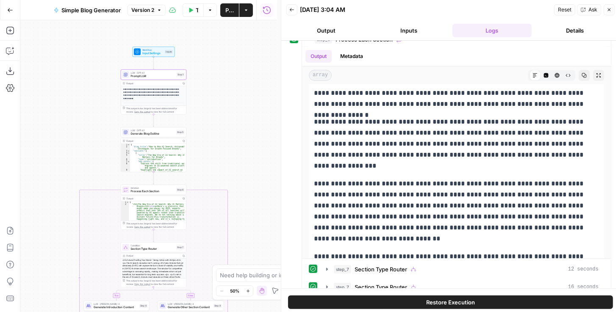
click at [160, 135] on span "Generate Blog Outline" at bounding box center [153, 134] width 44 height 4
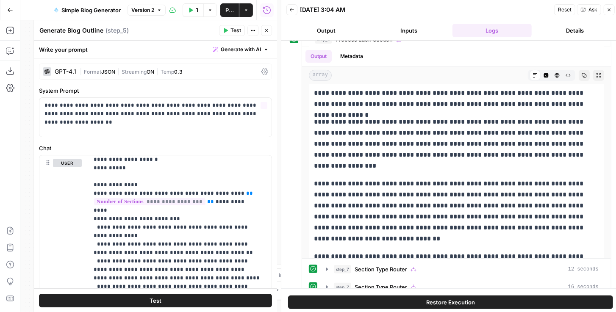
scroll to position [0, 0]
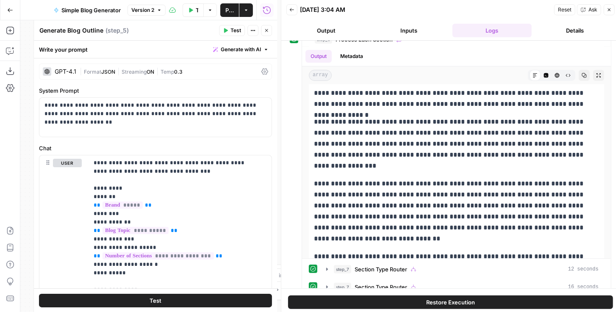
click at [268, 30] on icon "button" at bounding box center [266, 30] width 5 height 5
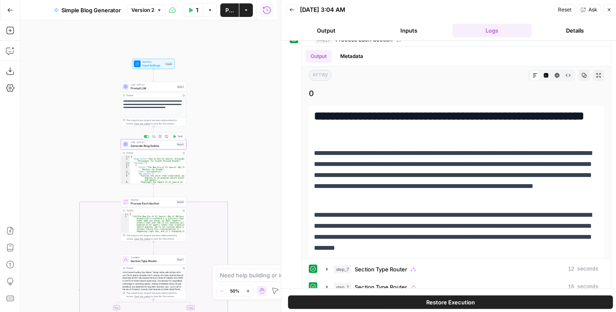
click at [141, 148] on div "LLM · GPT-4.1 Generate Blog Outline Step 5 Copy step Delete step Add Note Test" at bounding box center [154, 144] width 66 height 10
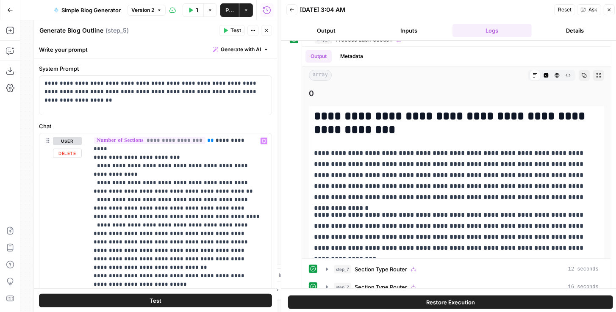
scroll to position [72, 0]
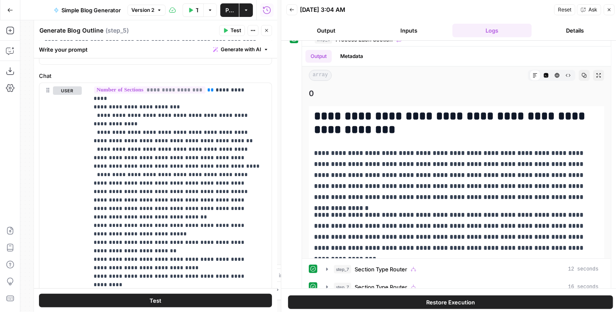
click at [268, 30] on icon "button" at bounding box center [266, 30] width 5 height 5
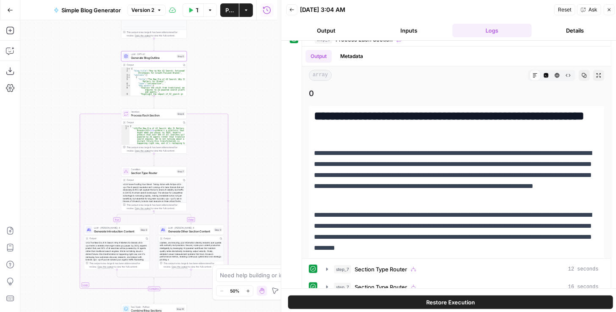
drag, startPoint x: 231, startPoint y: 167, endPoint x: 228, endPoint y: 50, distance: 117.8
click at [228, 50] on div "**********" at bounding box center [148, 166] width 257 height 292
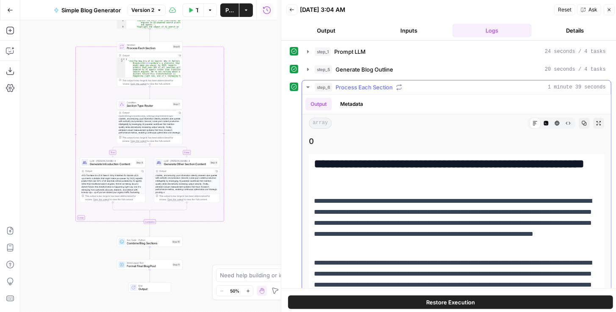
scroll to position [0, 0]
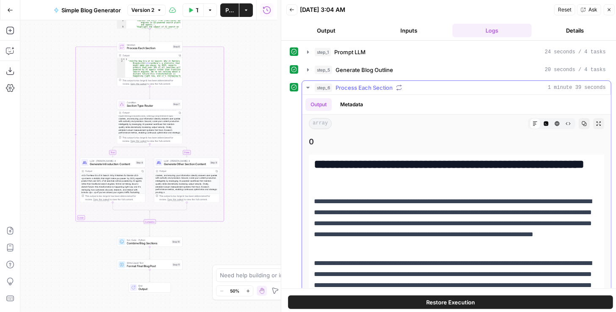
drag, startPoint x: 308, startPoint y: 141, endPoint x: 326, endPoint y: 141, distance: 17.4
click at [325, 141] on span "0" at bounding box center [456, 142] width 295 height 12
click at [309, 140] on span "0" at bounding box center [456, 142] width 295 height 12
drag, startPoint x: 309, startPoint y: 138, endPoint x: 318, endPoint y: 137, distance: 8.5
click at [312, 138] on span "0" at bounding box center [456, 142] width 295 height 12
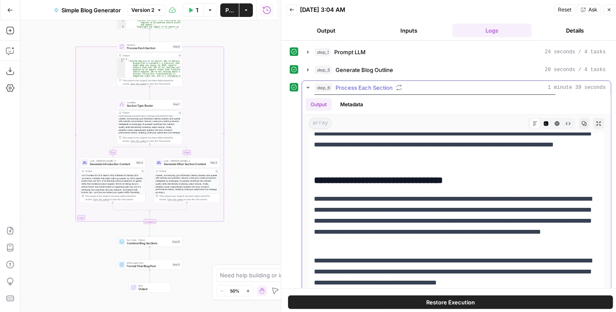
scroll to position [2468, 0]
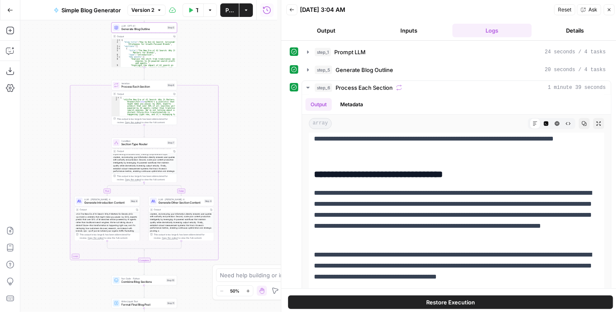
drag, startPoint x: 232, startPoint y: 195, endPoint x: 231, endPoint y: 211, distance: 16.2
click at [231, 209] on div "**********" at bounding box center [148, 166] width 257 height 292
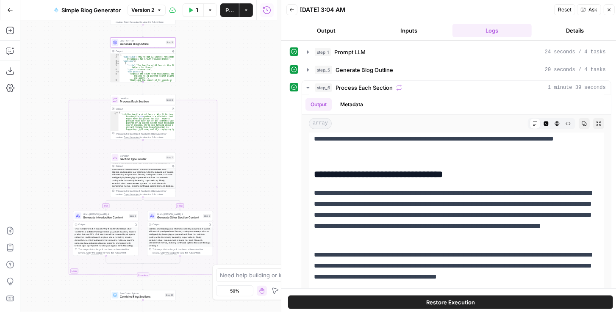
drag, startPoint x: 241, startPoint y: 153, endPoint x: 246, endPoint y: 190, distance: 36.7
click at [246, 190] on div "**********" at bounding box center [148, 166] width 257 height 292
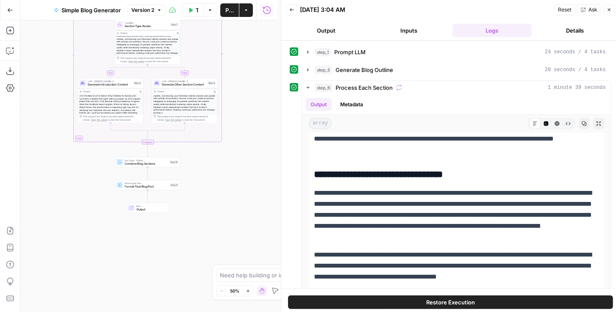
click at [151, 188] on div "Write Liquid Text Format Final Blog Post Step 11 Copy step Delete step Add Note…" at bounding box center [148, 185] width 66 height 10
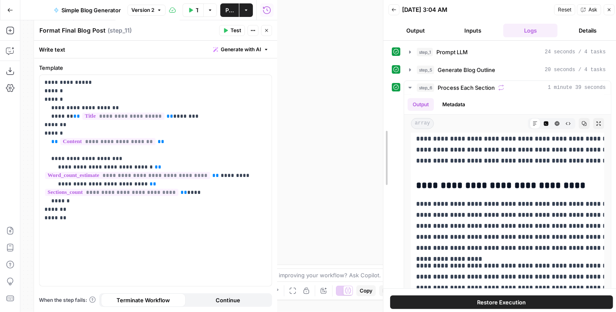
drag, startPoint x: 277, startPoint y: 146, endPoint x: 392, endPoint y: 141, distance: 114.4
click at [387, 142] on div at bounding box center [383, 158] width 8 height 316
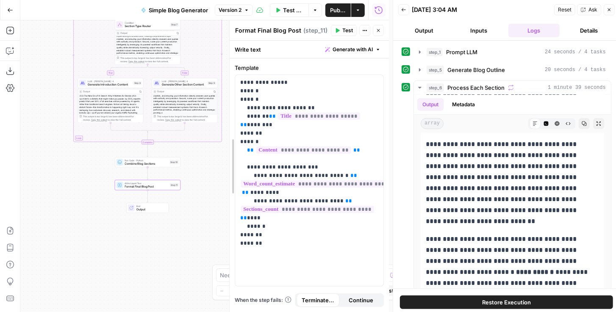
drag, startPoint x: 147, startPoint y: 153, endPoint x: 231, endPoint y: 148, distance: 84.0
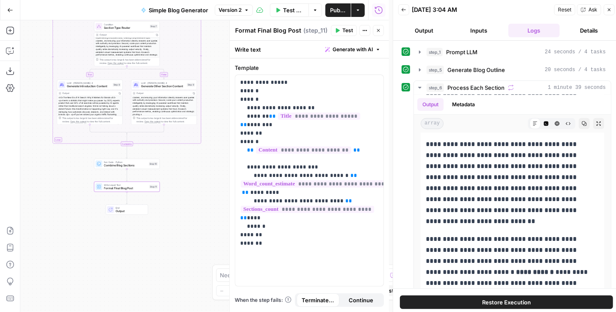
drag, startPoint x: 208, startPoint y: 182, endPoint x: 187, endPoint y: 184, distance: 20.8
click at [187, 184] on div "**********" at bounding box center [204, 166] width 368 height 292
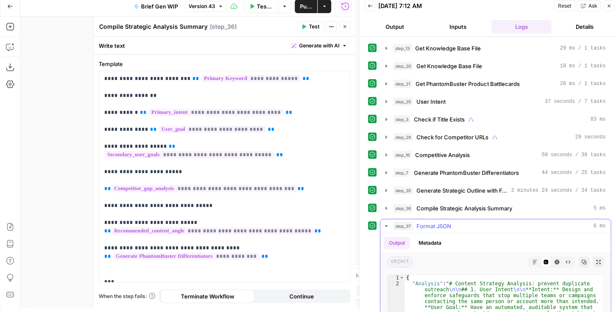
click at [596, 260] on icon "button" at bounding box center [598, 262] width 5 height 5
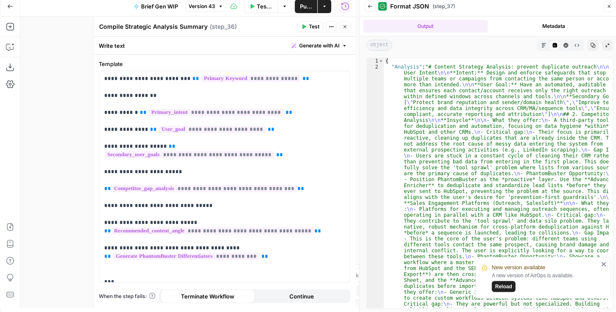
click at [542, 45] on icon "button" at bounding box center [543, 45] width 5 height 5
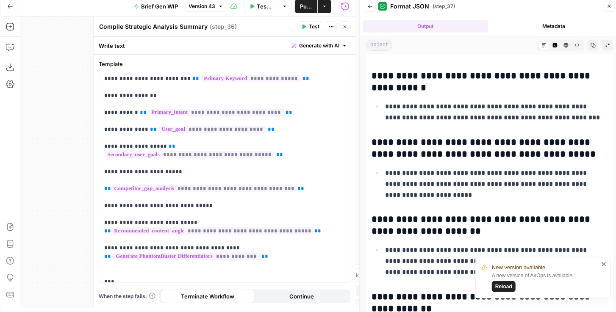
scroll to position [6988, 0]
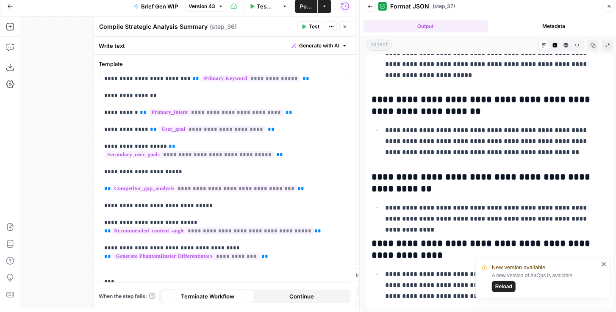
click at [605, 265] on icon "close" at bounding box center [604, 264] width 6 height 7
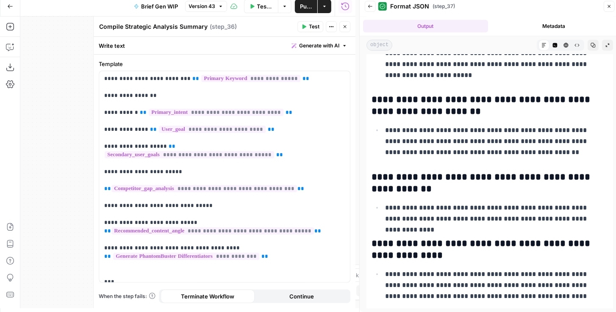
click at [344, 28] on icon "button" at bounding box center [344, 26] width 5 height 5
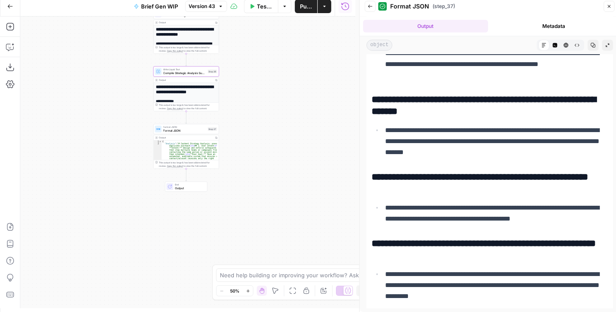
drag, startPoint x: 257, startPoint y: 107, endPoint x: 266, endPoint y: 218, distance: 110.9
click at [266, 216] on div "true false true false Workflow Input Settings Inputs Get Knowledge Base File Ge…" at bounding box center [187, 163] width 335 height 292
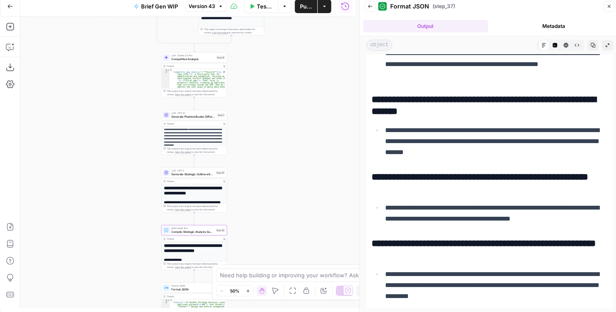
drag, startPoint x: 267, startPoint y: 155, endPoint x: 266, endPoint y: 205, distance: 50.8
click at [265, 205] on div "true false true false Workflow Input Settings Inputs Get Knowledge Base File Ge…" at bounding box center [187, 163] width 335 height 292
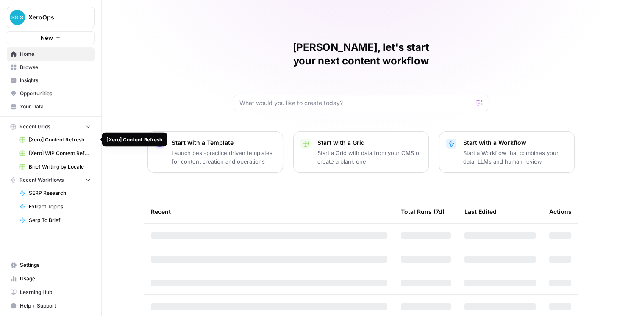
click at [72, 137] on span "[Xero] Content Refresh" at bounding box center [60, 140] width 62 height 8
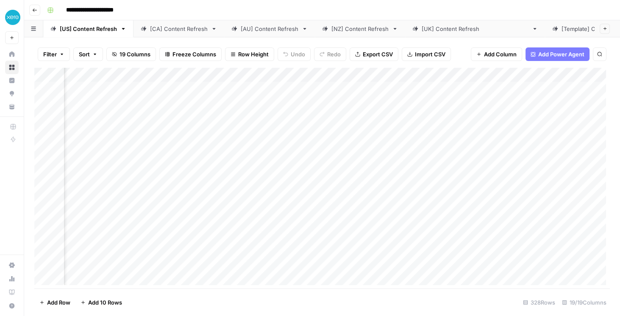
scroll to position [0, 597]
click at [300, 75] on div "Add Column" at bounding box center [321, 178] width 575 height 221
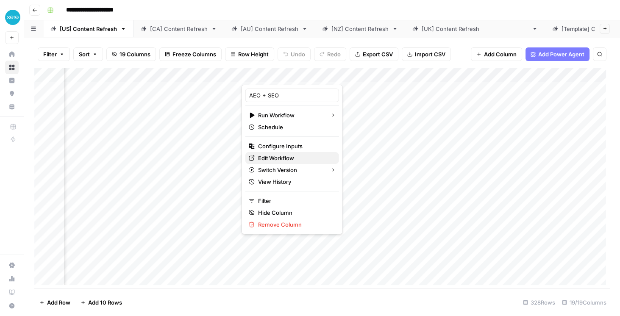
click at [290, 155] on span "Edit Workflow" at bounding box center [295, 158] width 74 height 8
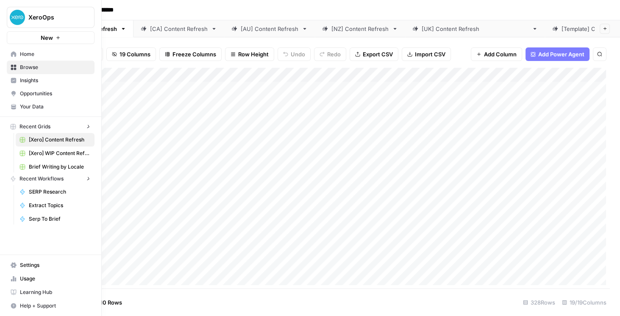
click at [20, 19] on div "XeroOps New" at bounding box center [50, 22] width 101 height 44
click at [41, 19] on span "XeroOps" at bounding box center [53, 17] width 51 height 8
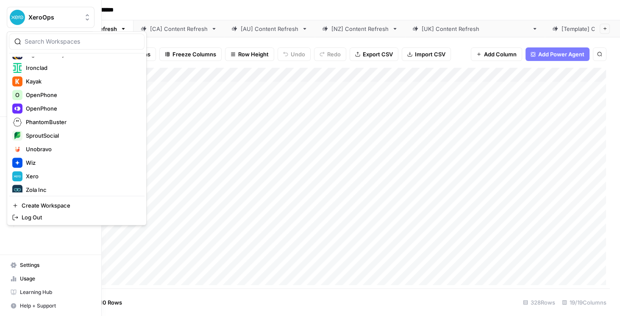
scroll to position [190, 0]
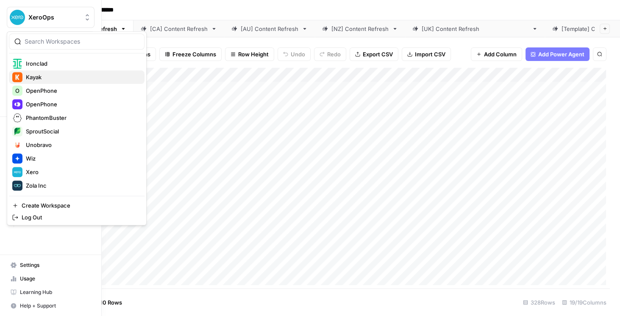
click at [51, 77] on span "Kayak" at bounding box center [82, 77] width 112 height 8
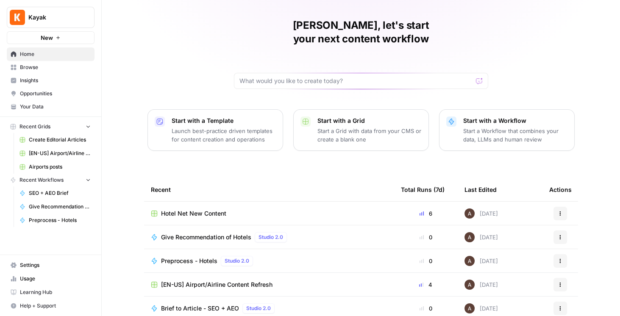
scroll to position [24, 0]
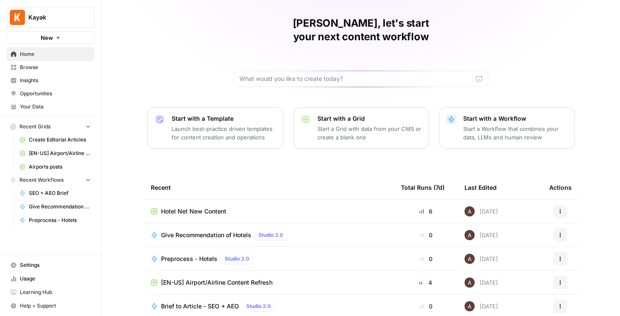
click at [202, 207] on span "Hotel Net New Content" at bounding box center [193, 211] width 65 height 8
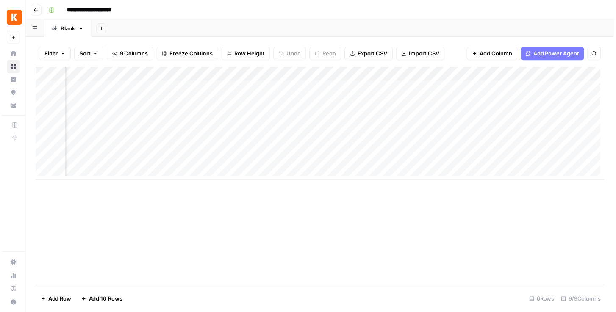
scroll to position [0, 228]
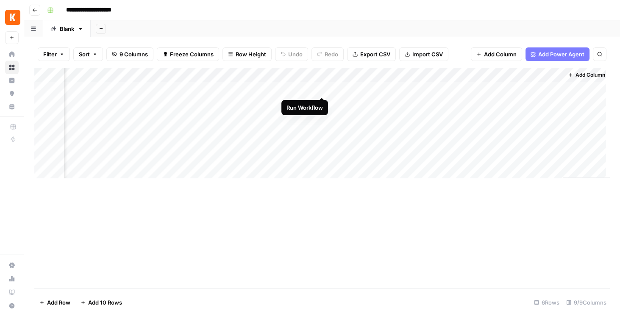
click at [319, 90] on div "Add Column" at bounding box center [321, 125] width 575 height 114
click at [323, 135] on div "Add Column" at bounding box center [321, 125] width 575 height 114
click at [550, 117] on div "Add Column" at bounding box center [321, 125] width 575 height 114
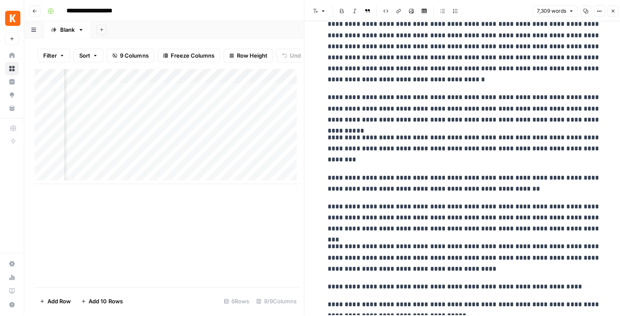
scroll to position [9669, 0]
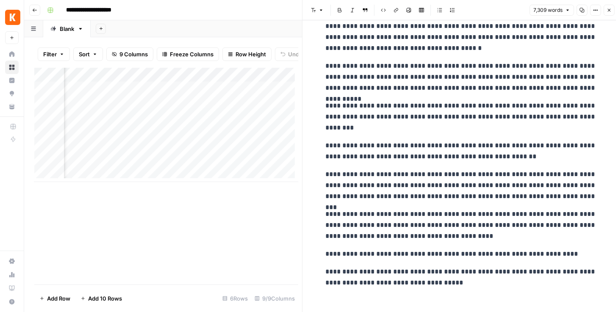
click at [610, 11] on icon "button" at bounding box center [608, 10] width 5 height 5
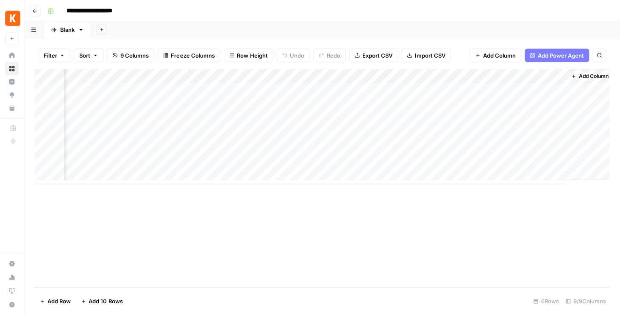
scroll to position [0, 218]
